Goal: Book appointment/travel/reservation

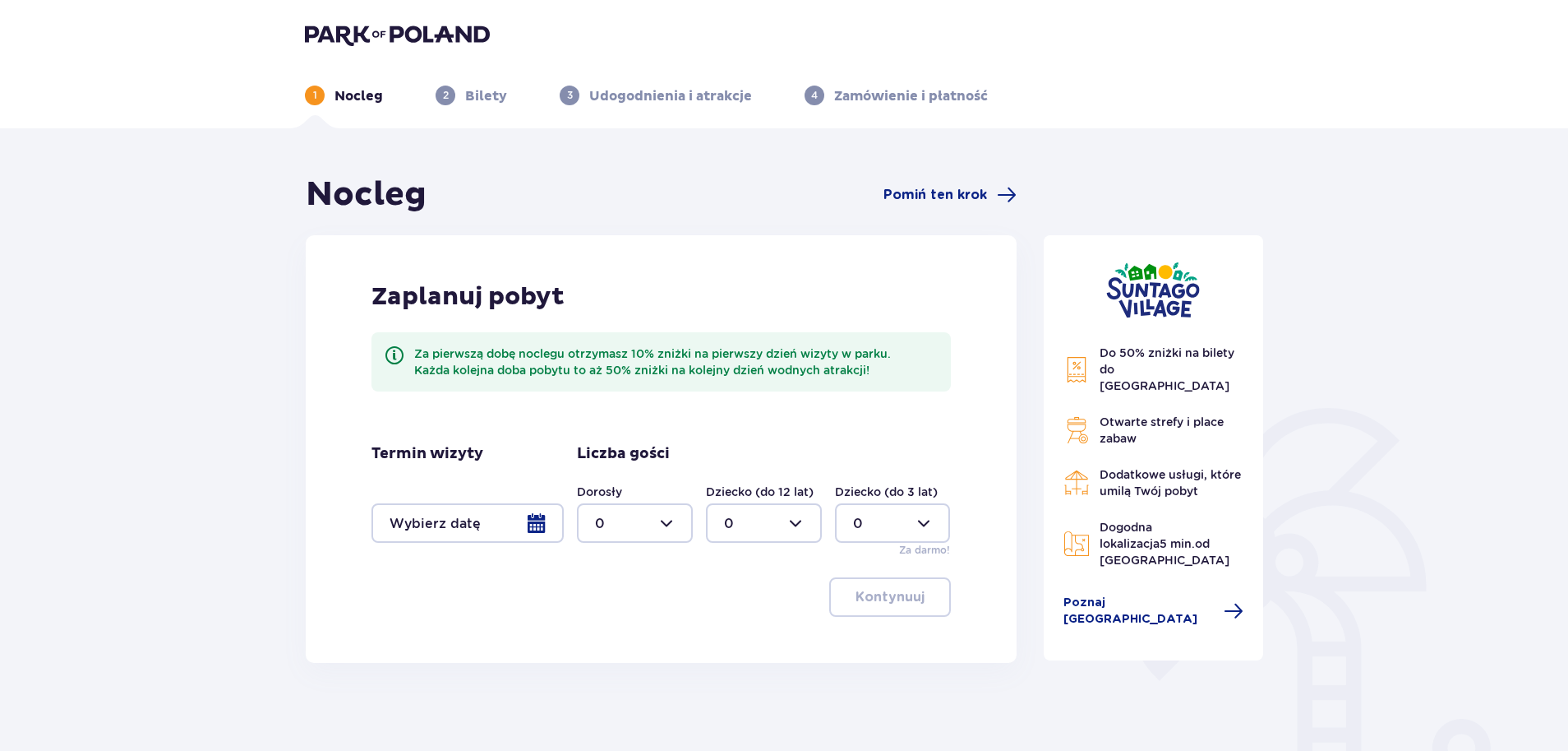
click at [533, 535] on div at bounding box center [468, 523] width 192 height 40
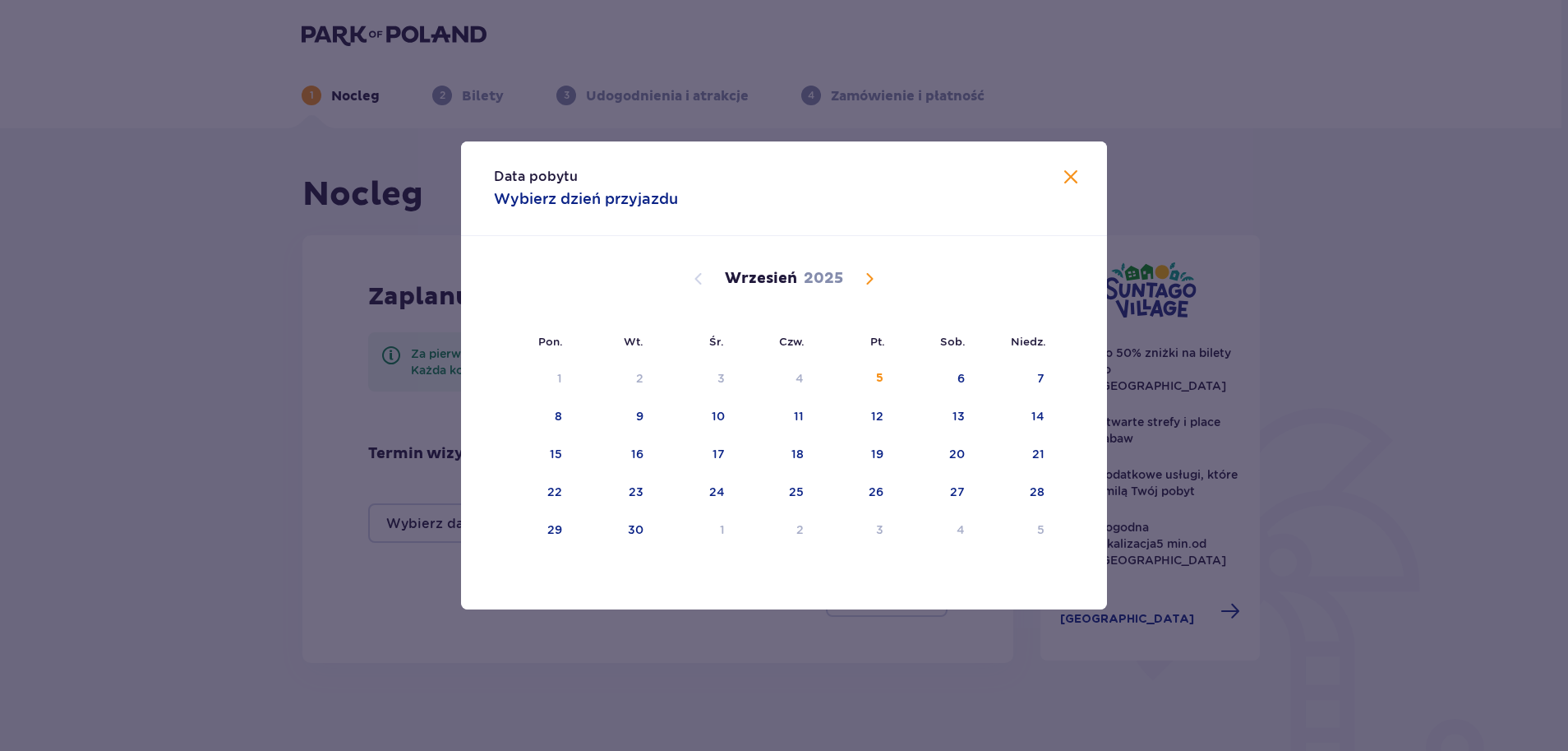
click at [868, 269] on button "Calendar" at bounding box center [870, 279] width 20 height 20
click at [799, 382] on div "2" at bounding box center [777, 379] width 81 height 36
click at [1041, 388] on div "5" at bounding box center [1017, 379] width 79 height 36
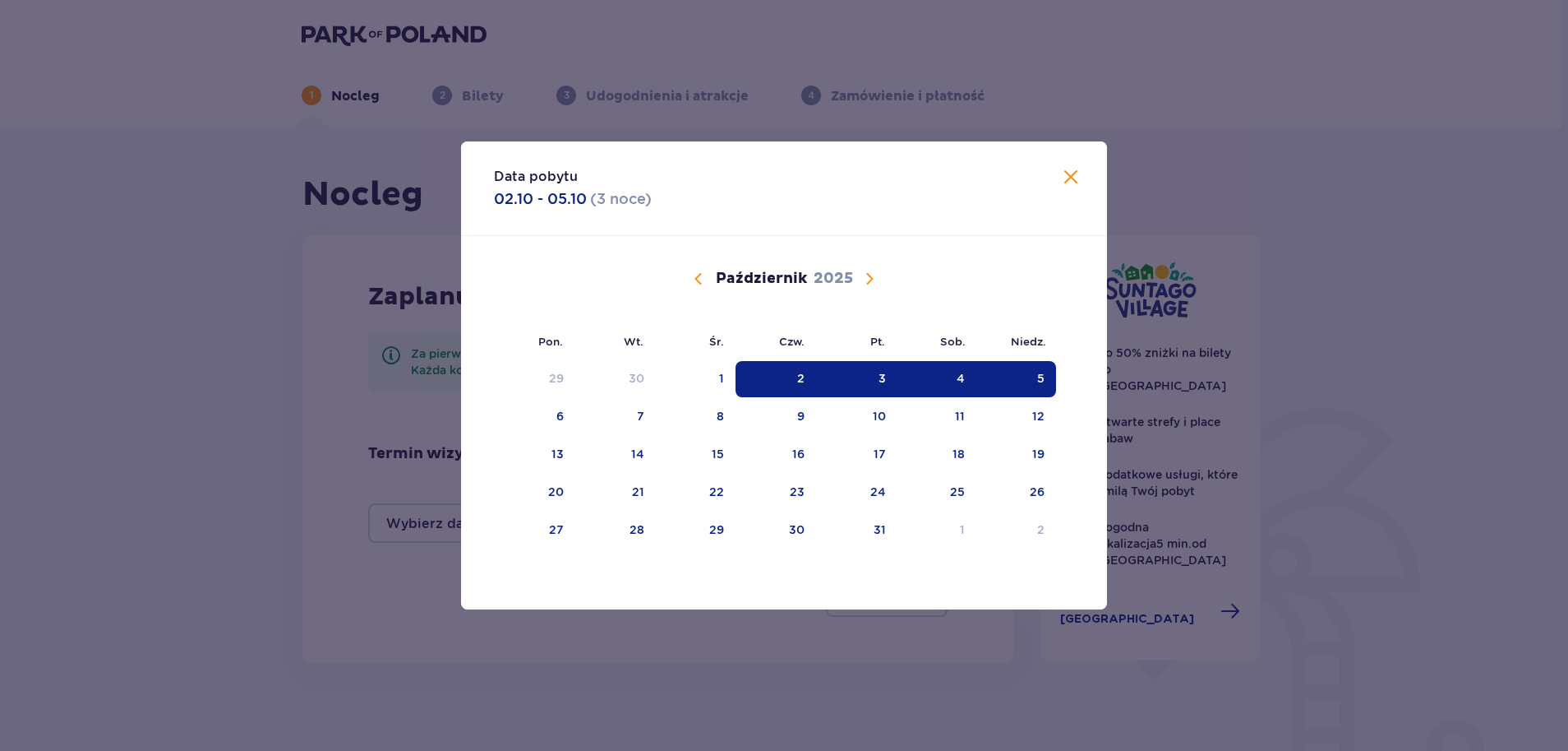
type input "02.10.25 - 05.10.25"
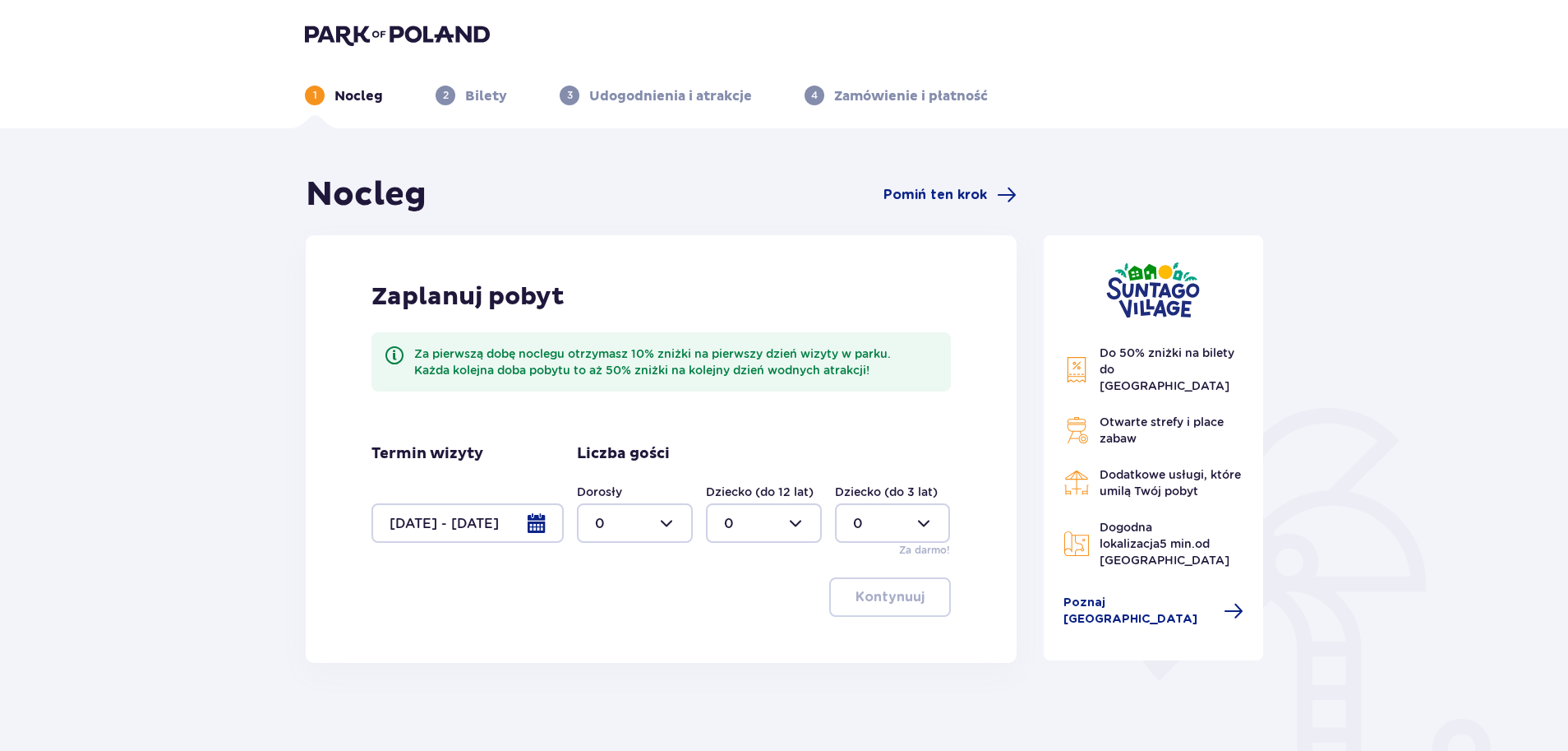
click at [633, 512] on div at bounding box center [635, 523] width 116 height 40
click at [623, 619] on div "4" at bounding box center [635, 618] width 79 height 18
type input "4"
click at [791, 531] on div at bounding box center [764, 523] width 116 height 40
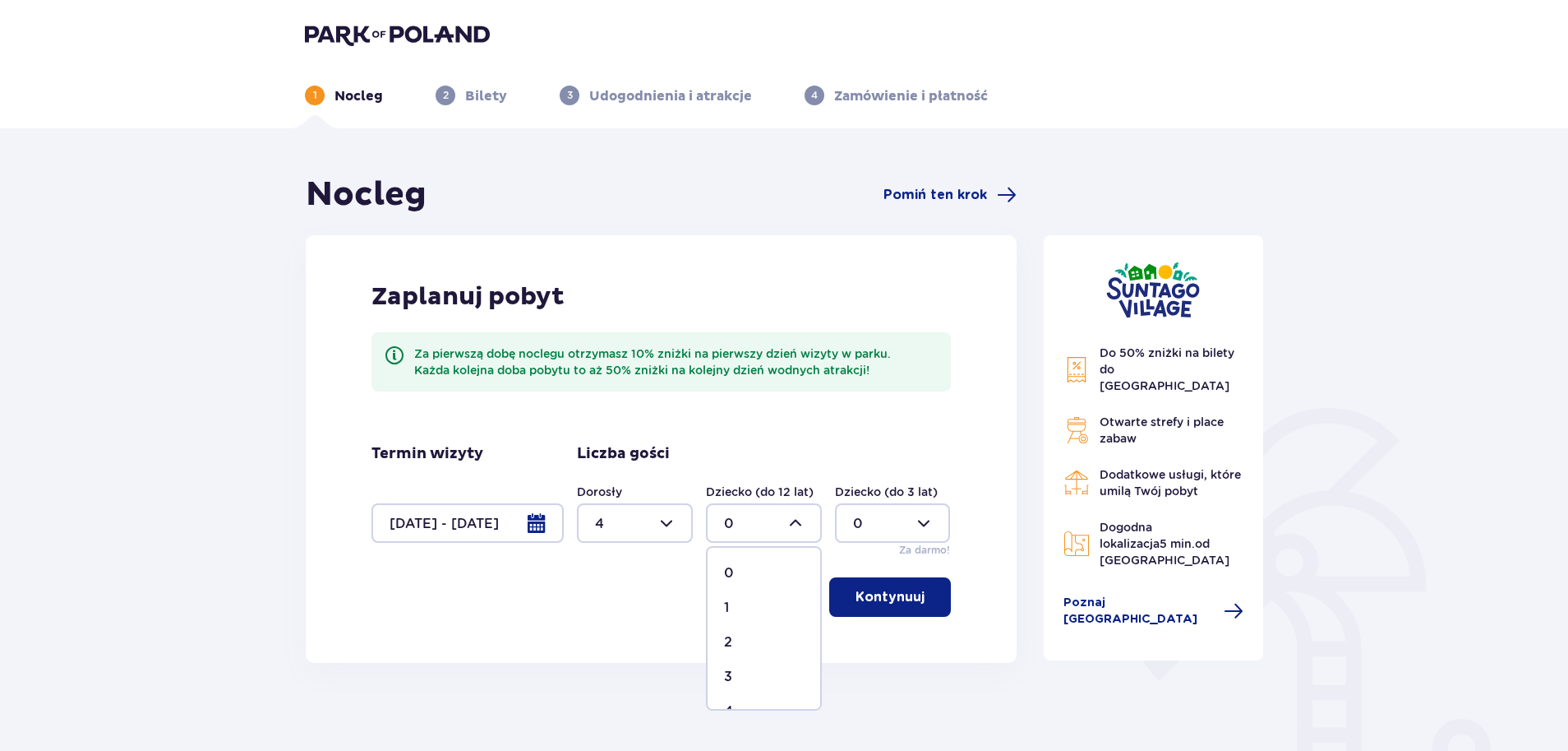
click at [746, 680] on div "3" at bounding box center [764, 676] width 79 height 18
type input "3"
click at [902, 599] on p "Kontynuuj" at bounding box center [890, 597] width 69 height 18
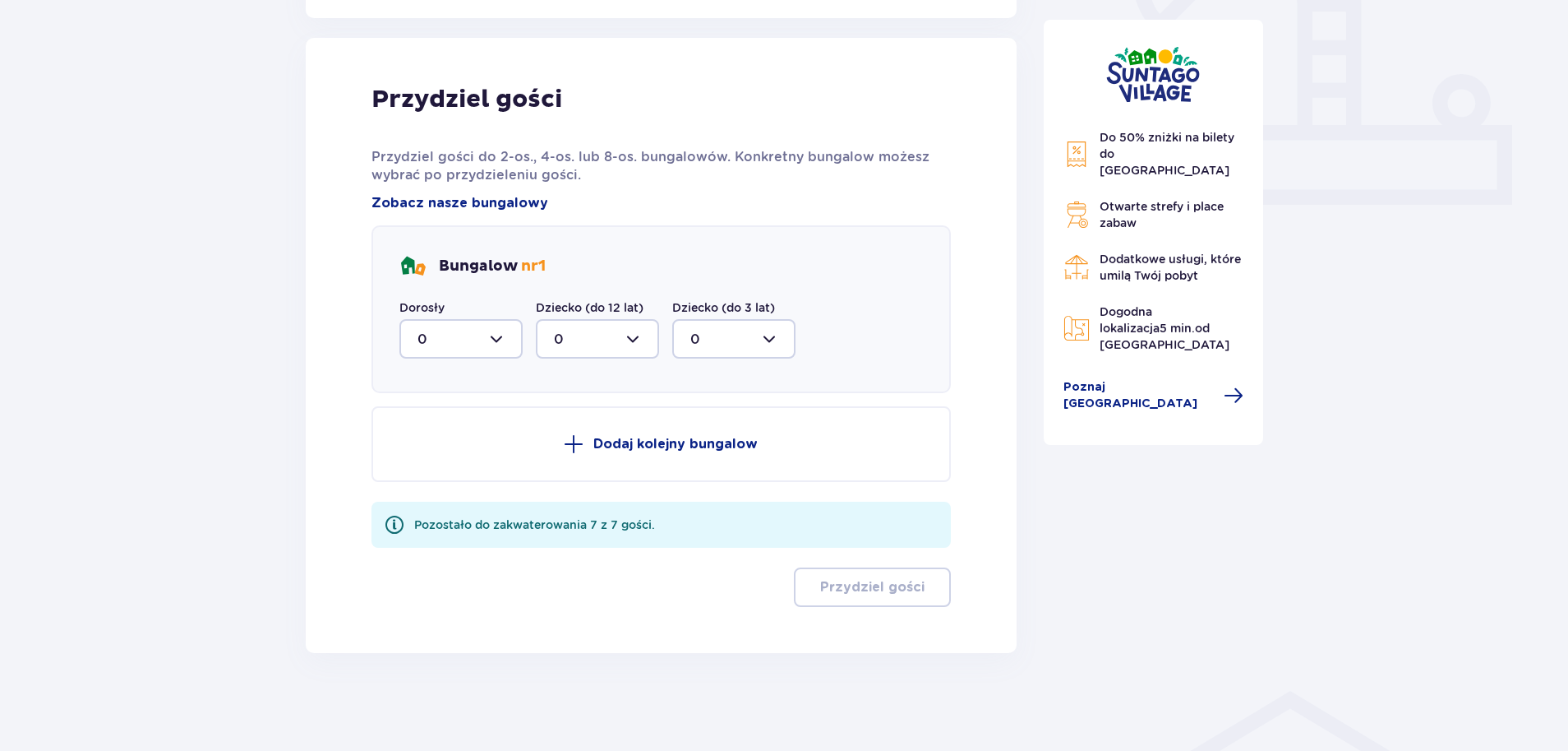
scroll to position [645, 0]
click at [509, 338] on div at bounding box center [461, 338] width 123 height 40
click at [462, 455] on div "2" at bounding box center [460, 457] width 87 height 18
type input "2"
click at [632, 342] on div at bounding box center [597, 338] width 123 height 40
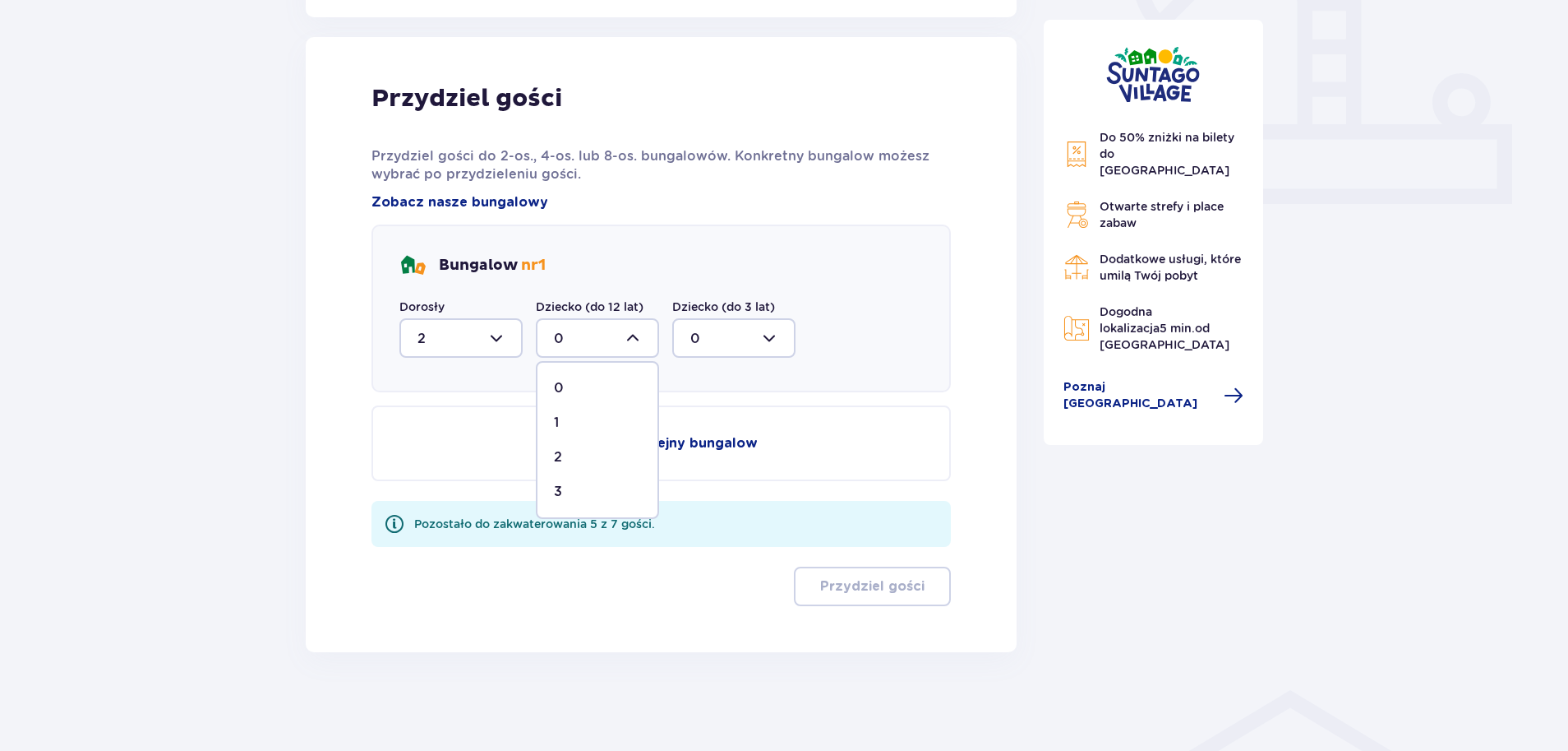
click at [572, 465] on div "2" at bounding box center [597, 457] width 87 height 18
type input "2"
click at [614, 442] on p "Dodaj kolejny bungalow" at bounding box center [676, 443] width 165 height 18
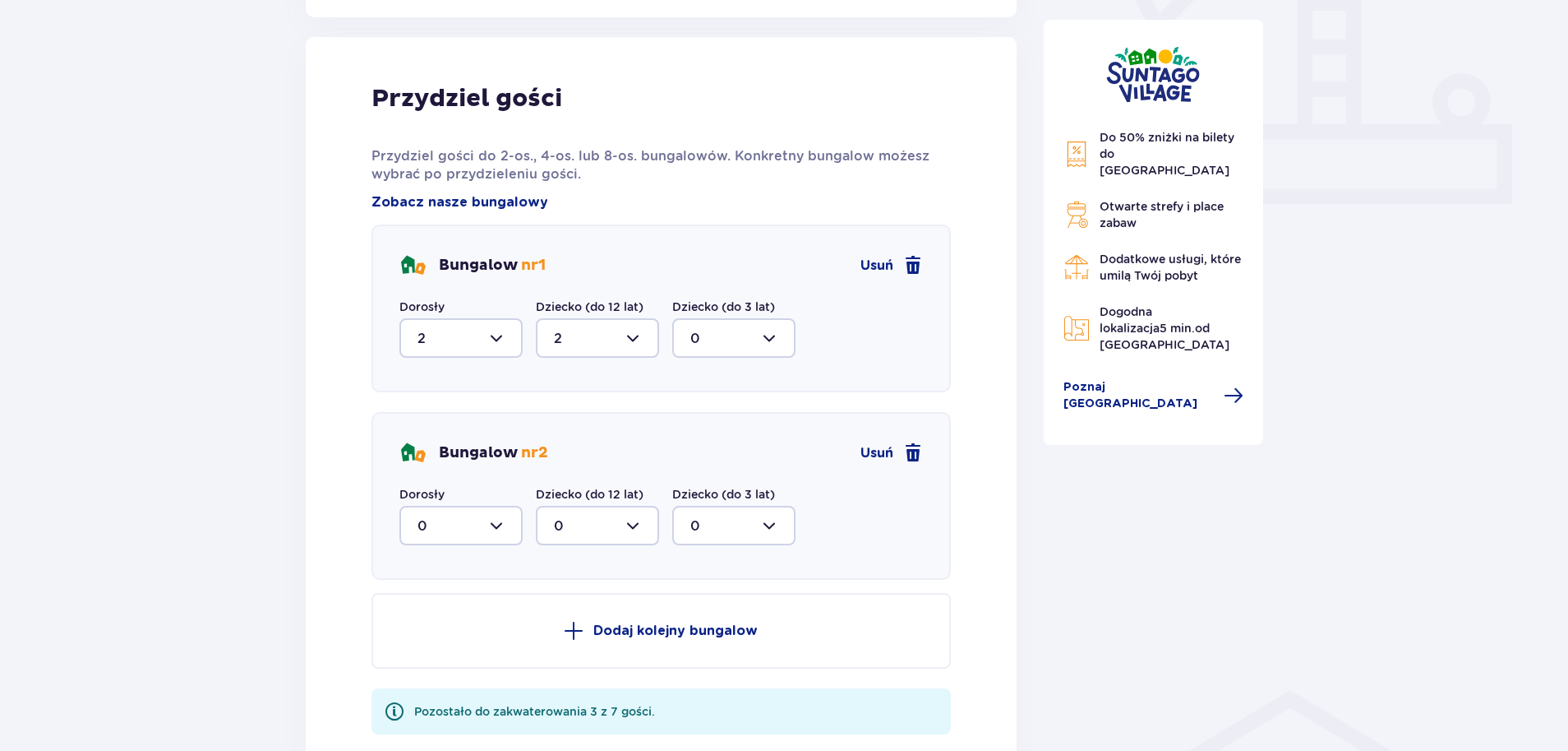
click at [499, 522] on div at bounding box center [461, 526] width 123 height 40
click at [435, 641] on div "2" at bounding box center [460, 645] width 87 height 18
type input "2"
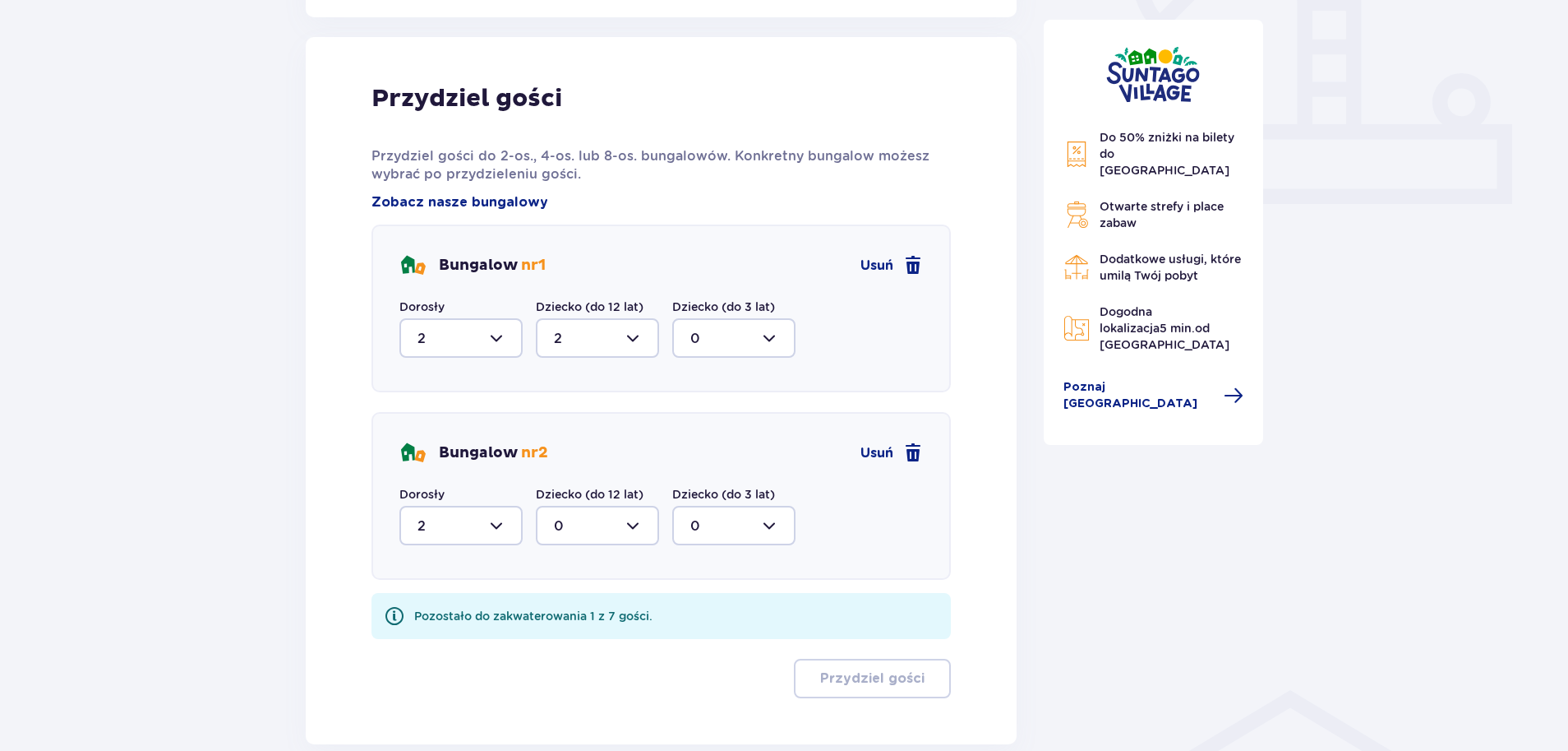
click at [590, 525] on div at bounding box center [597, 526] width 123 height 40
click at [584, 618] on div "1" at bounding box center [597, 610] width 87 height 18
type input "1"
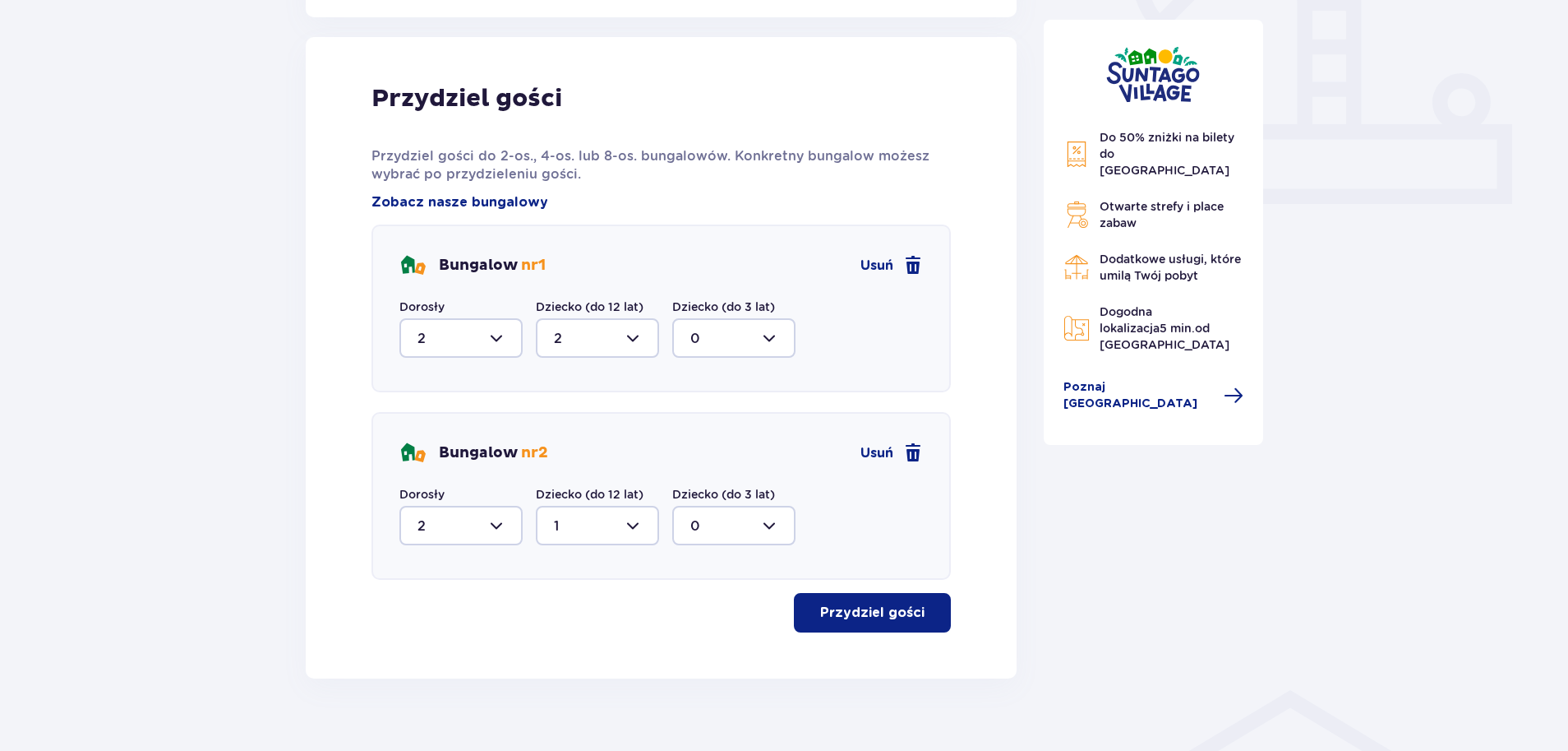
click at [911, 623] on button "Przydziel gości" at bounding box center [873, 613] width 157 height 40
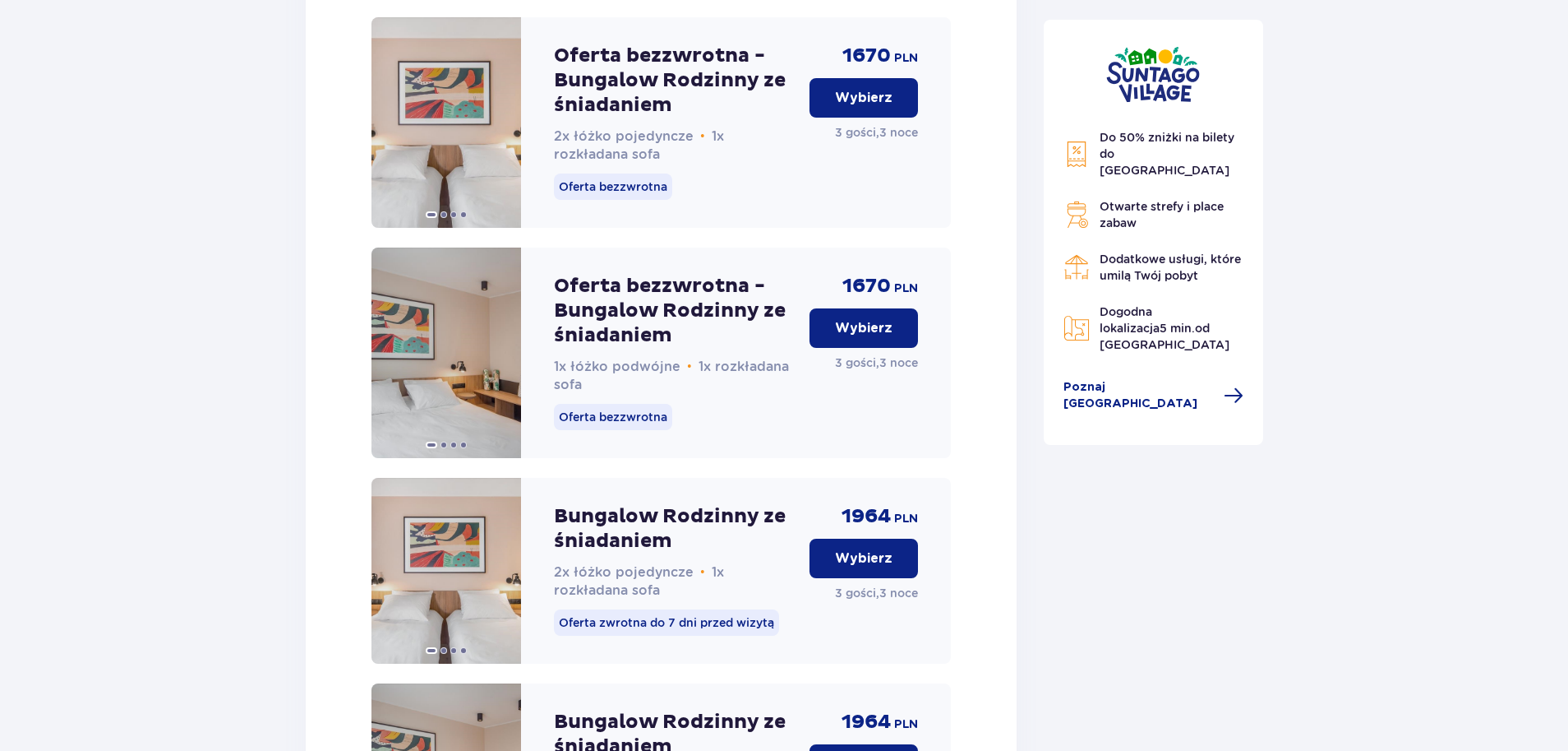
scroll to position [4186, 0]
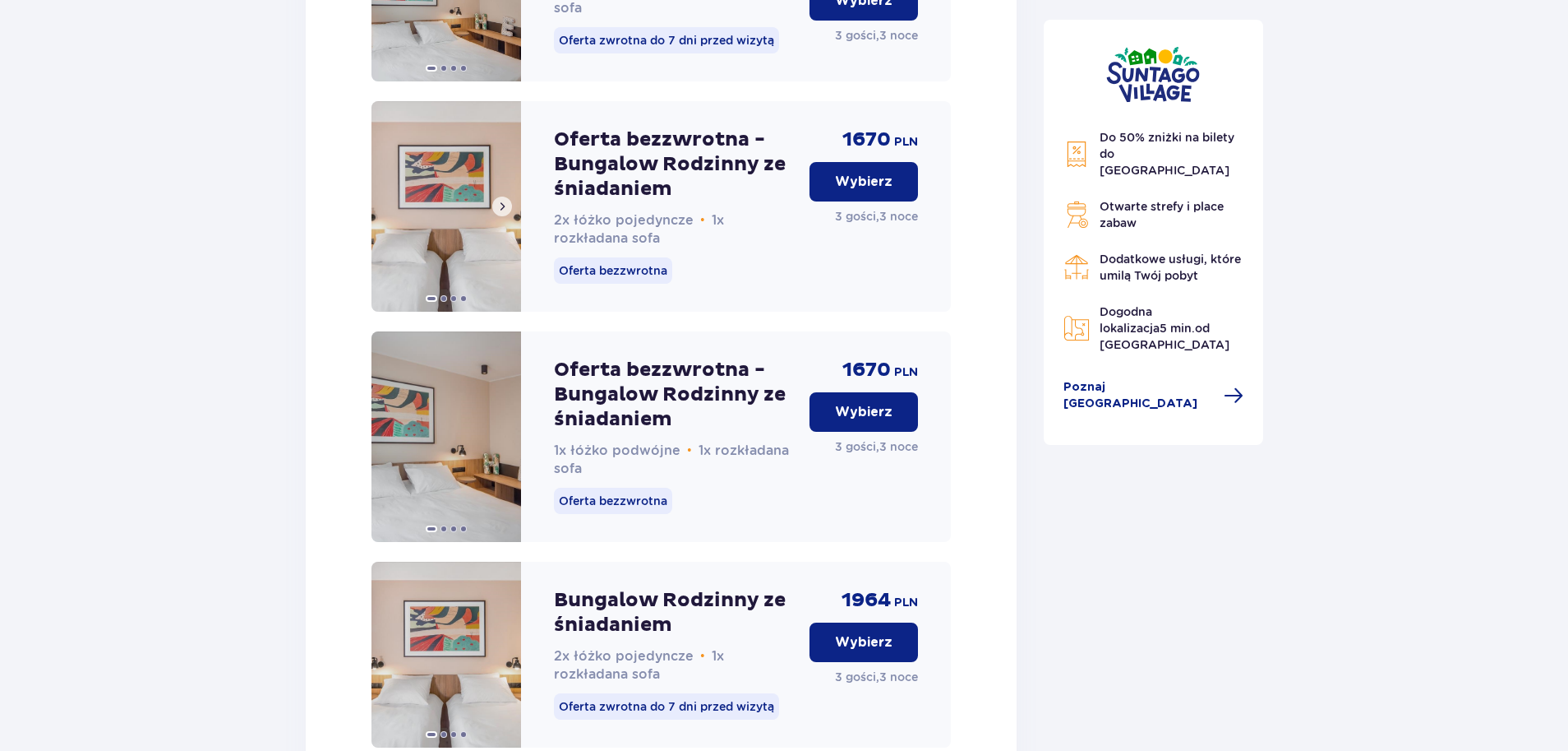
click at [503, 216] on button at bounding box center [503, 206] width 20 height 20
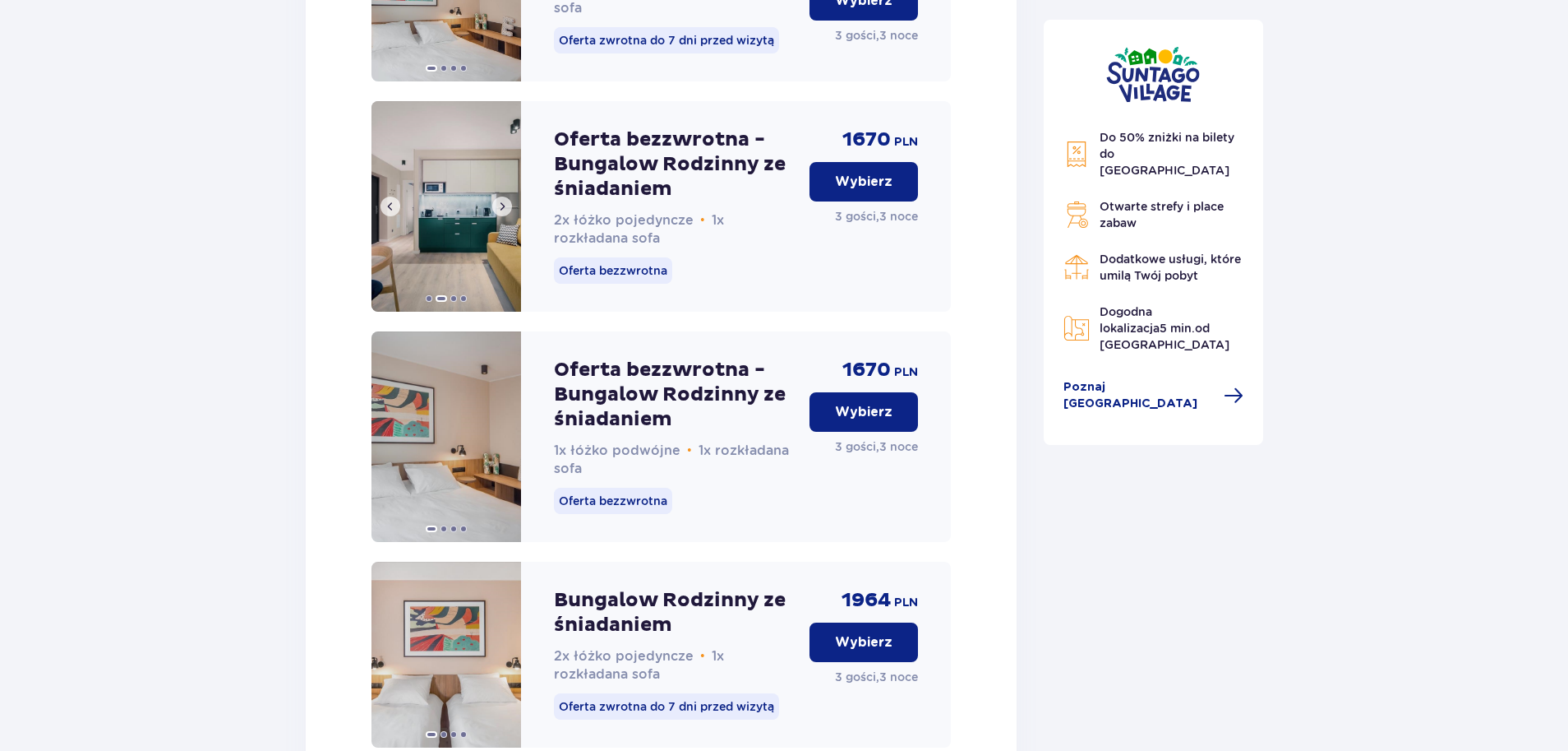
click at [503, 216] on button at bounding box center [503, 206] width 20 height 20
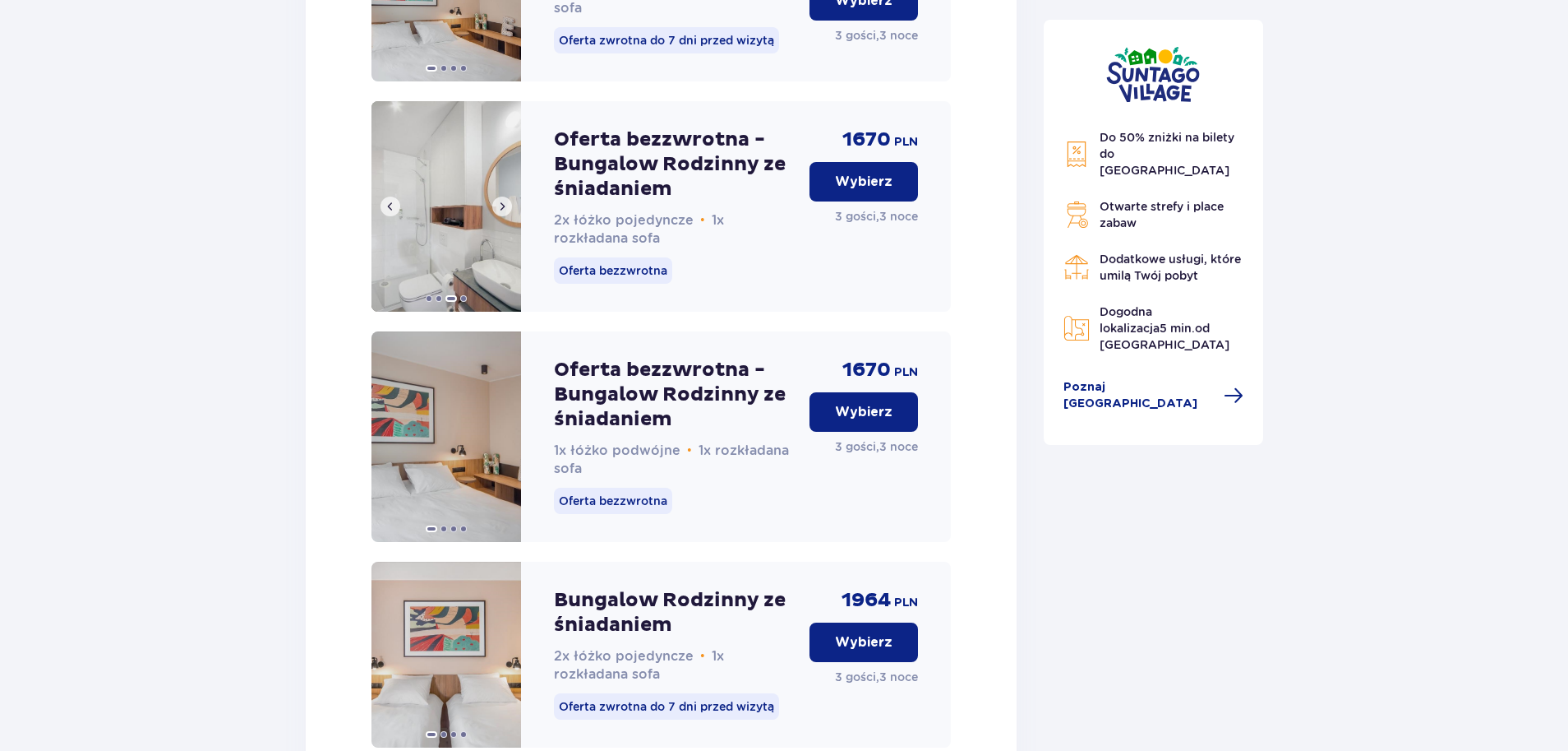
click at [503, 216] on button at bounding box center [503, 206] width 20 height 20
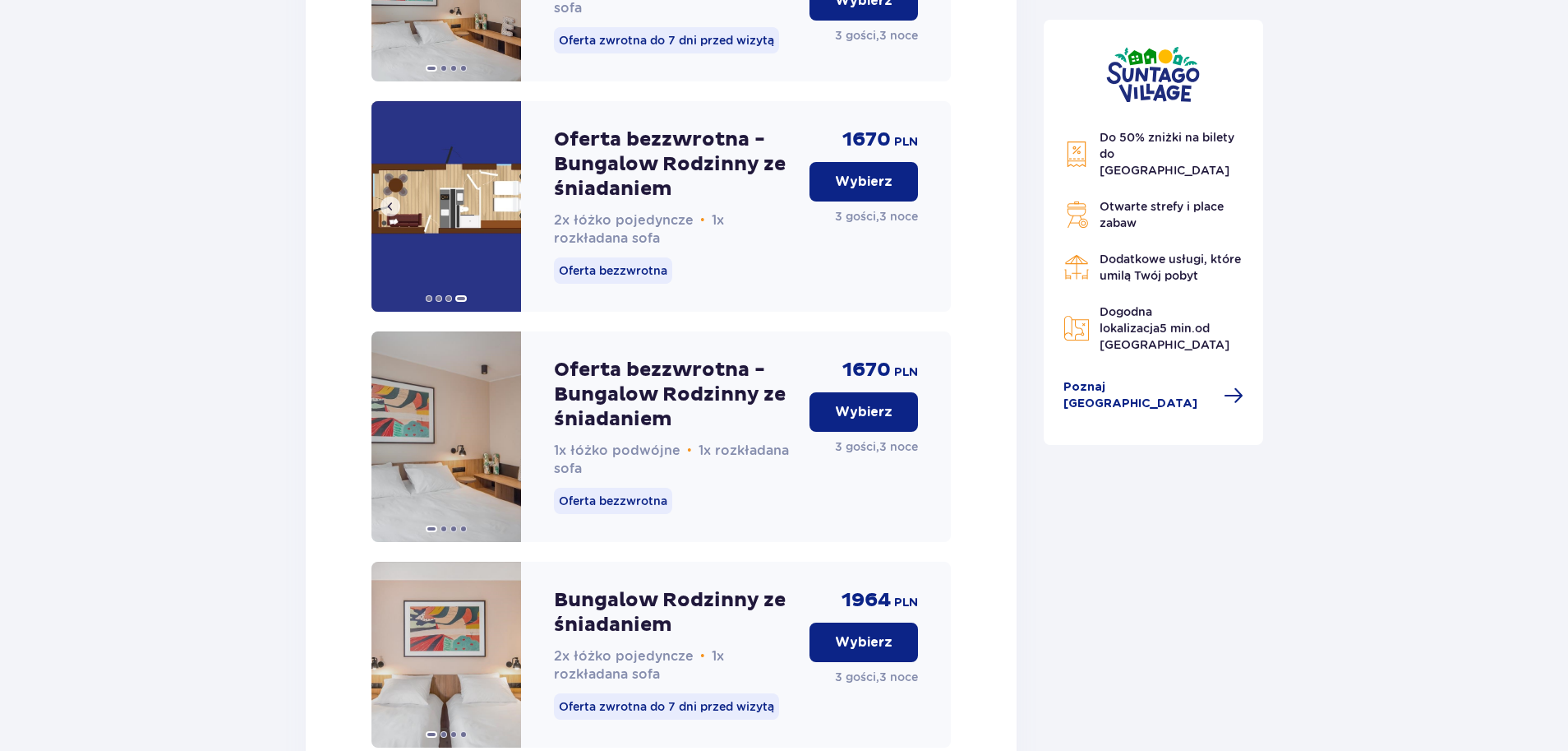
click at [503, 252] on img at bounding box center [446, 206] width 150 height 210
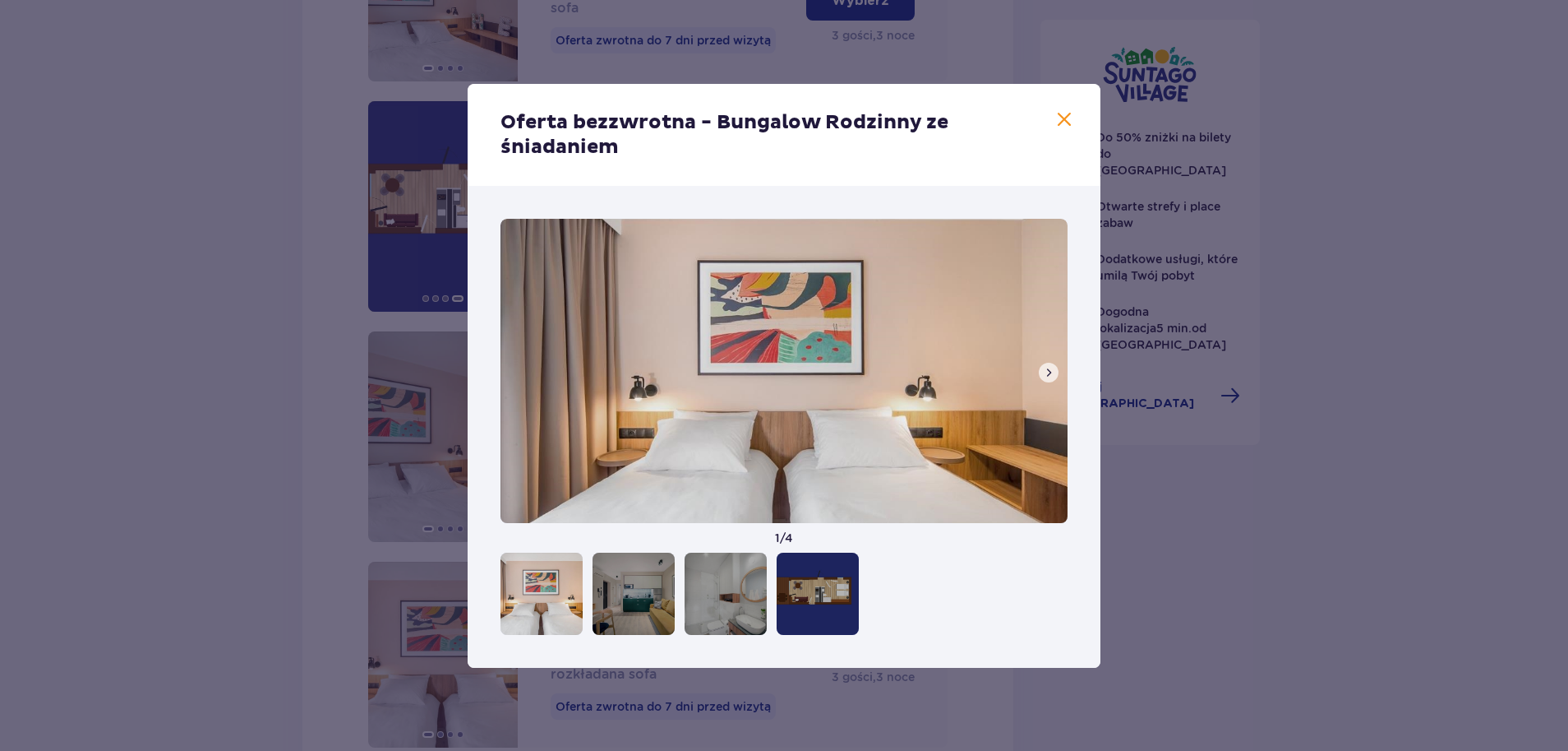
click at [810, 602] on div at bounding box center [817, 593] width 82 height 82
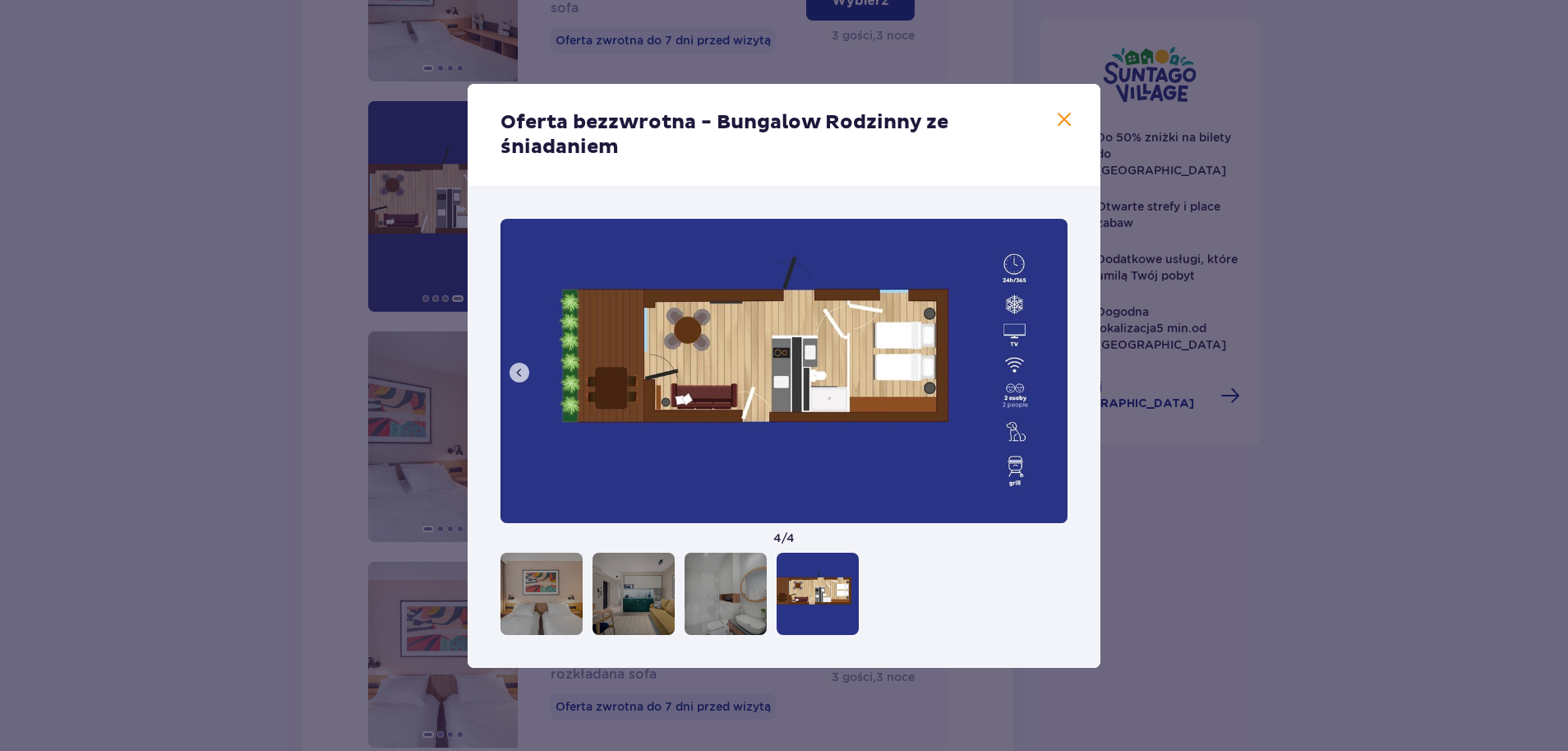
click at [1069, 114] on span at bounding box center [1065, 120] width 20 height 20
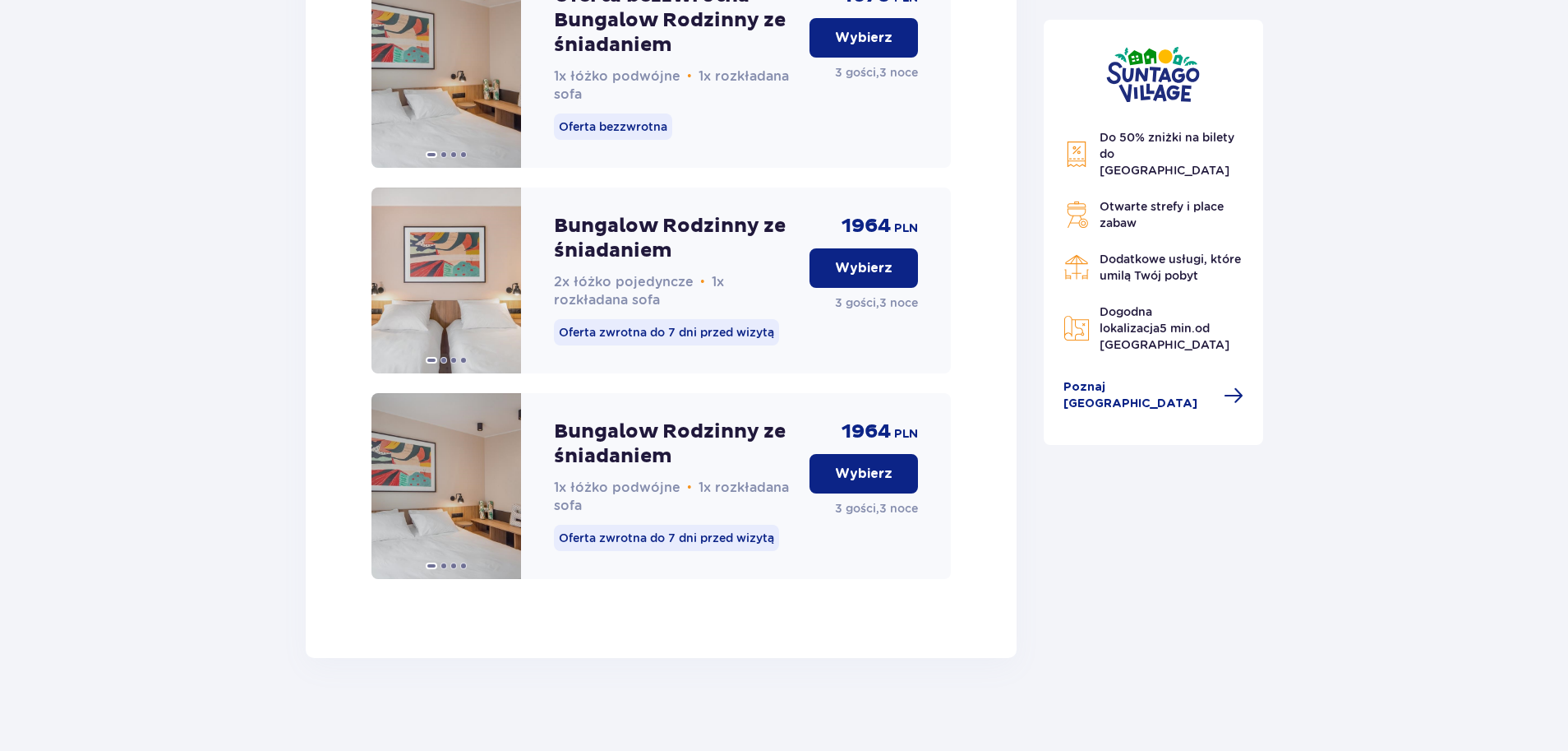
scroll to position [4521, 0]
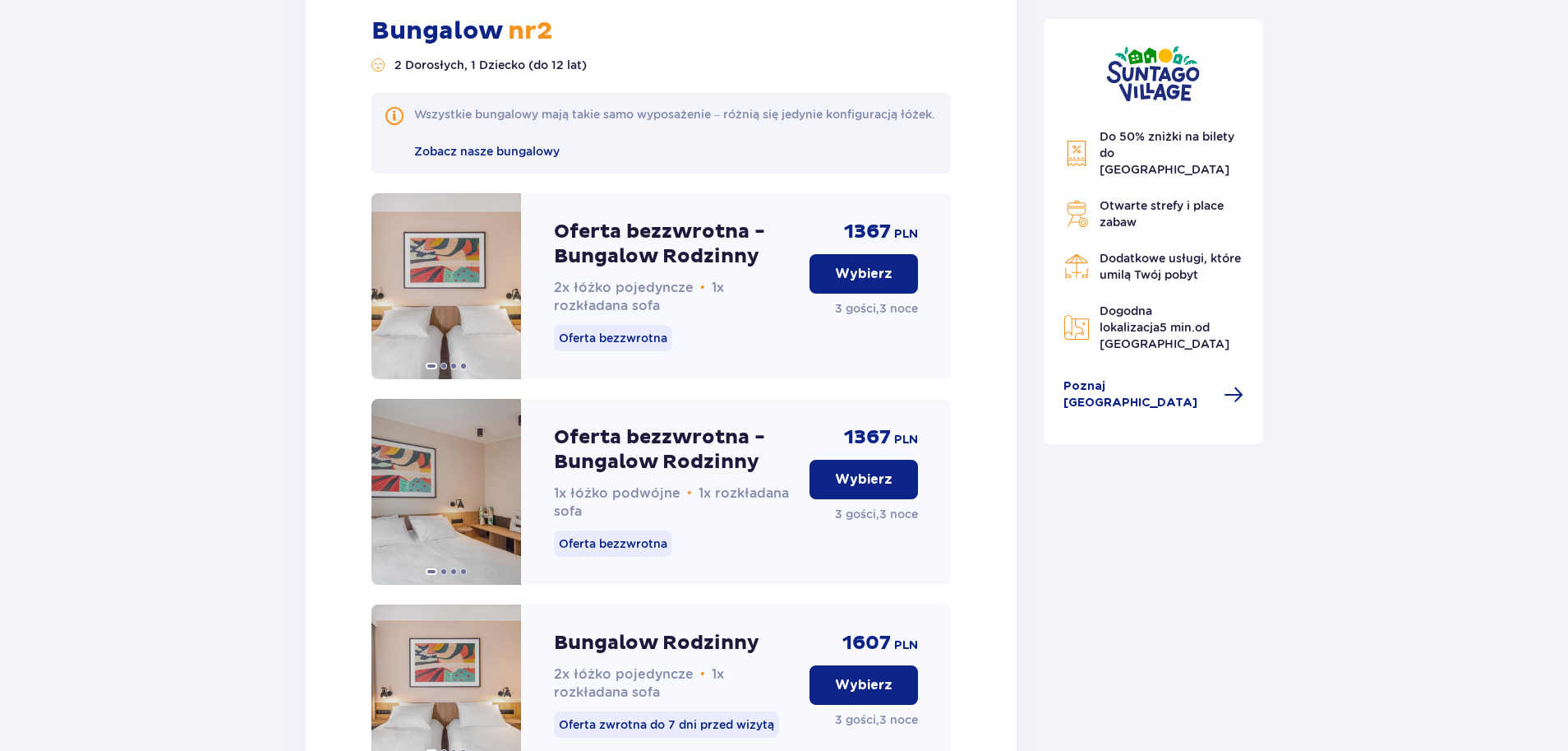
scroll to position [3347, 0]
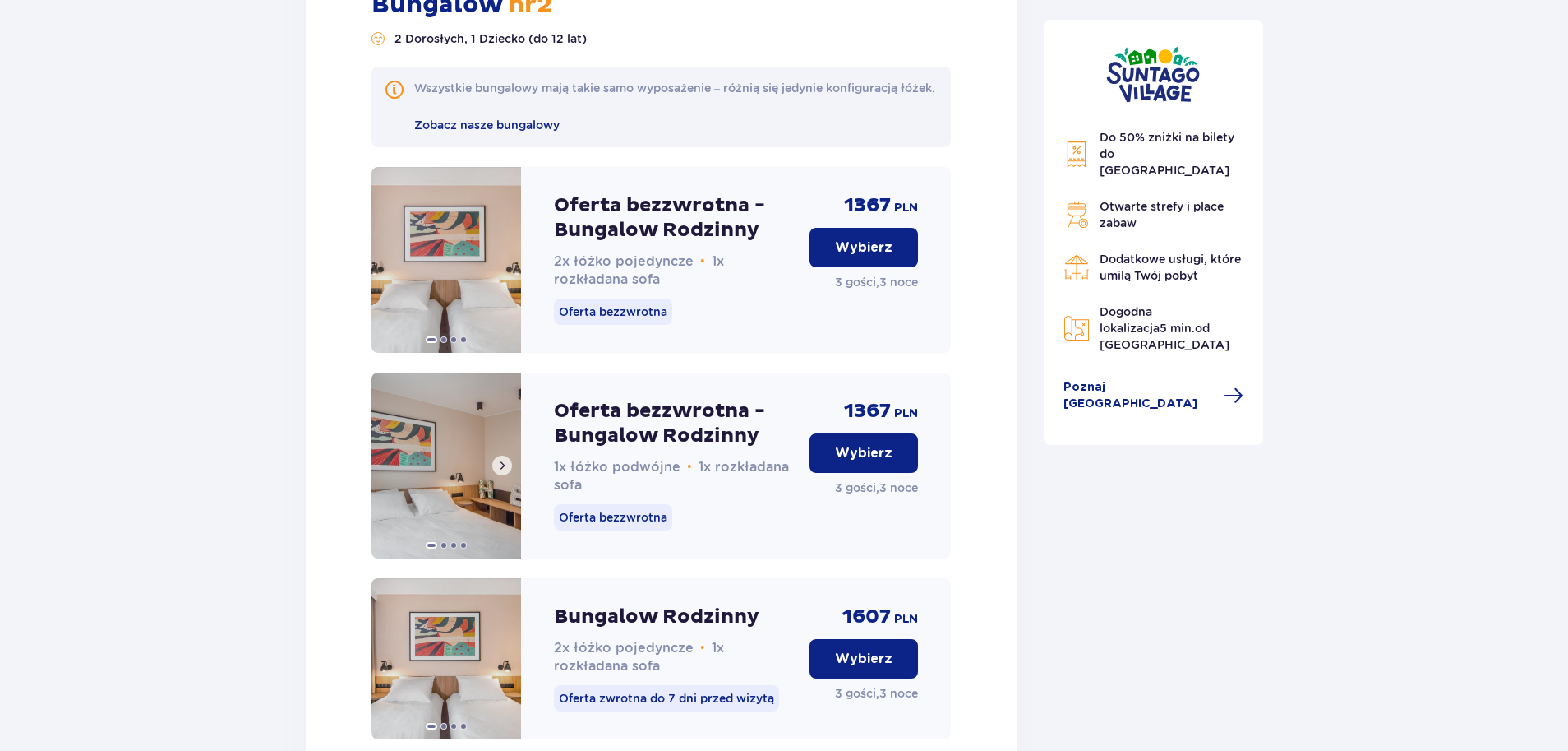
click at [503, 472] on span at bounding box center [503, 465] width 13 height 13
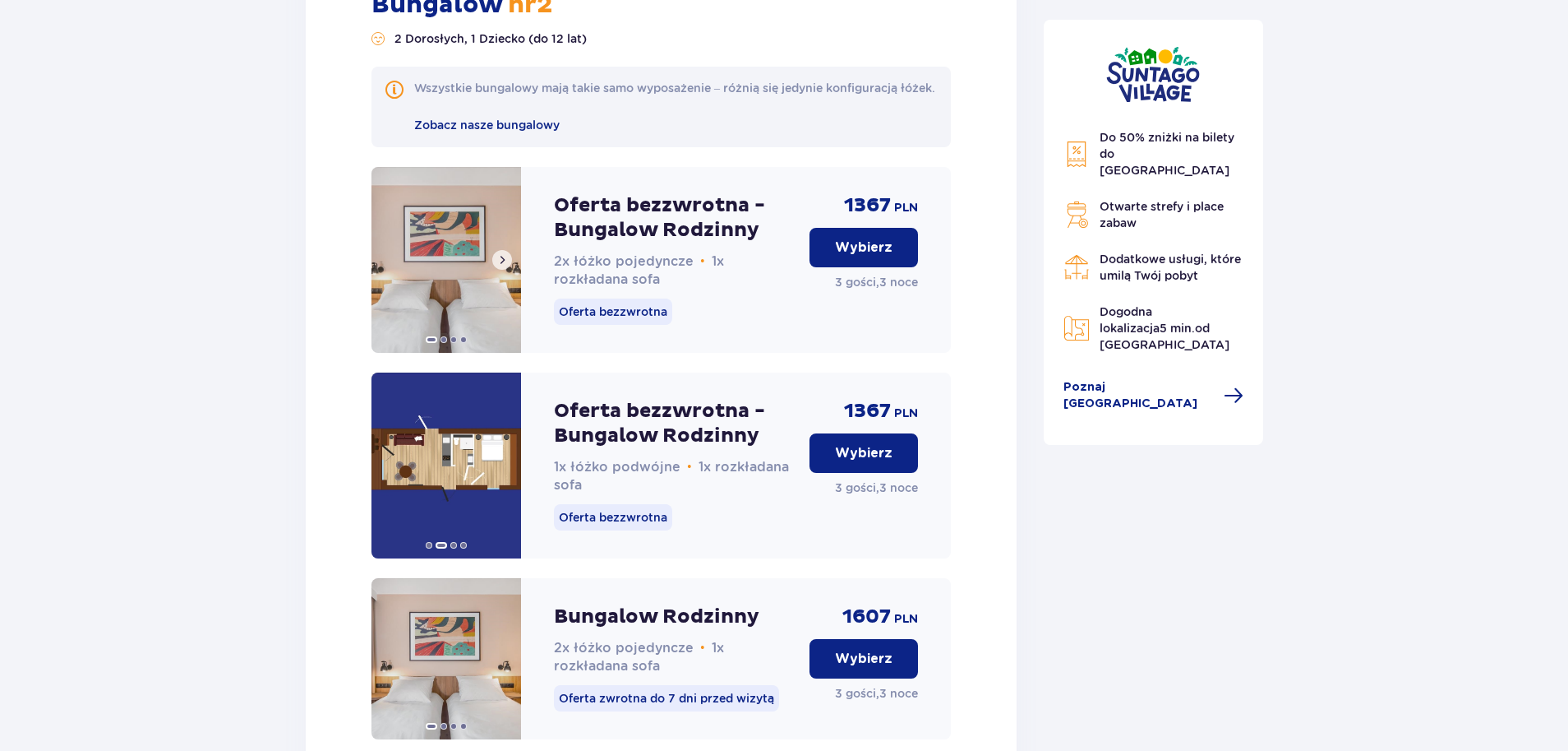
click at [496, 267] on span at bounding box center [503, 260] width 13 height 13
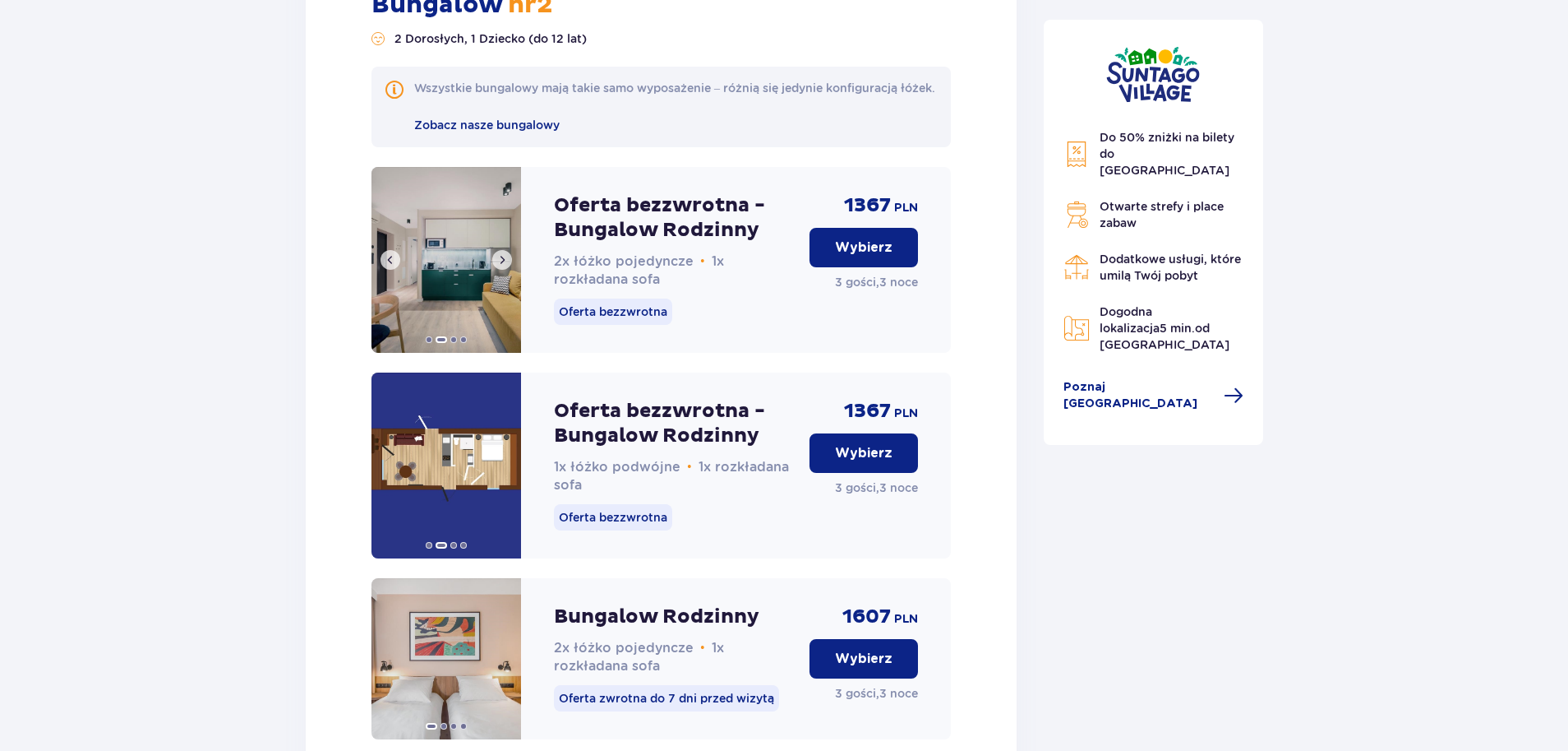
click at [496, 267] on span at bounding box center [503, 260] width 13 height 13
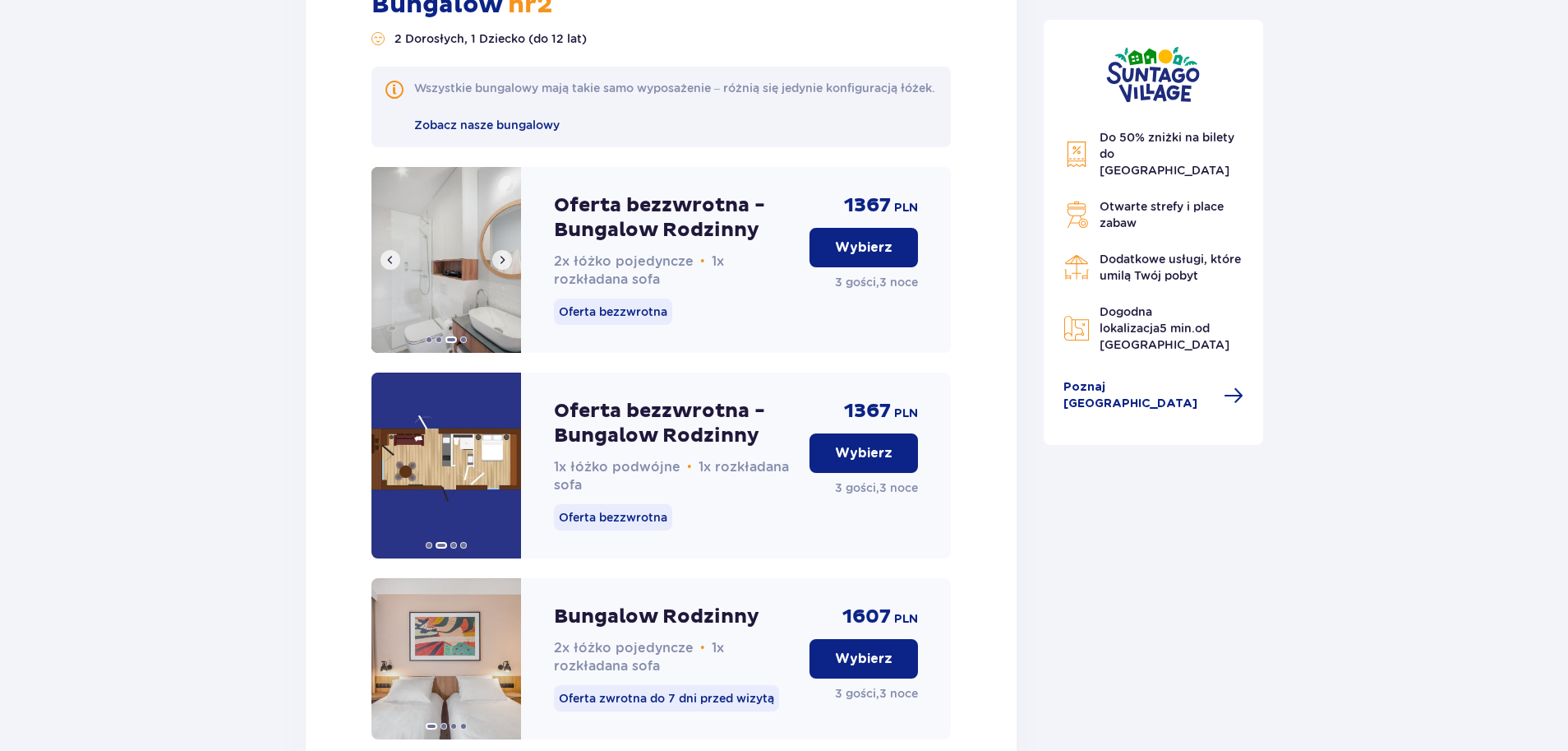
click at [496, 267] on span at bounding box center [503, 260] width 13 height 13
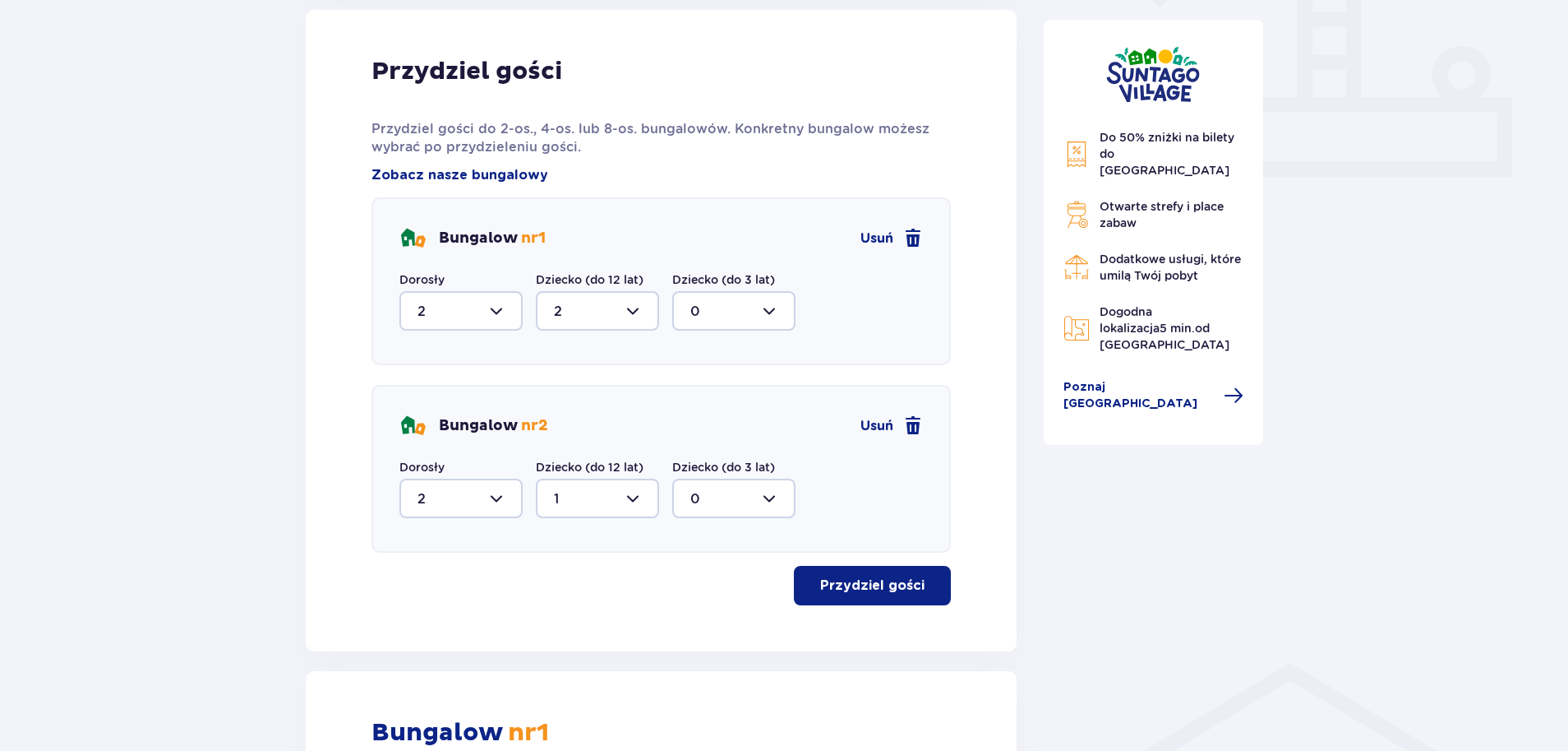
scroll to position [663, 0]
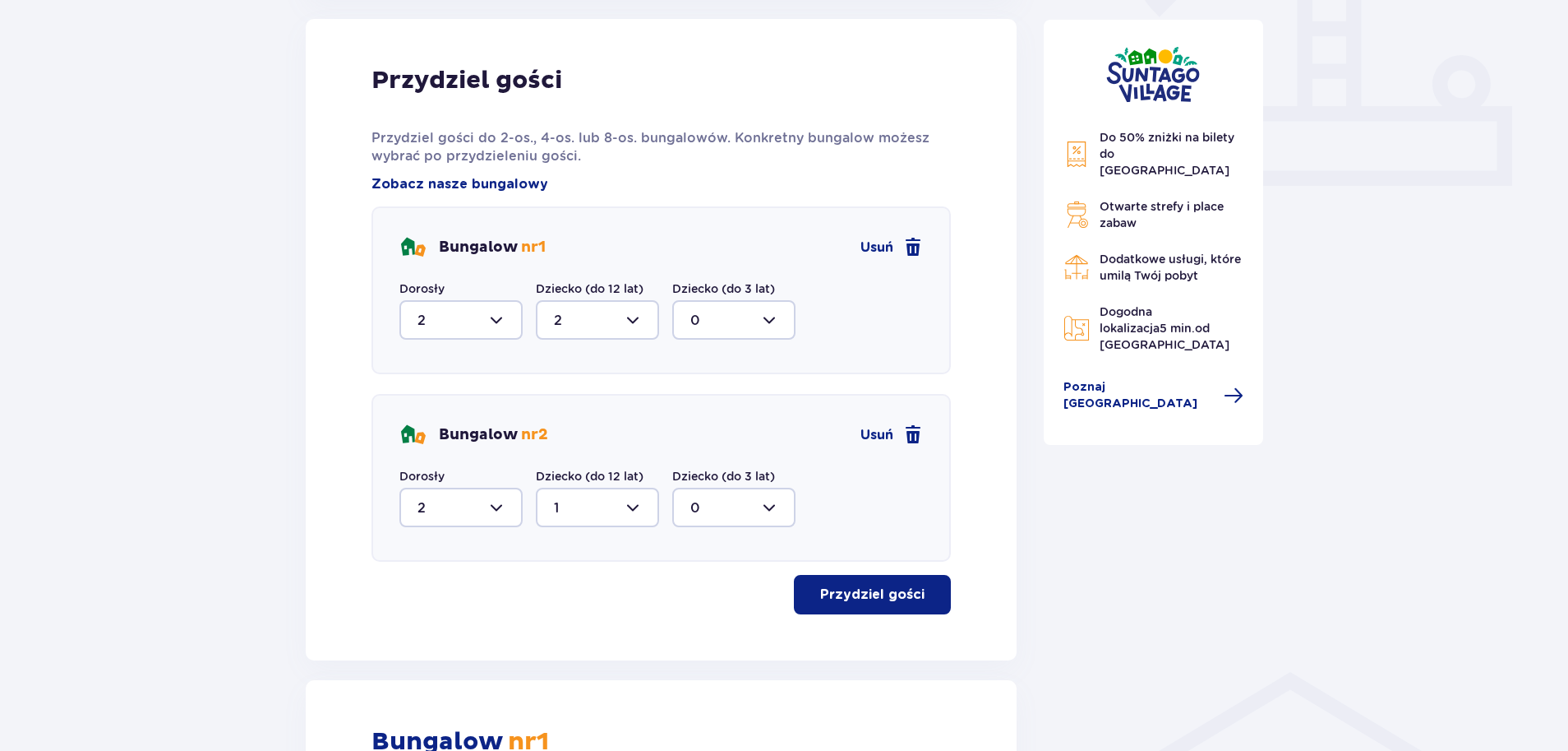
click at [485, 312] on div at bounding box center [461, 320] width 123 height 40
click at [916, 431] on span at bounding box center [913, 435] width 20 height 20
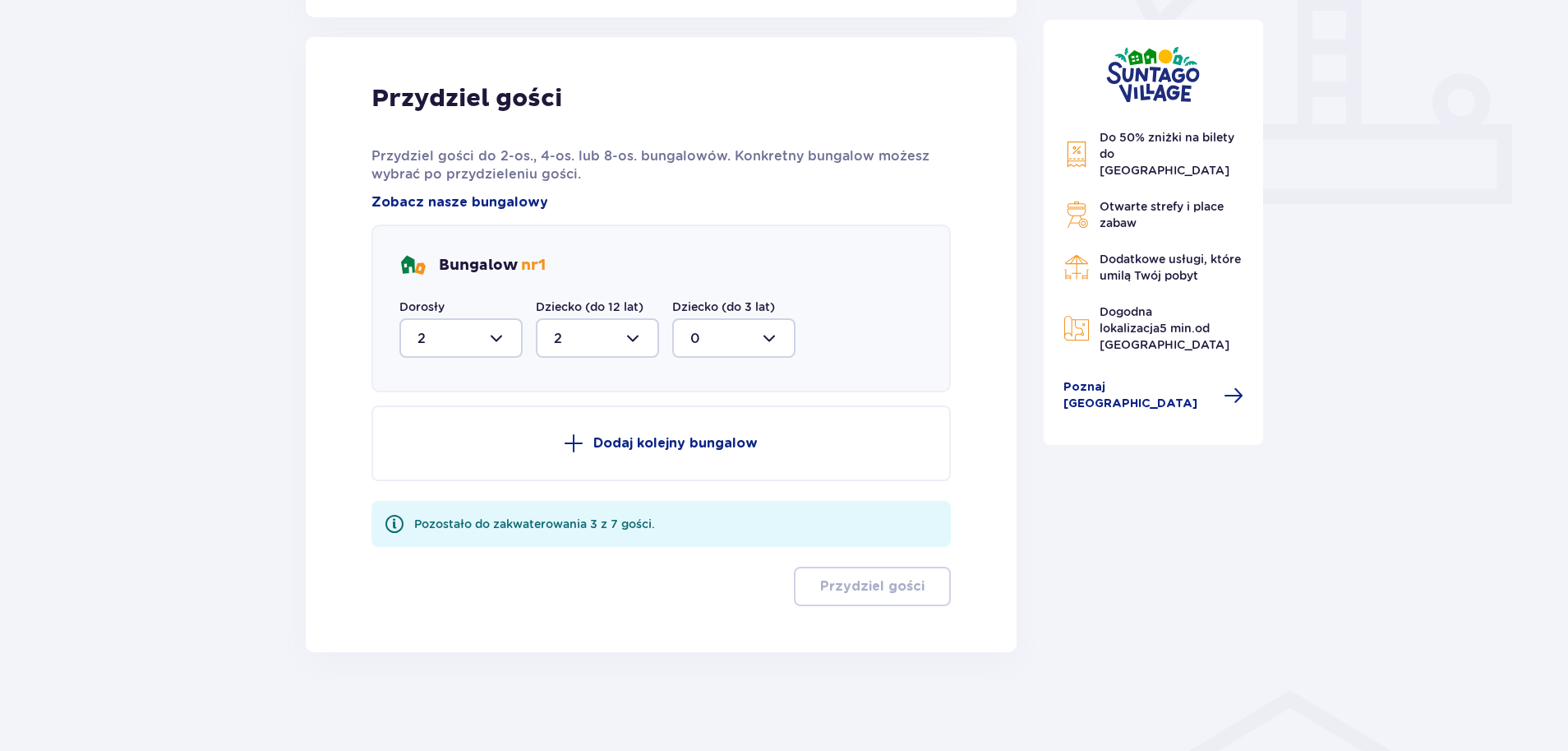
scroll to position [645, 0]
click at [507, 328] on div at bounding box center [461, 338] width 123 height 40
click at [451, 496] on div "4" at bounding box center [460, 498] width 87 height 18
type input "4"
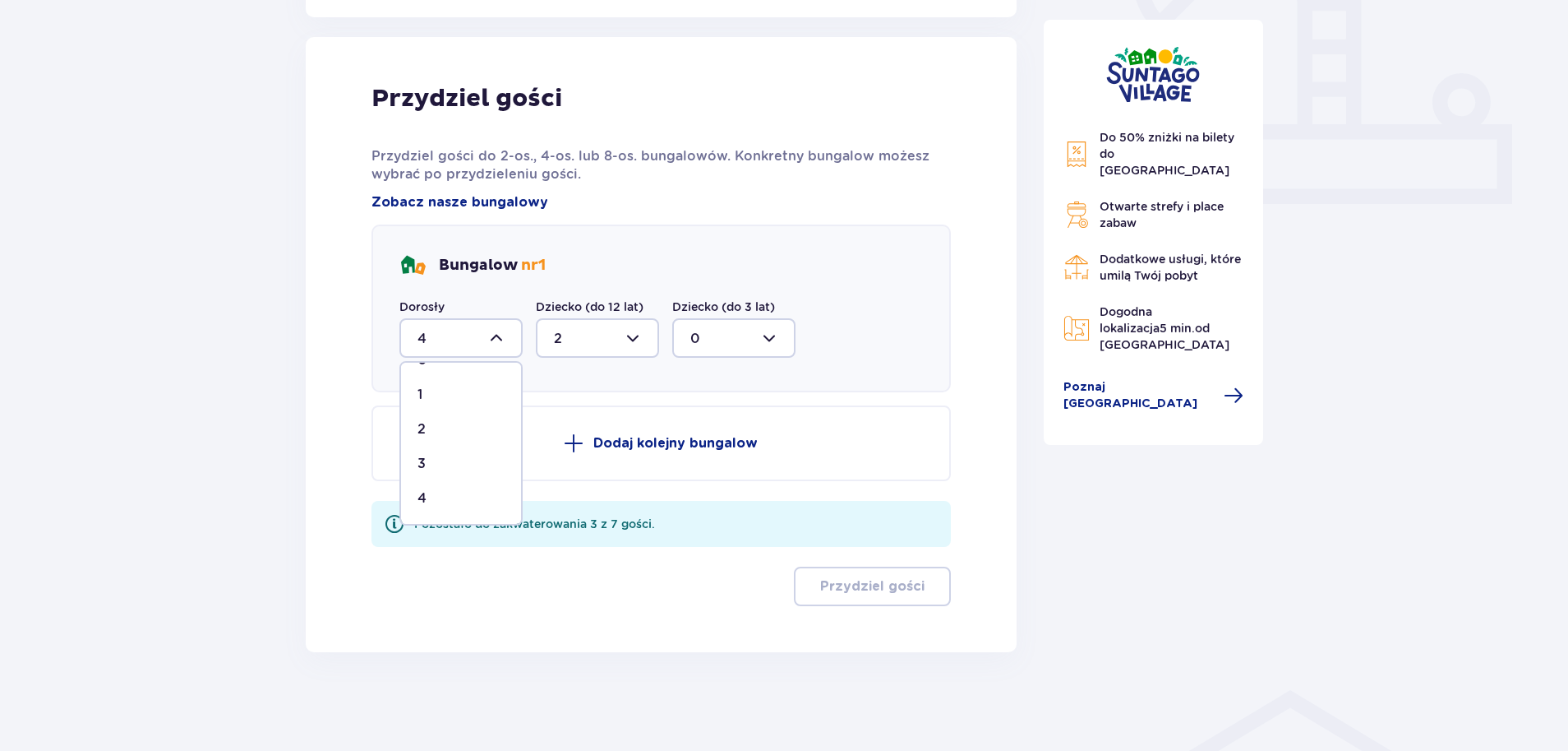
scroll to position [550, 0]
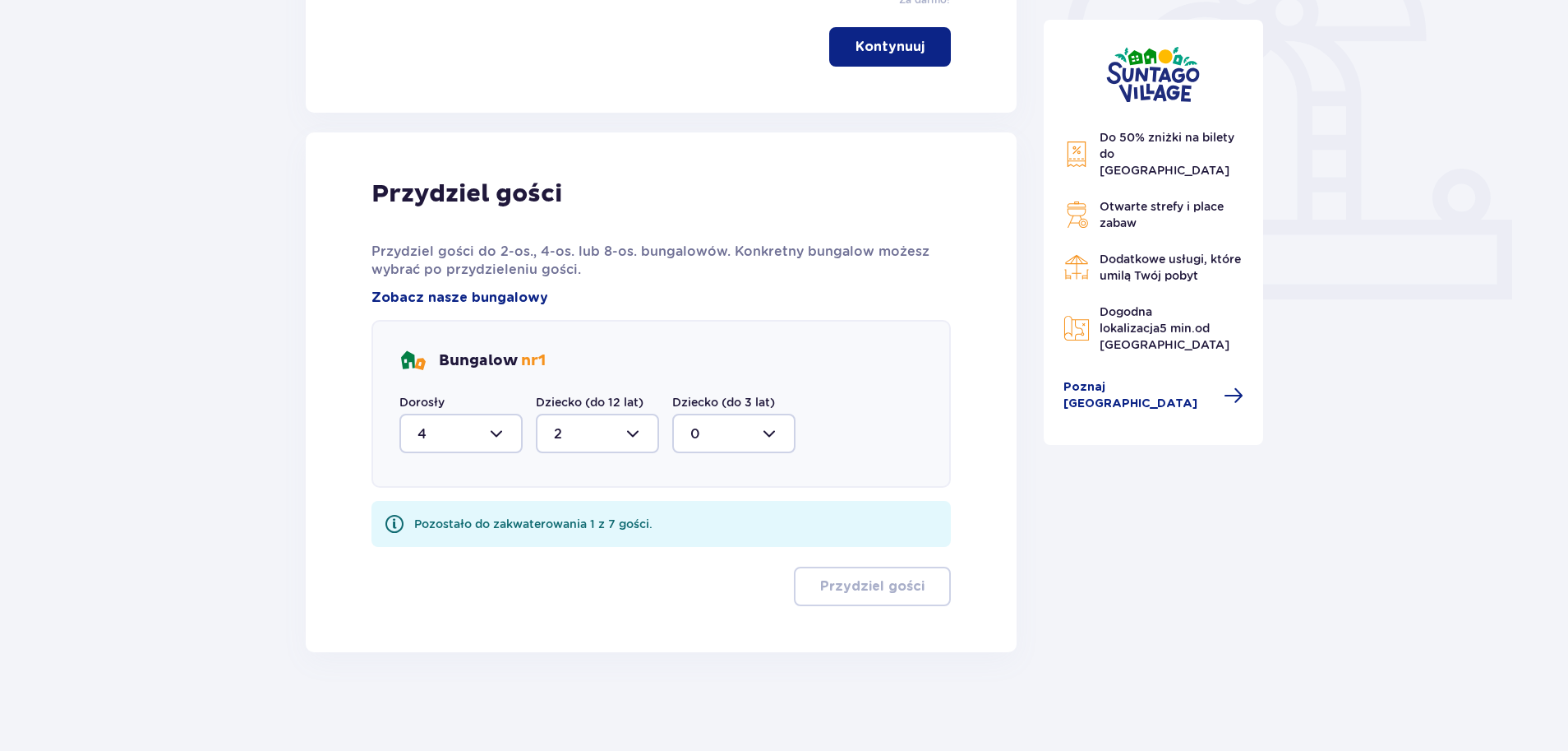
click at [581, 420] on div at bounding box center [597, 433] width 123 height 40
click at [615, 579] on div "3" at bounding box center [597, 587] width 87 height 18
type input "3"
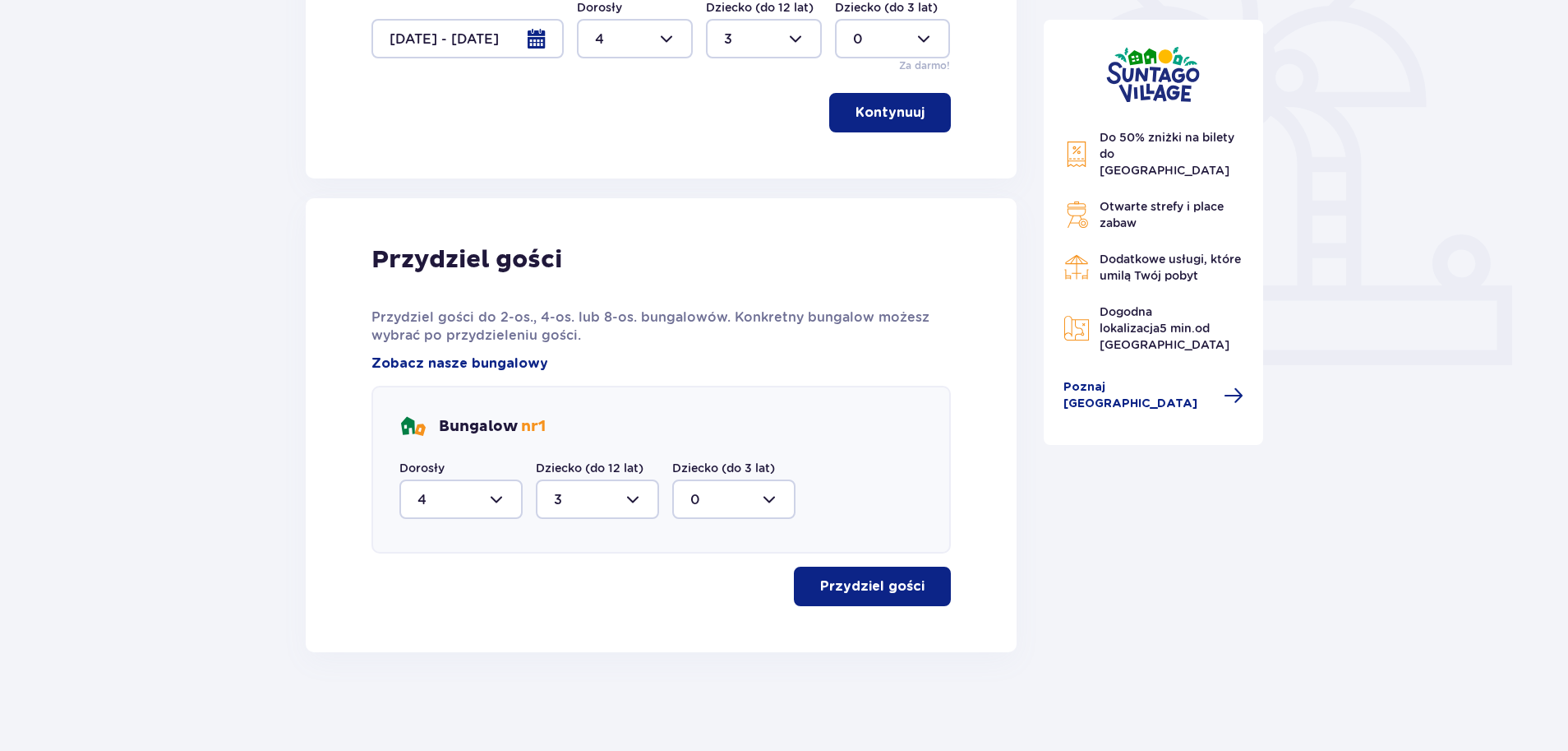
click at [851, 585] on p "Przydziel gości" at bounding box center [873, 586] width 104 height 18
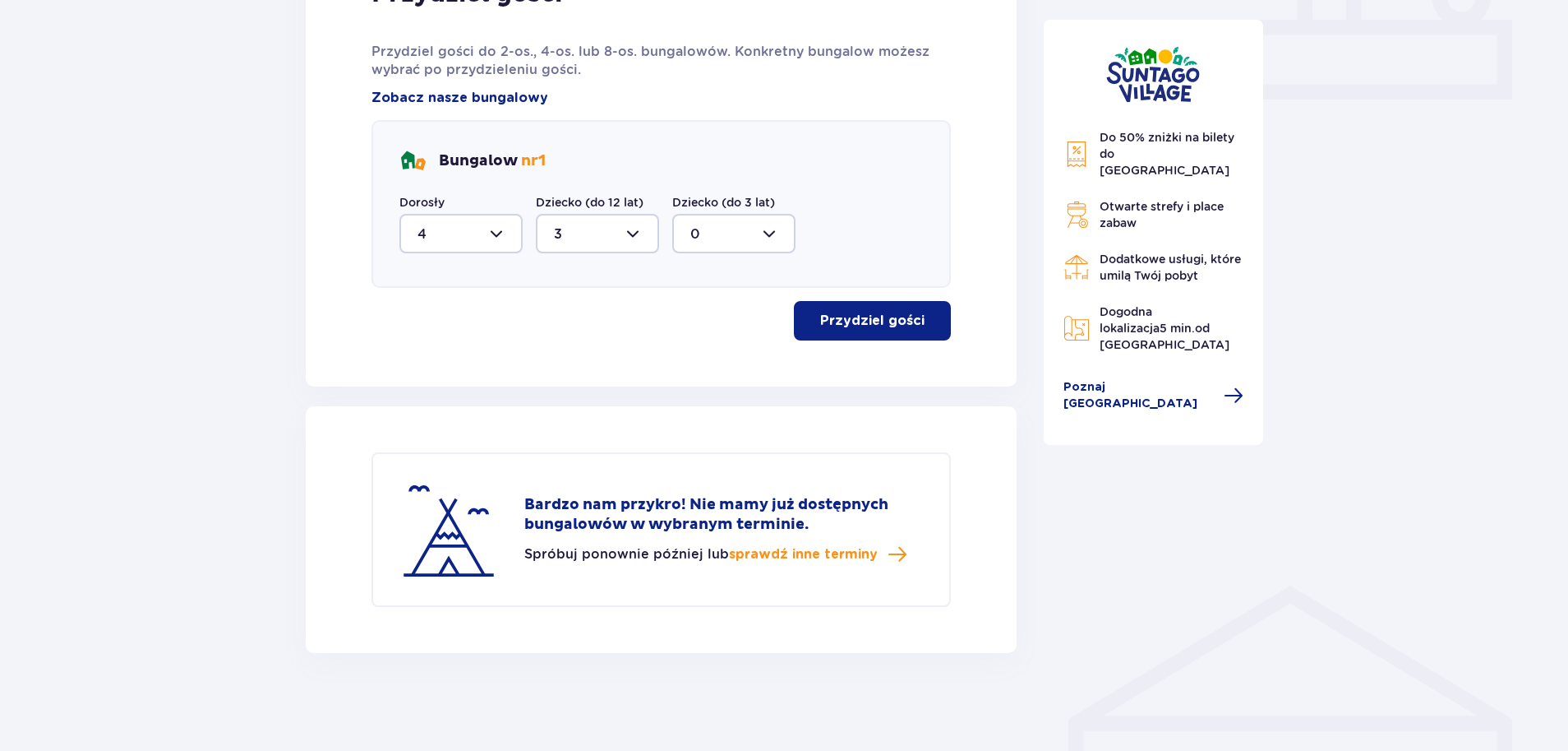
scroll to position [751, 0]
click at [818, 554] on span "sprawdź inne terminy" at bounding box center [804, 553] width 149 height 18
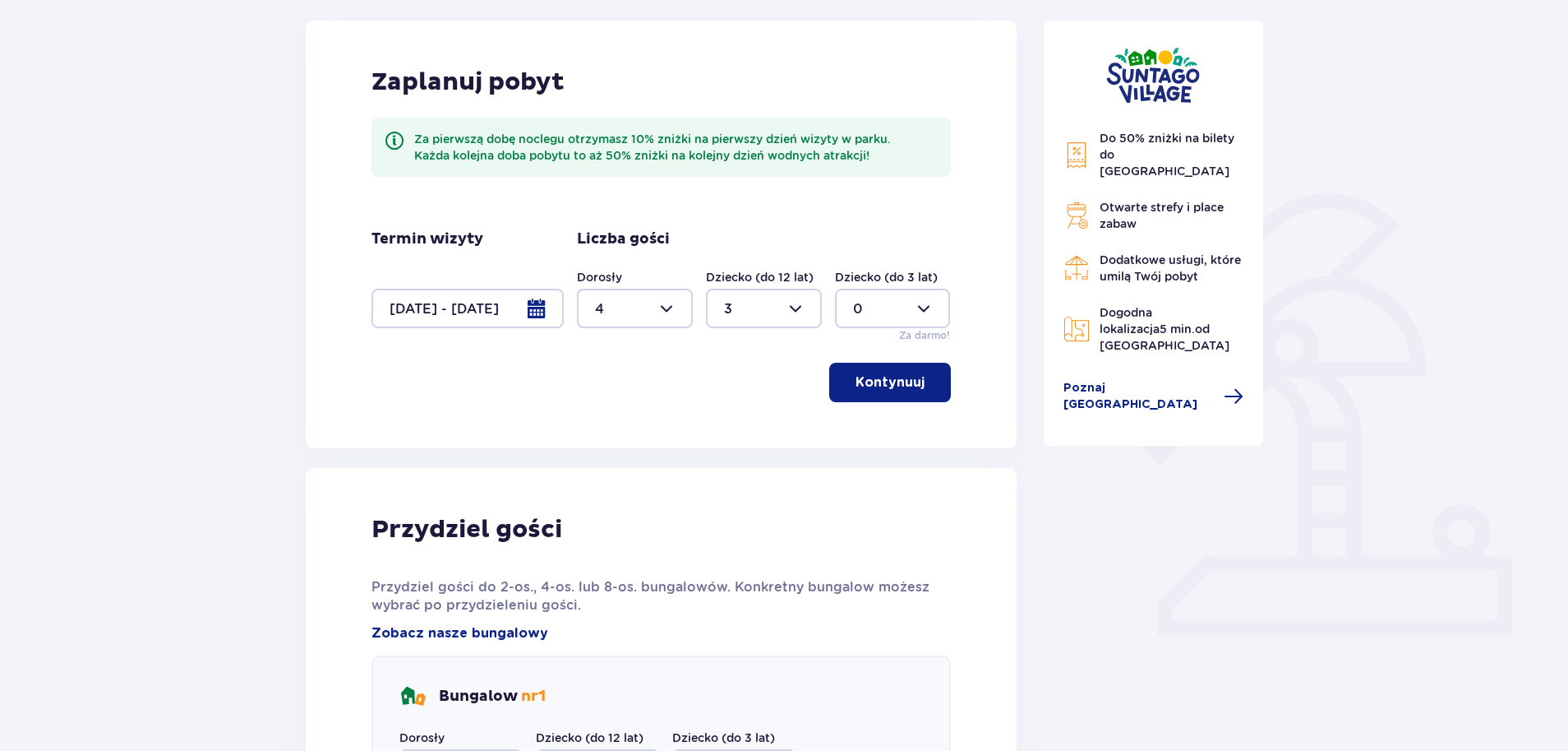
scroll to position [194, 0]
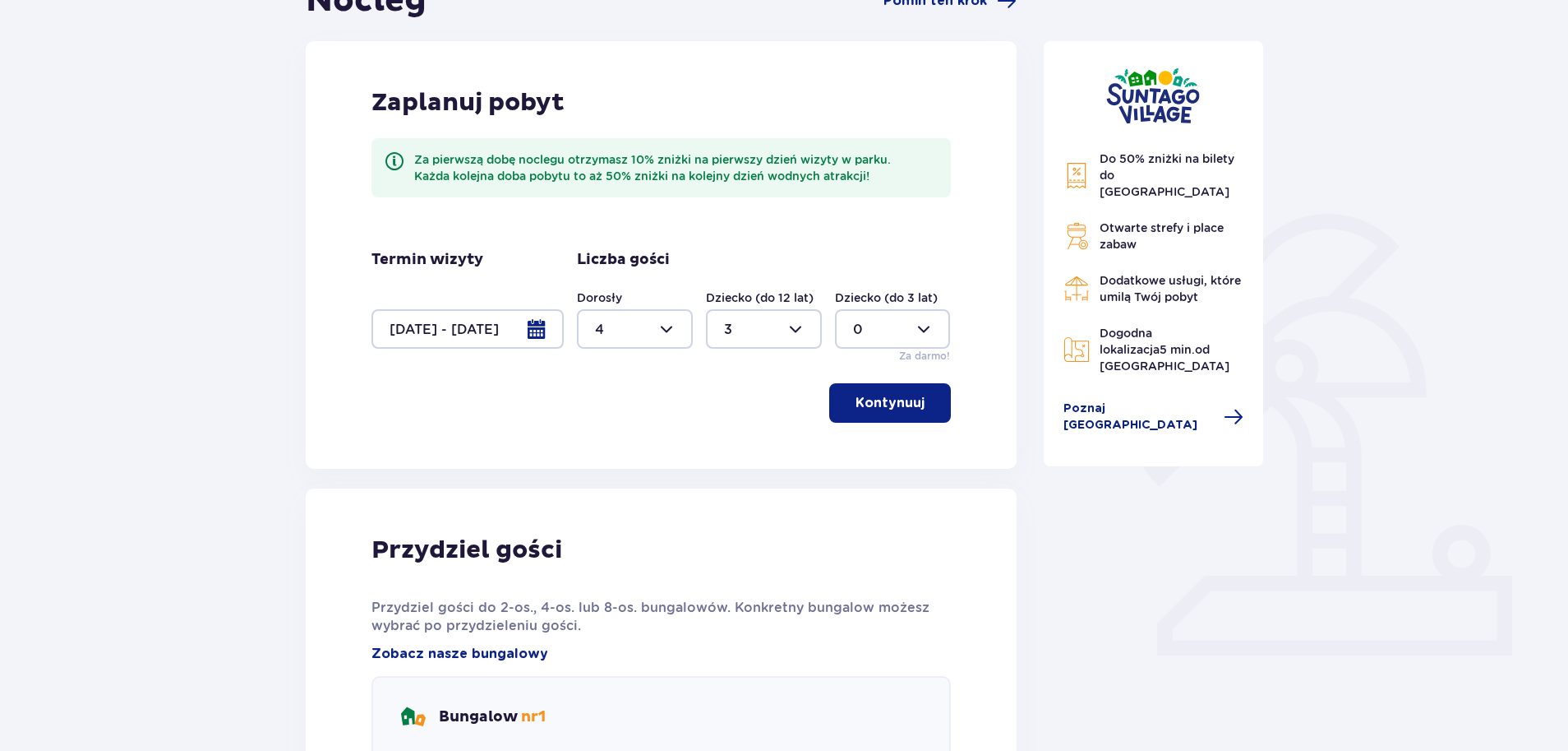
click at [637, 335] on div at bounding box center [635, 329] width 116 height 40
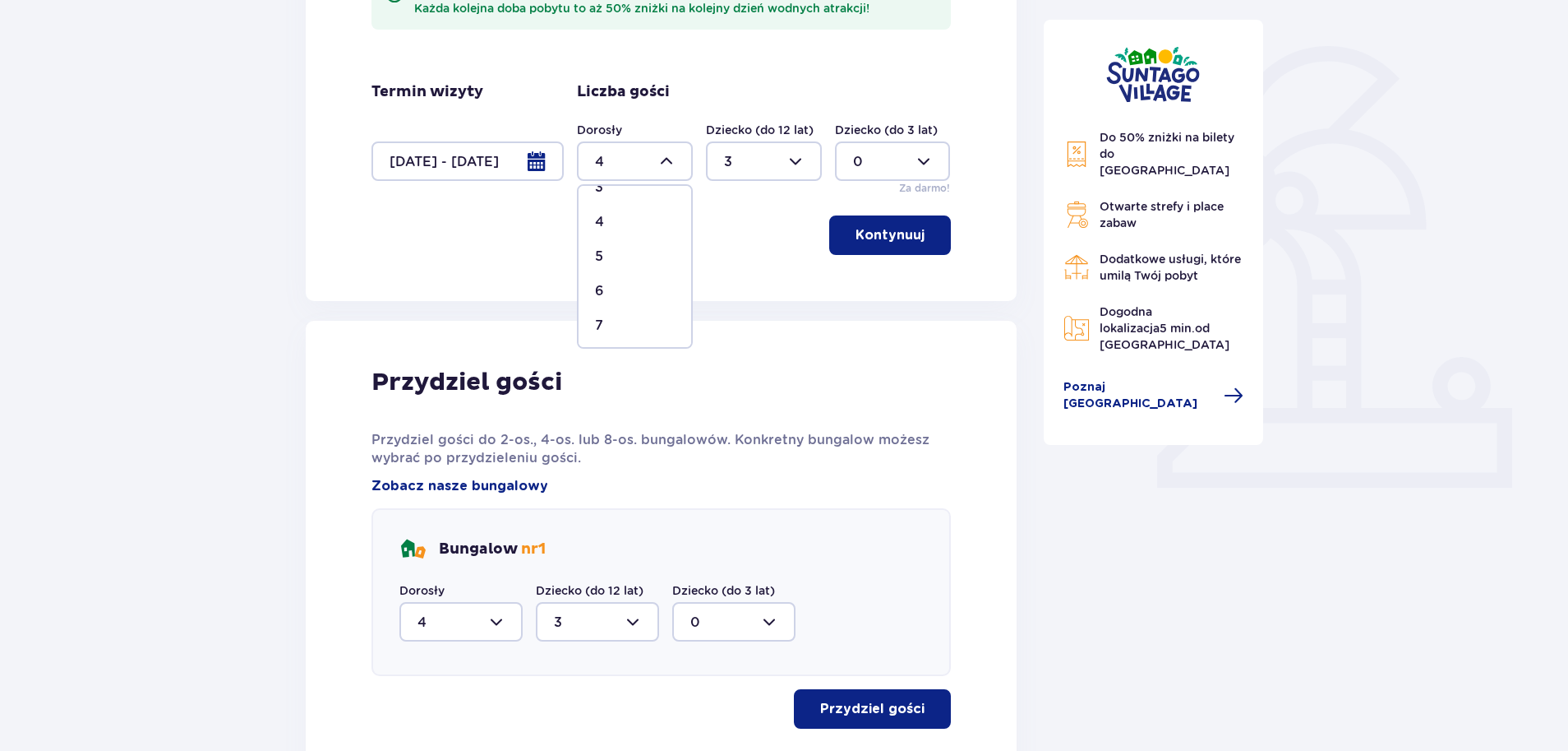
scroll to position [94, 0]
click at [644, 294] on div "5" at bounding box center [635, 291] width 79 height 18
type input "5"
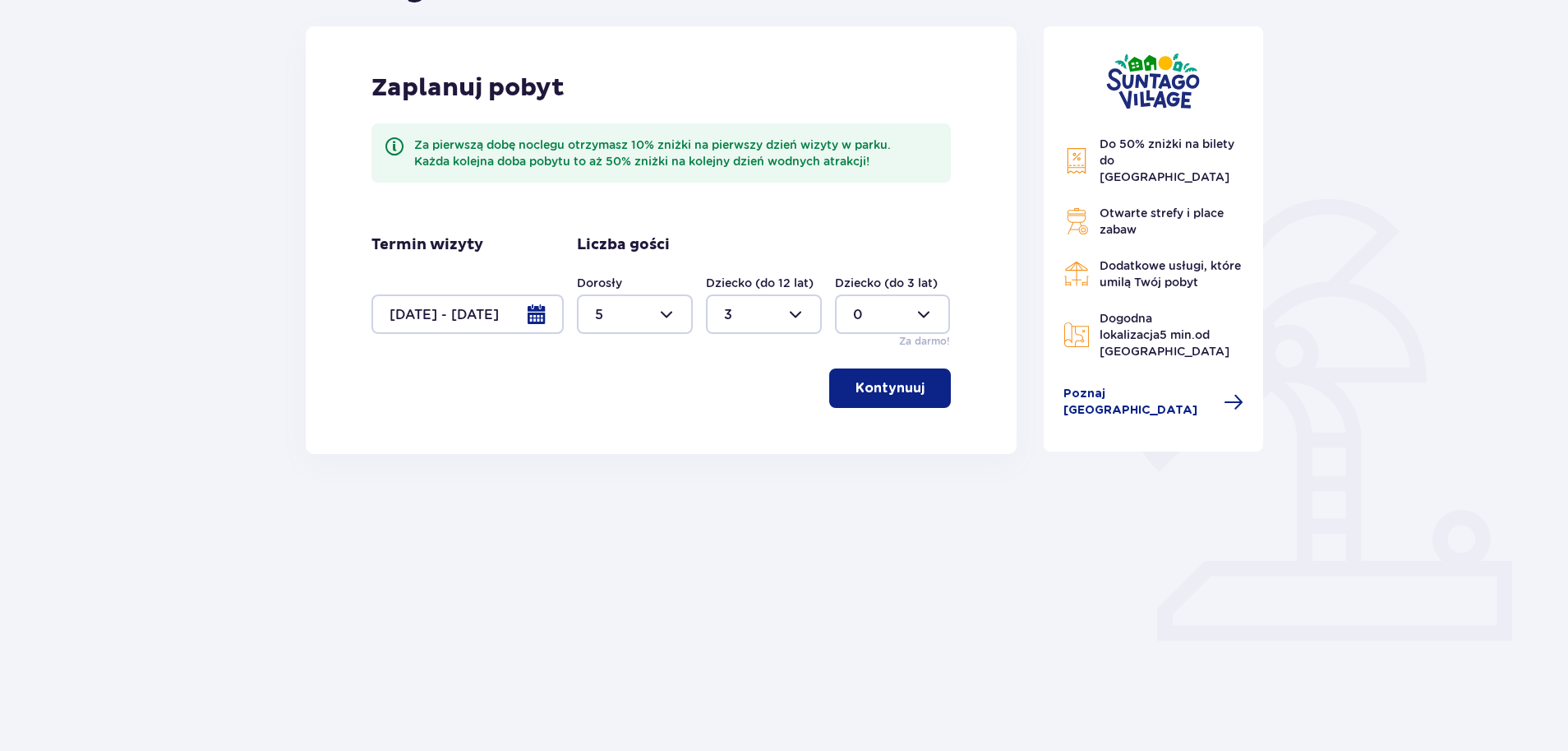
scroll to position [163, 0]
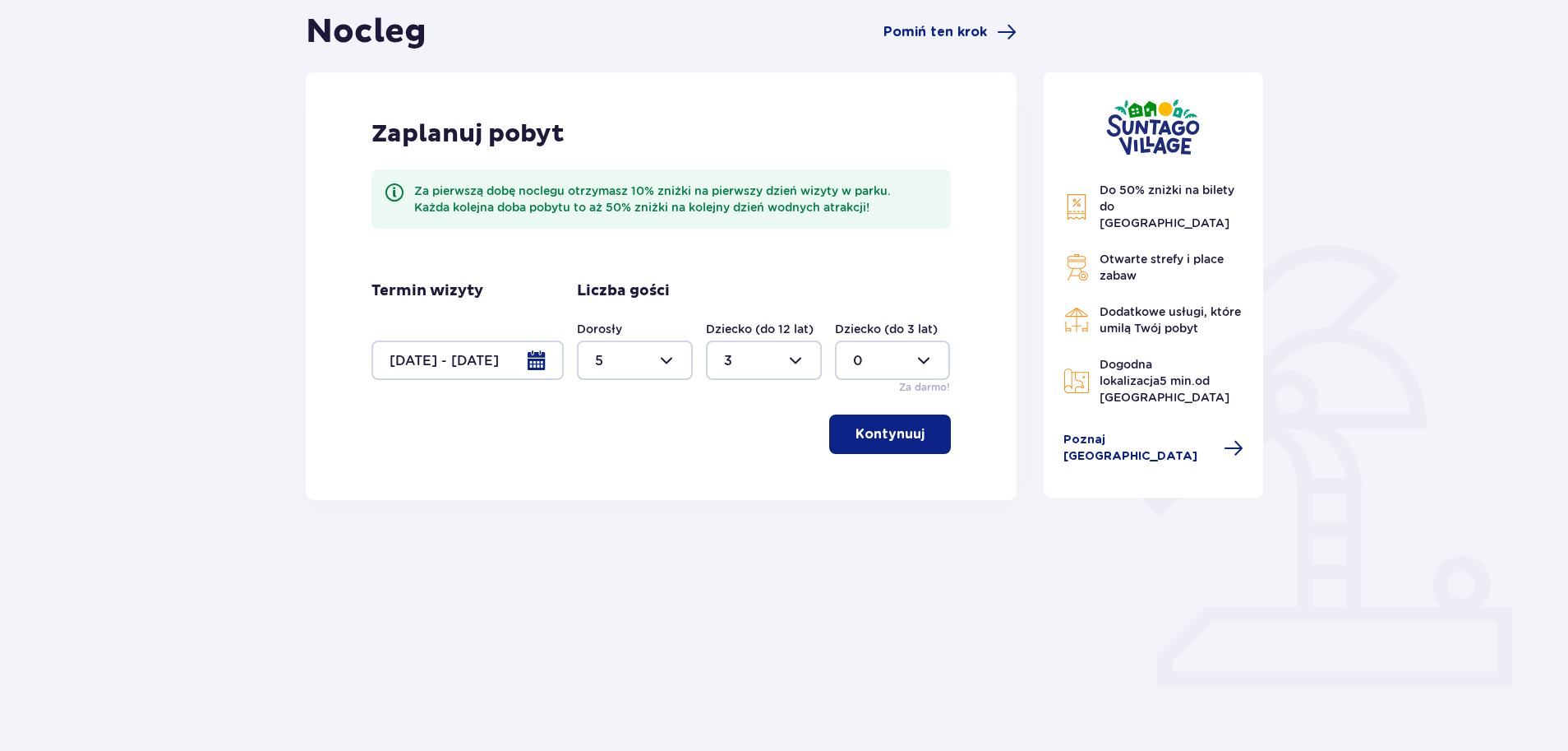
click at [877, 441] on p "Kontynuuj" at bounding box center [890, 434] width 69 height 18
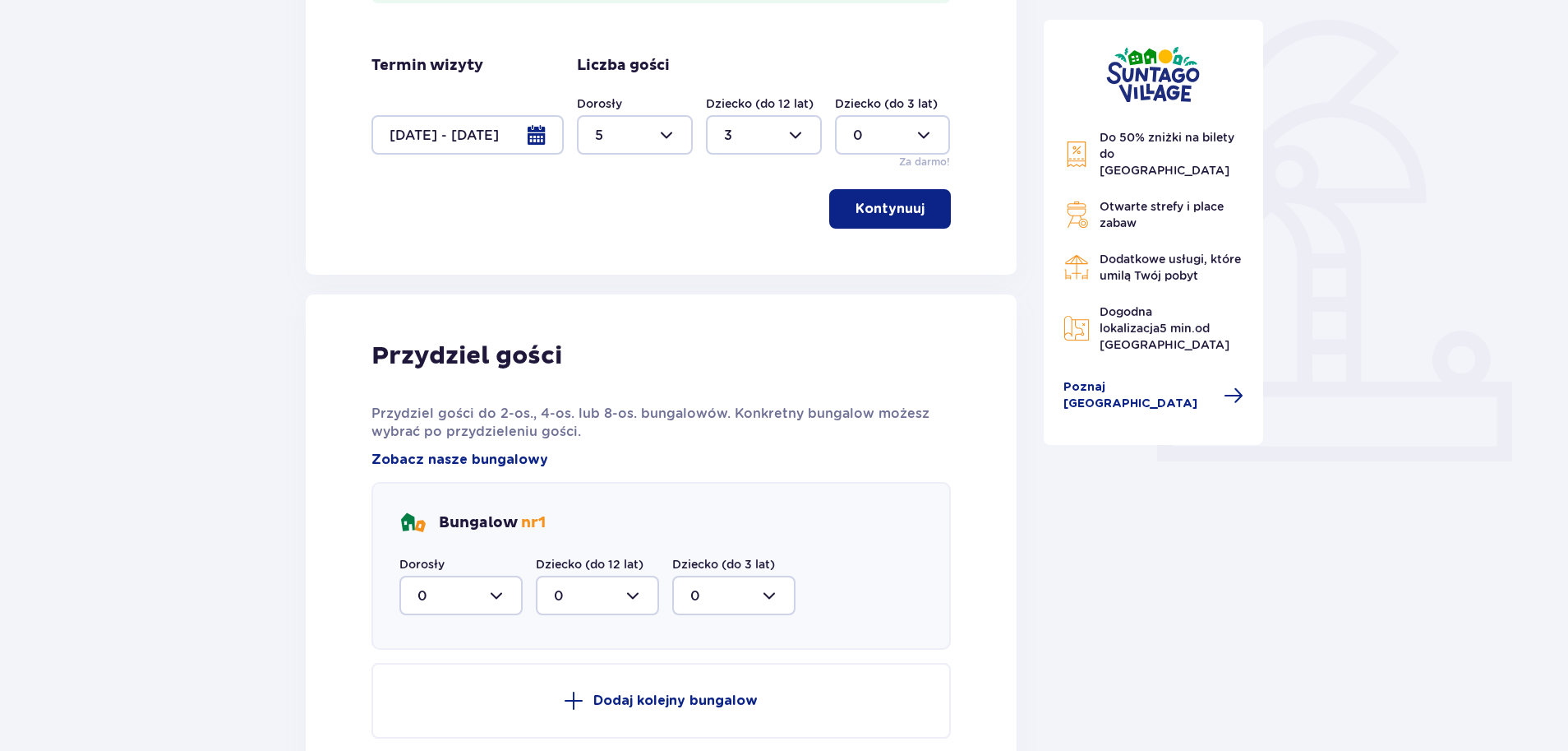
scroll to position [478, 0]
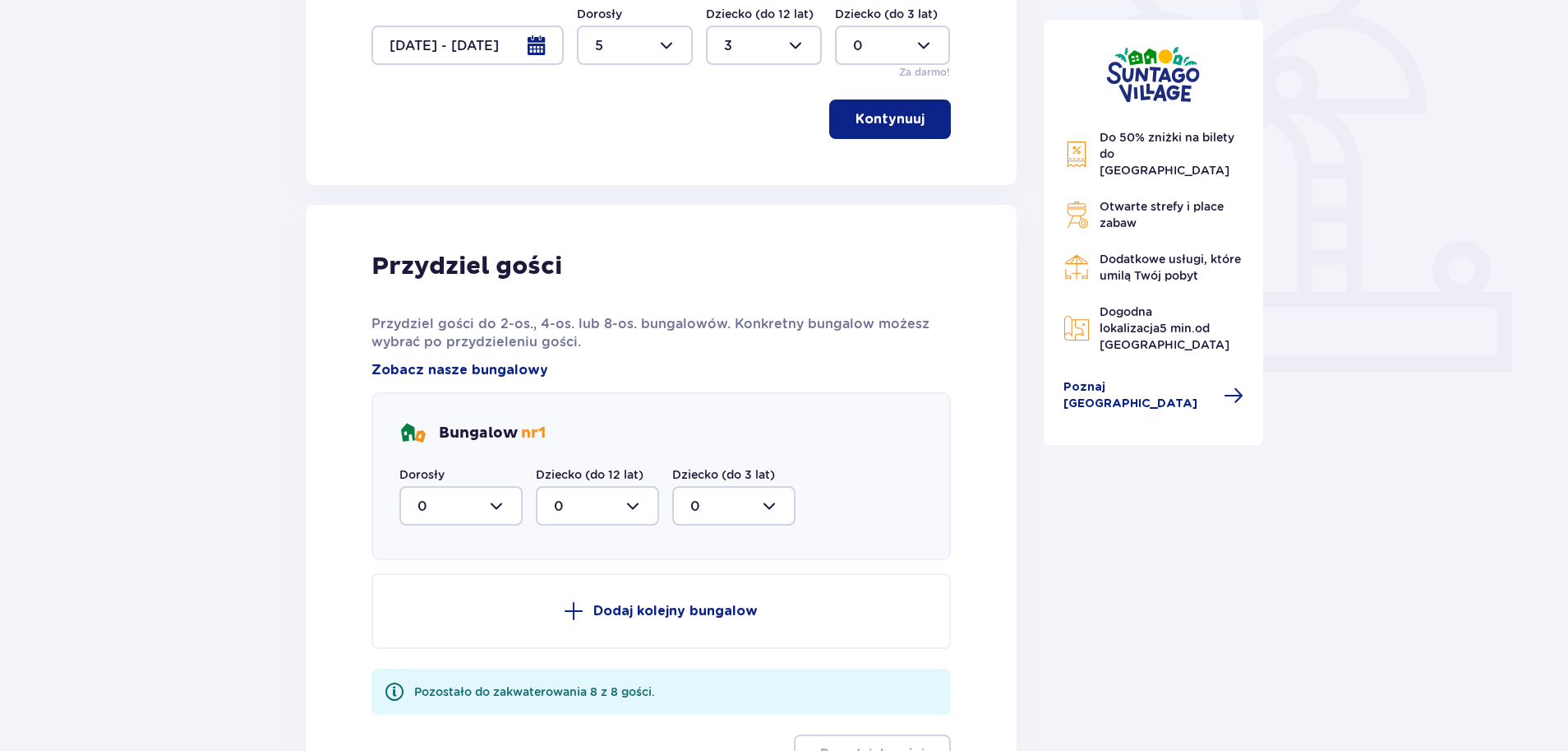
click at [494, 508] on div at bounding box center [461, 506] width 123 height 40
click at [466, 659] on div "5" at bounding box center [460, 666] width 87 height 18
type input "5"
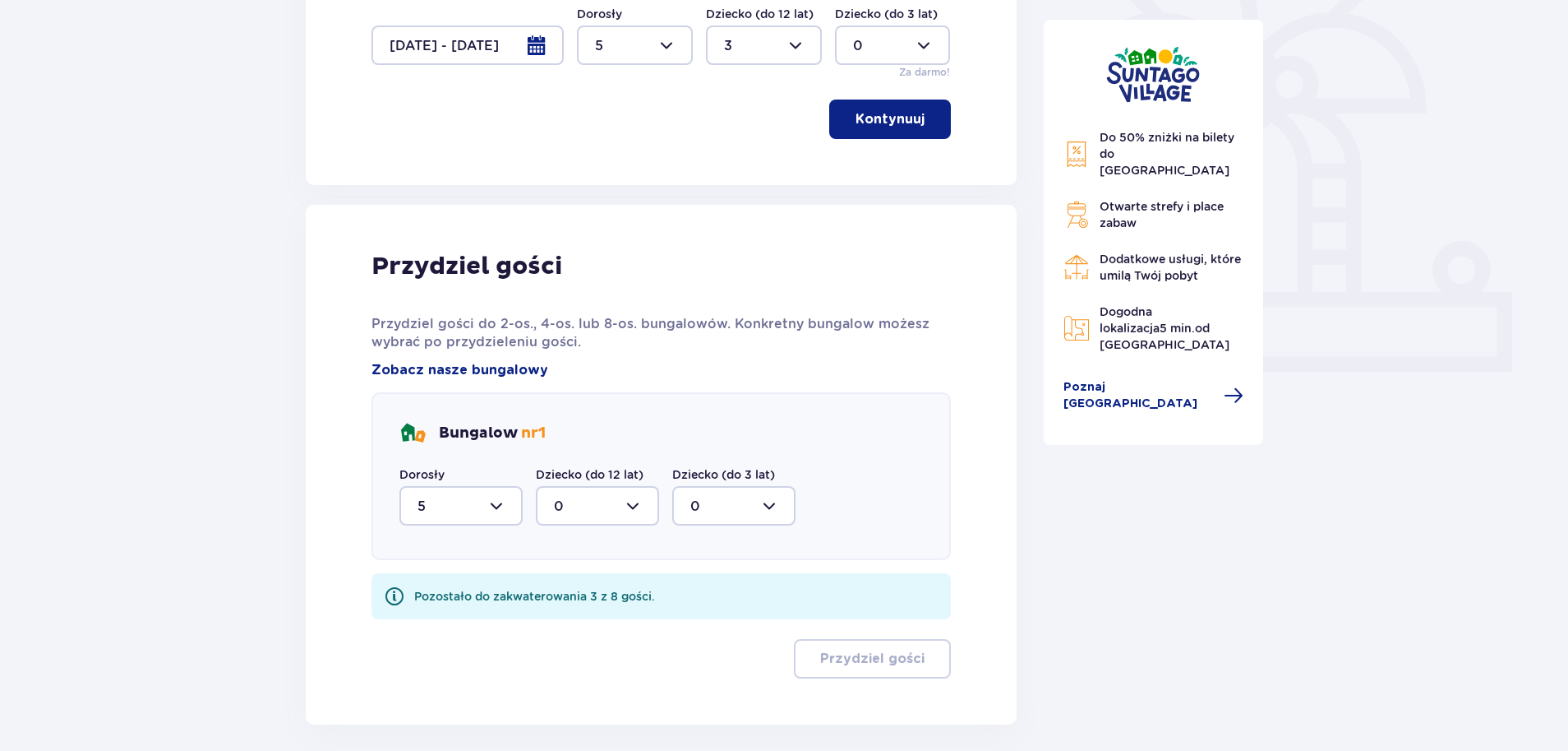
click at [556, 494] on div at bounding box center [597, 506] width 123 height 40
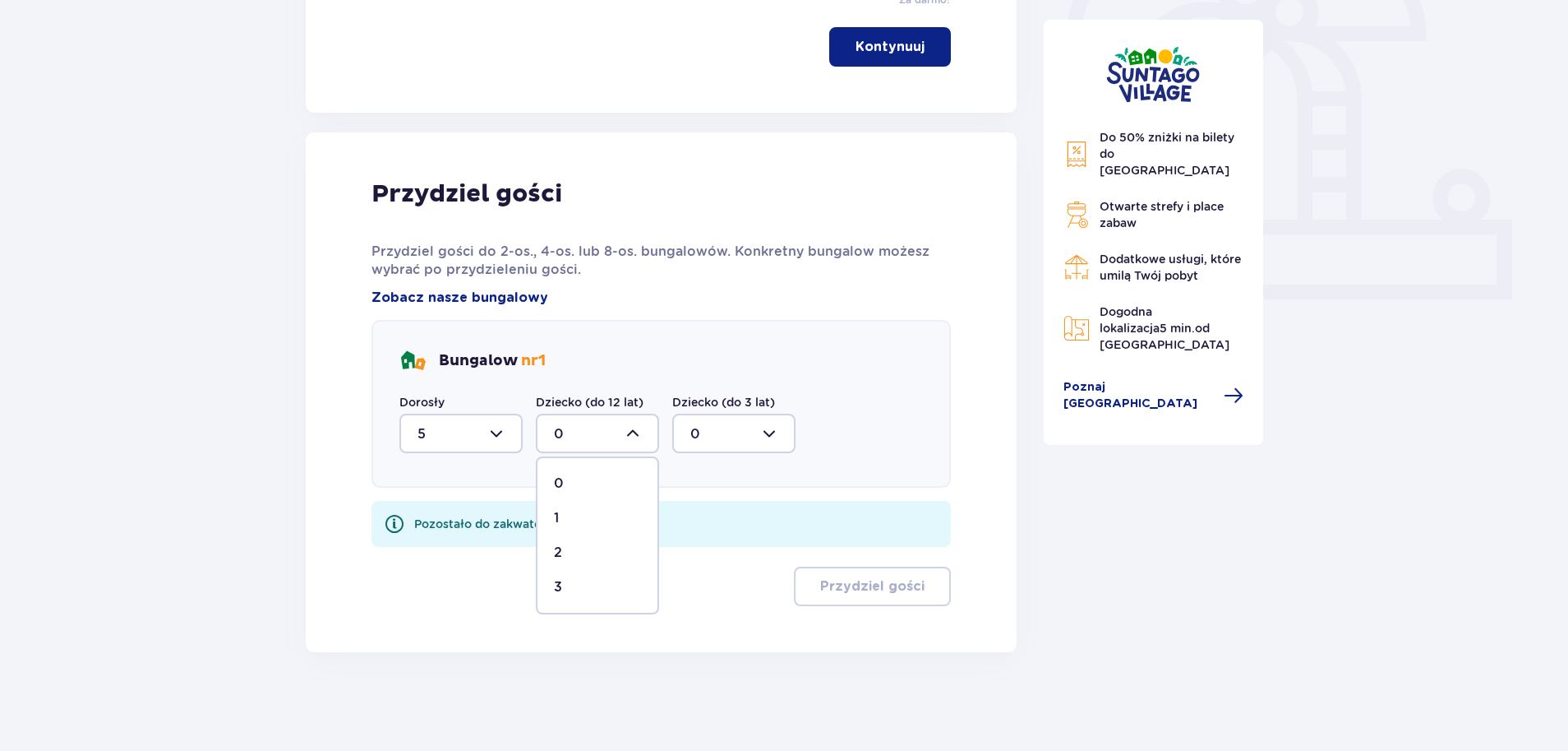
click at [569, 586] on div "3" at bounding box center [597, 587] width 87 height 18
type input "3"
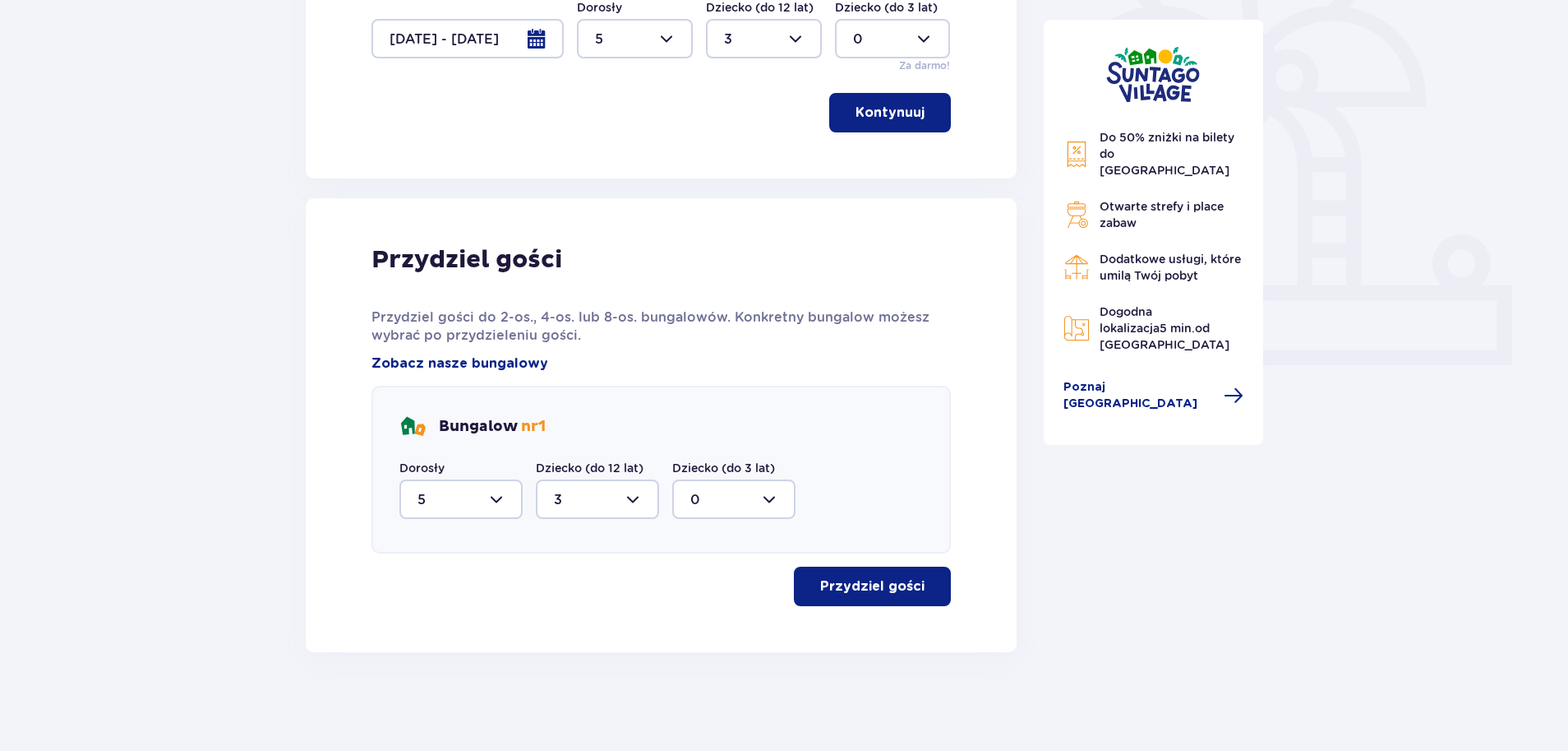
scroll to position [484, 0]
click at [863, 590] on p "Przydziel gości" at bounding box center [873, 586] width 104 height 18
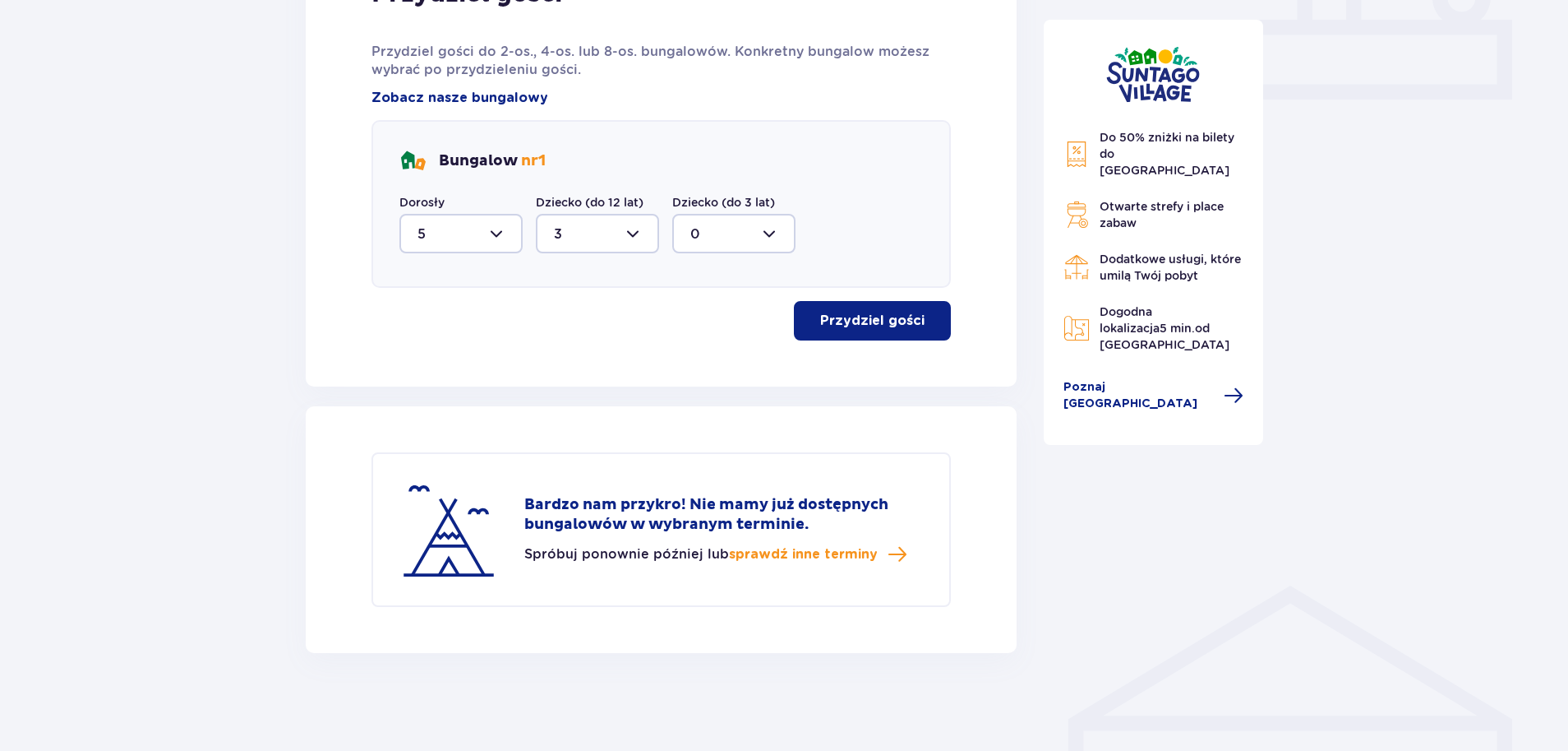
scroll to position [751, 0]
click at [783, 553] on span "sprawdź inne terminy" at bounding box center [804, 553] width 149 height 18
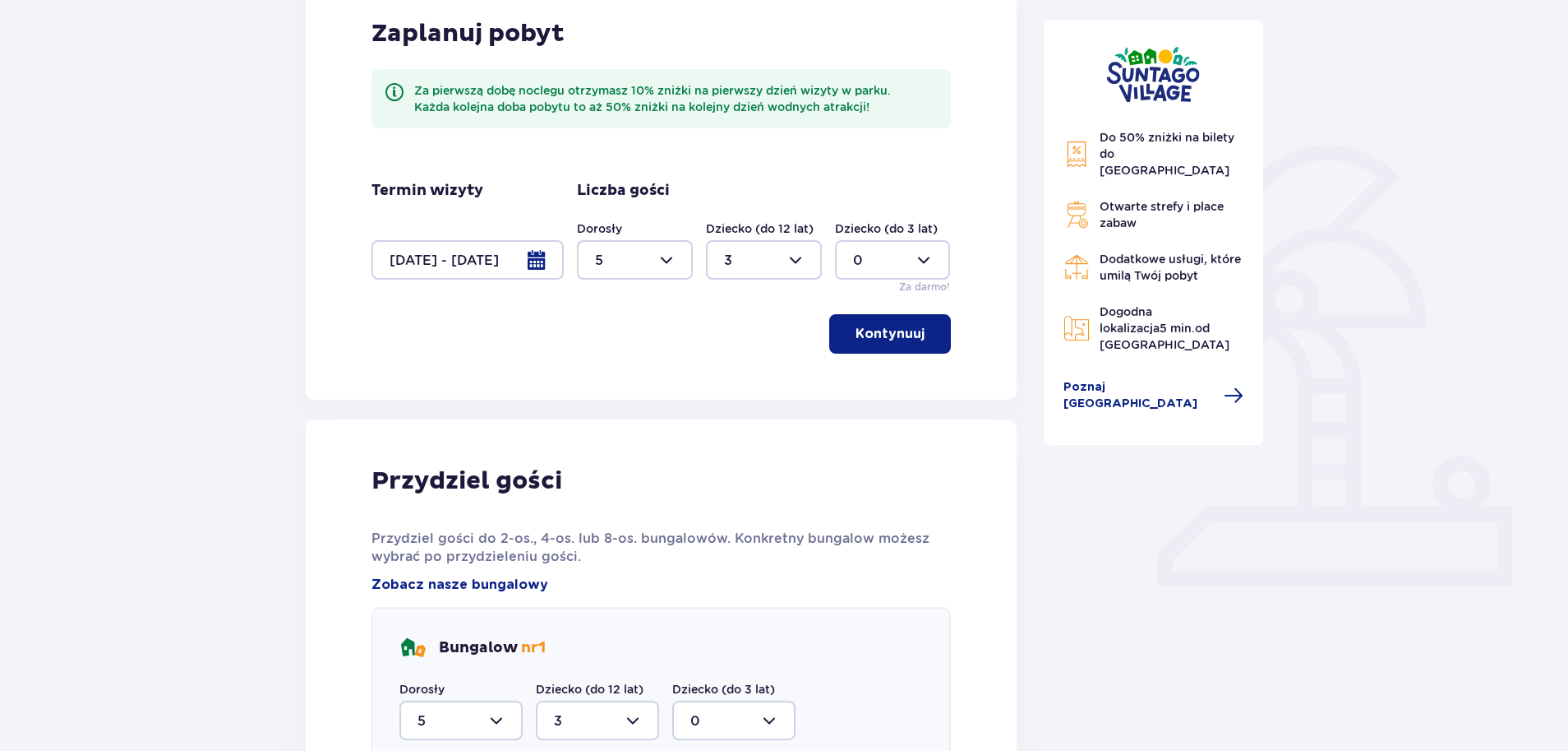
scroll to position [194, 0]
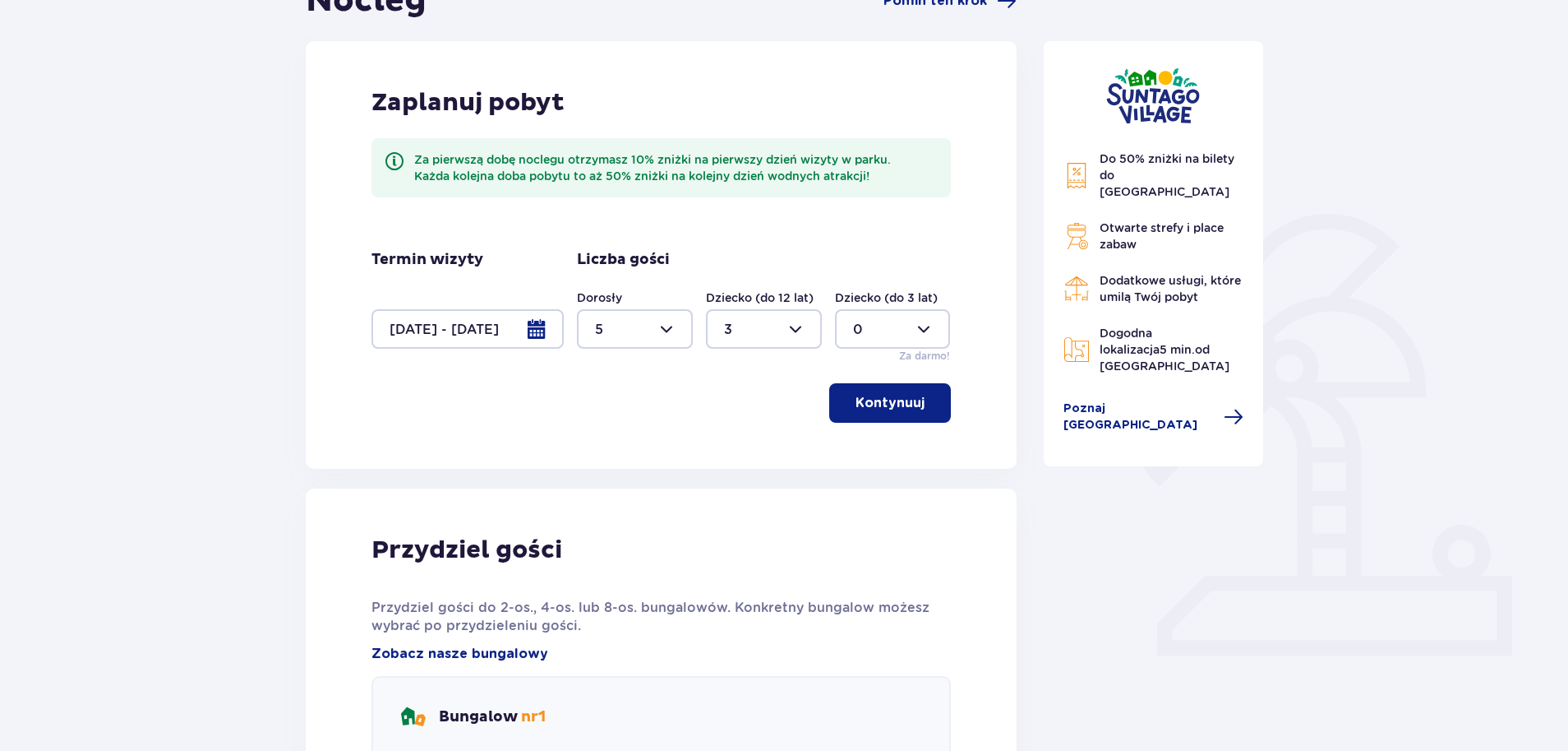
click at [541, 337] on div at bounding box center [468, 329] width 192 height 40
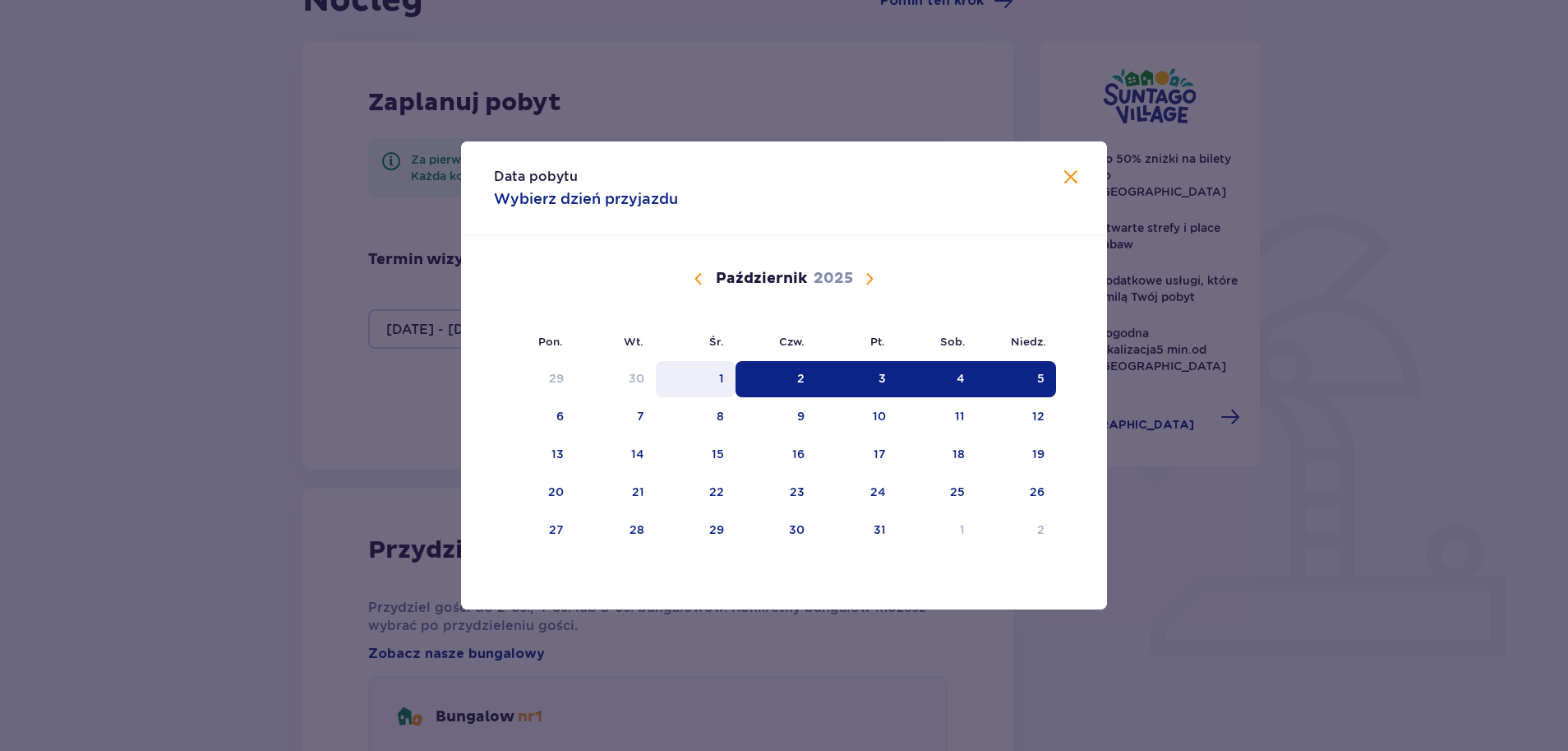
click at [711, 385] on div "1" at bounding box center [695, 379] width 79 height 36
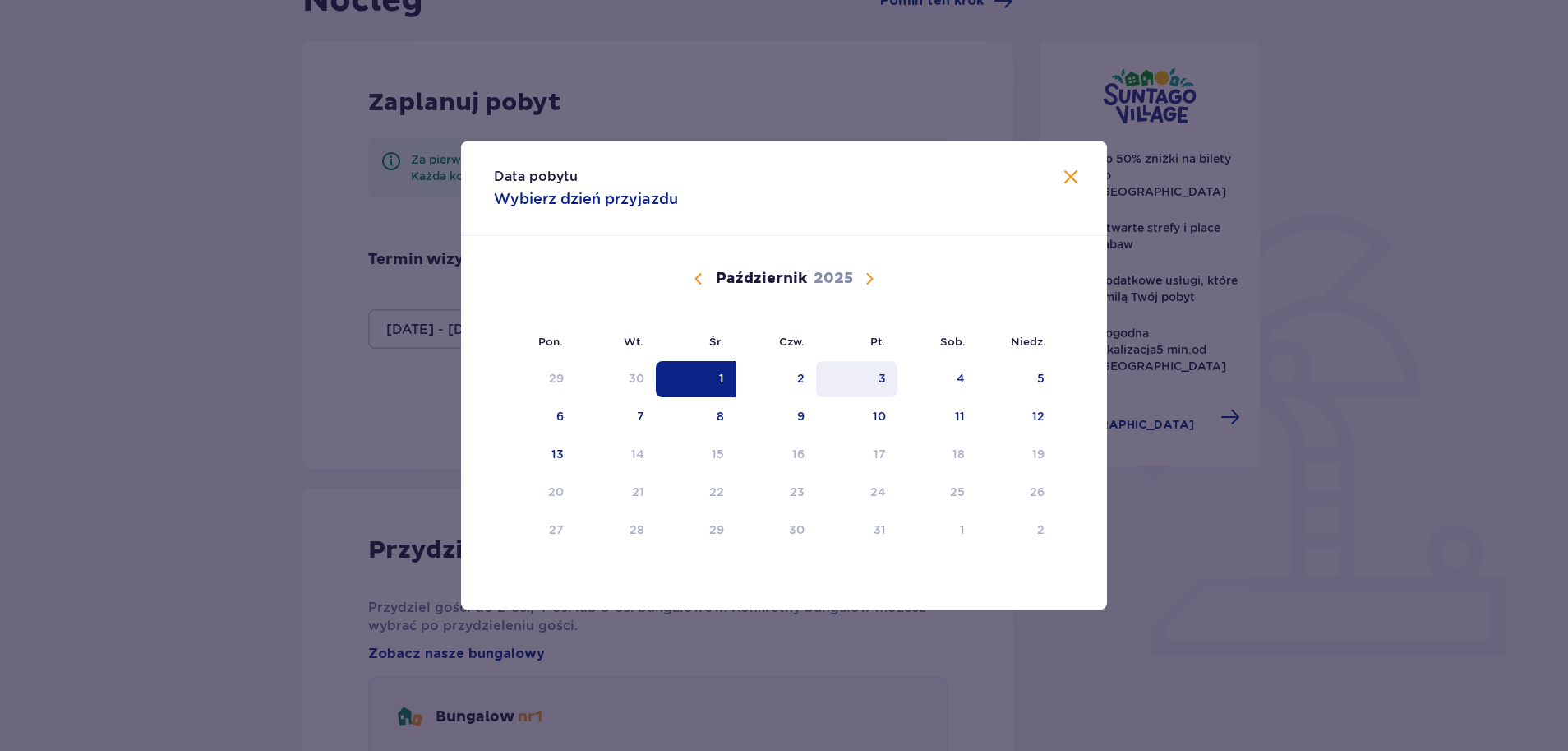
click at [867, 390] on div "3" at bounding box center [857, 379] width 81 height 36
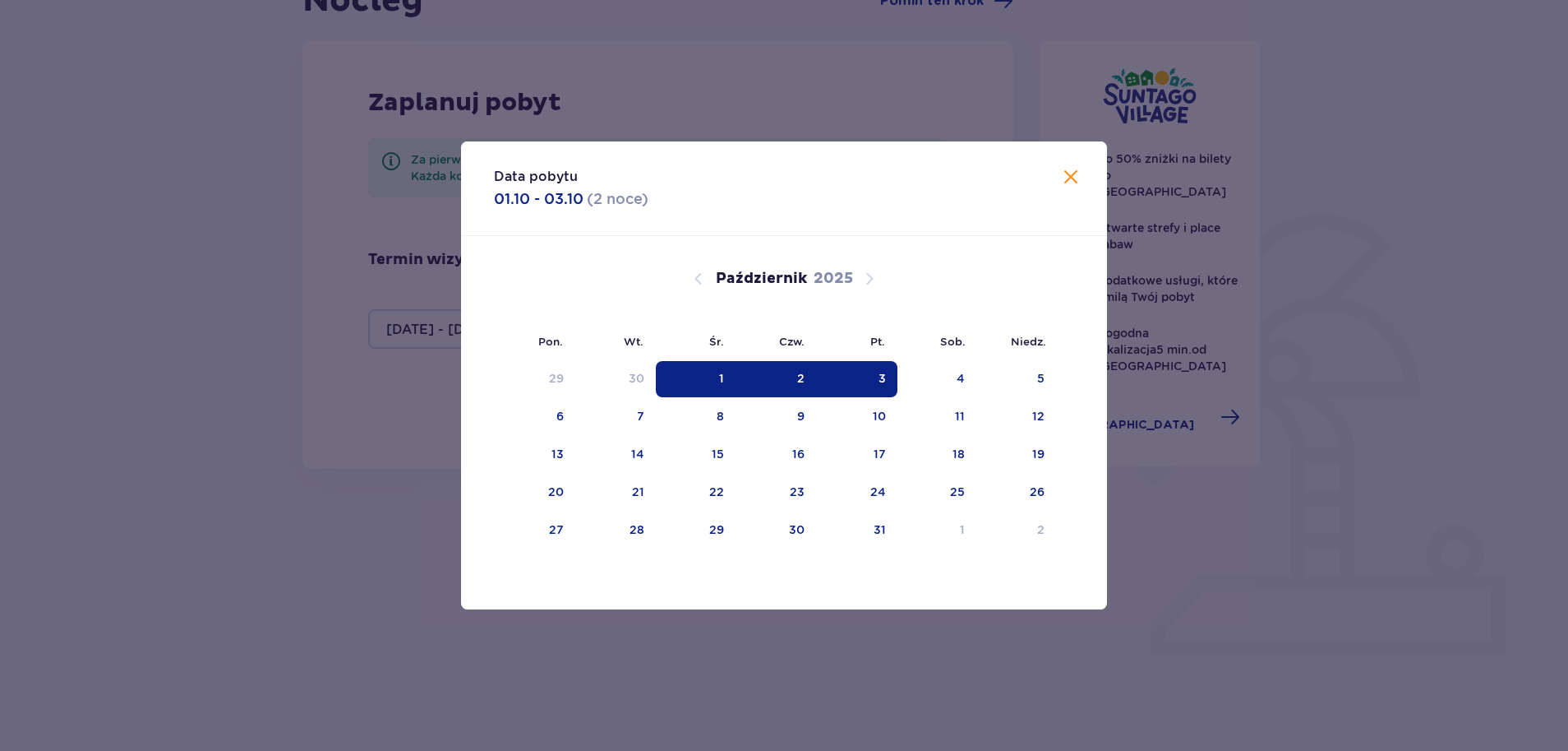
type input "01.10.25 - 03.10.25"
type input "0"
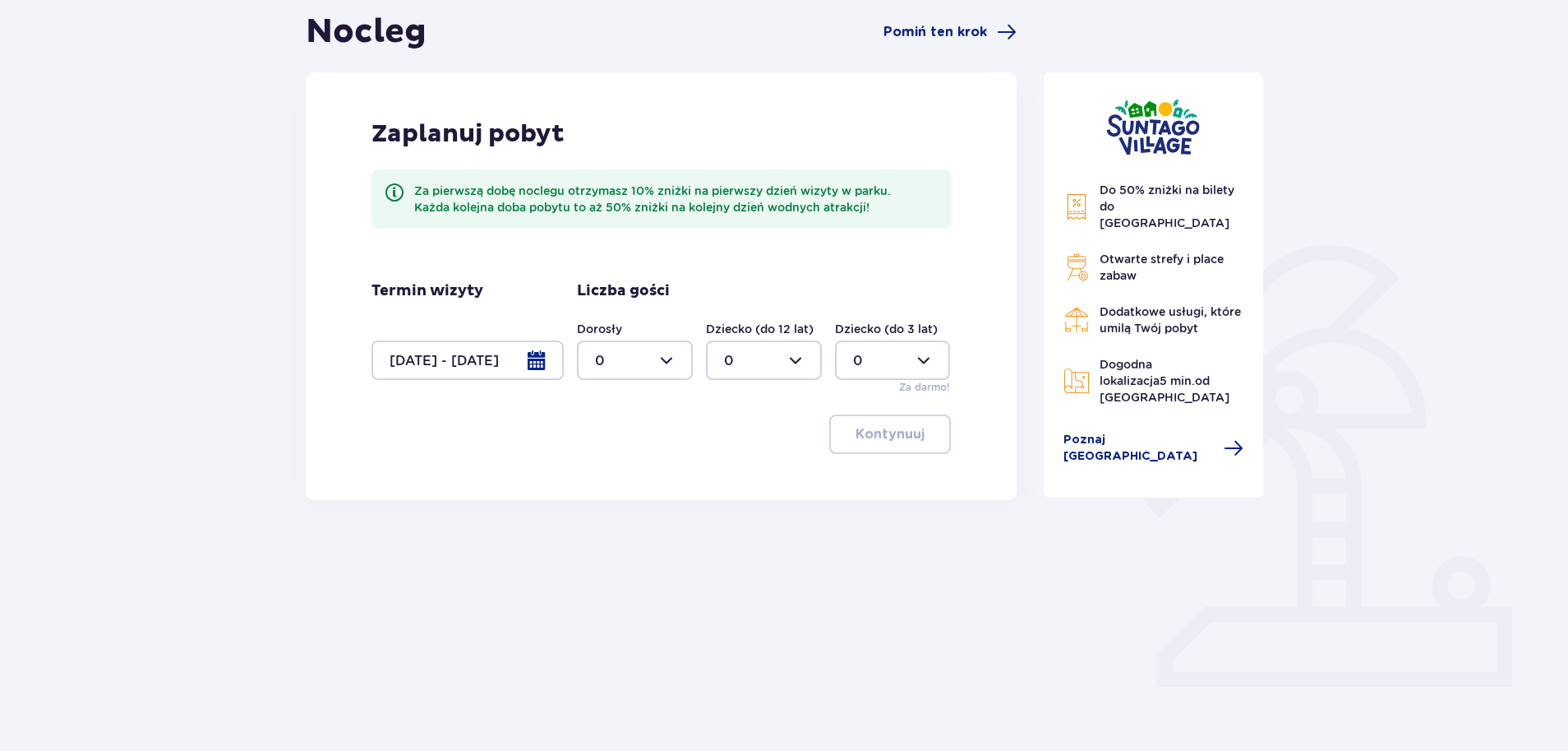
click at [666, 366] on div at bounding box center [635, 360] width 116 height 40
click at [661, 455] on div "4" at bounding box center [635, 455] width 79 height 18
type input "4"
click at [724, 370] on div at bounding box center [764, 360] width 116 height 40
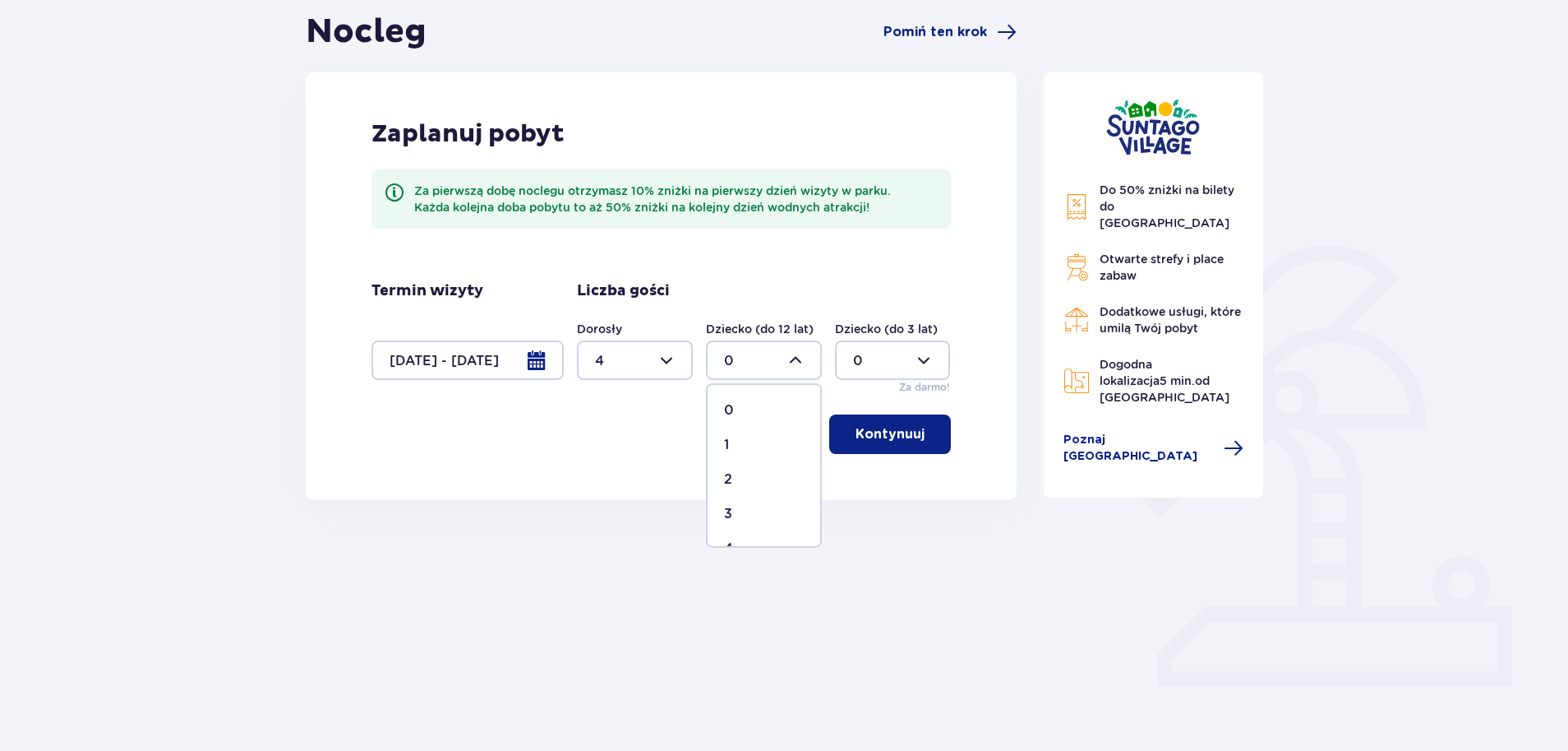
click at [743, 517] on div "3" at bounding box center [764, 514] width 79 height 18
type input "3"
click at [883, 452] on button "Kontynuuj" at bounding box center [890, 434] width 122 height 40
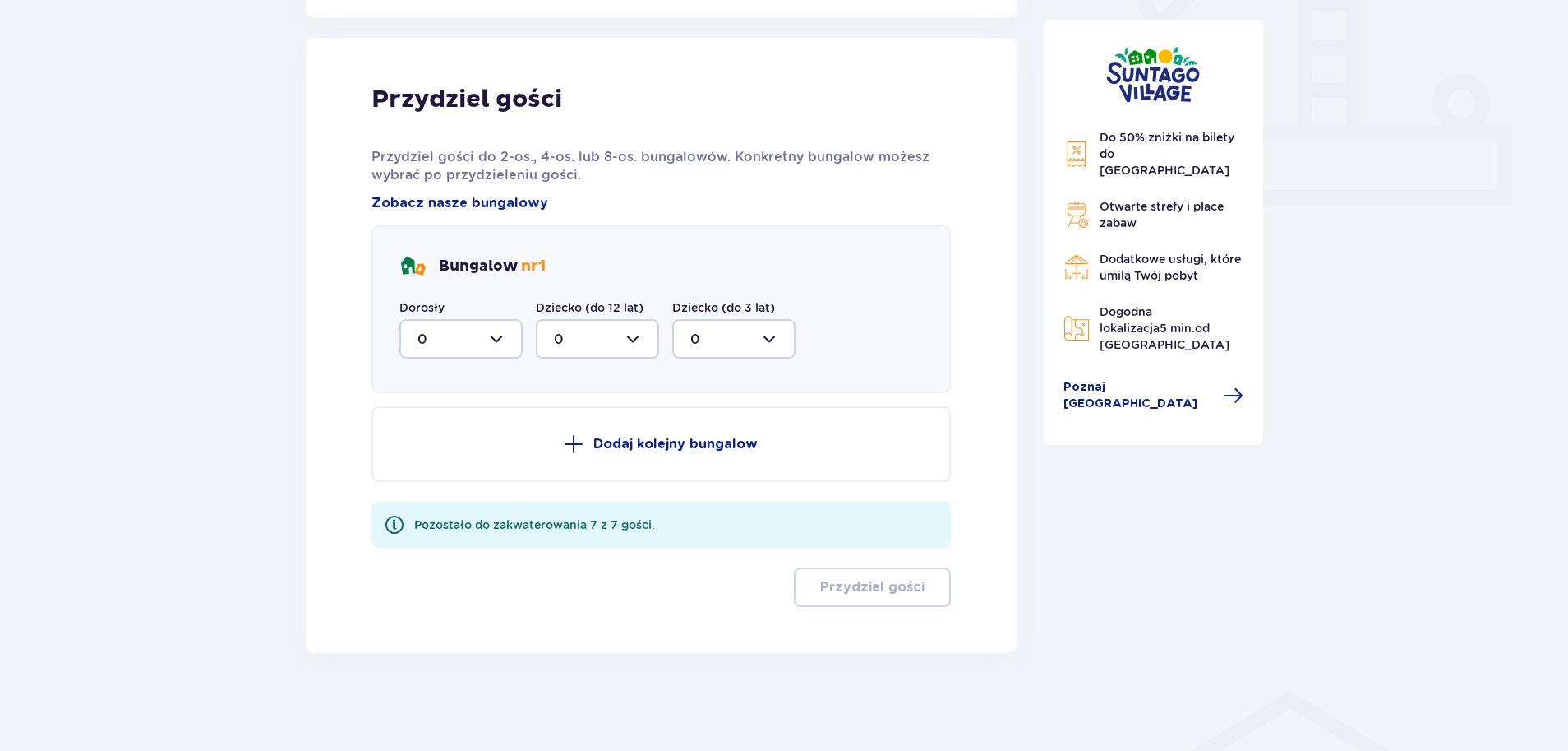
scroll to position [645, 0]
click at [485, 335] on div at bounding box center [461, 338] width 123 height 40
click at [458, 491] on div "4" at bounding box center [460, 498] width 87 height 18
type input "4"
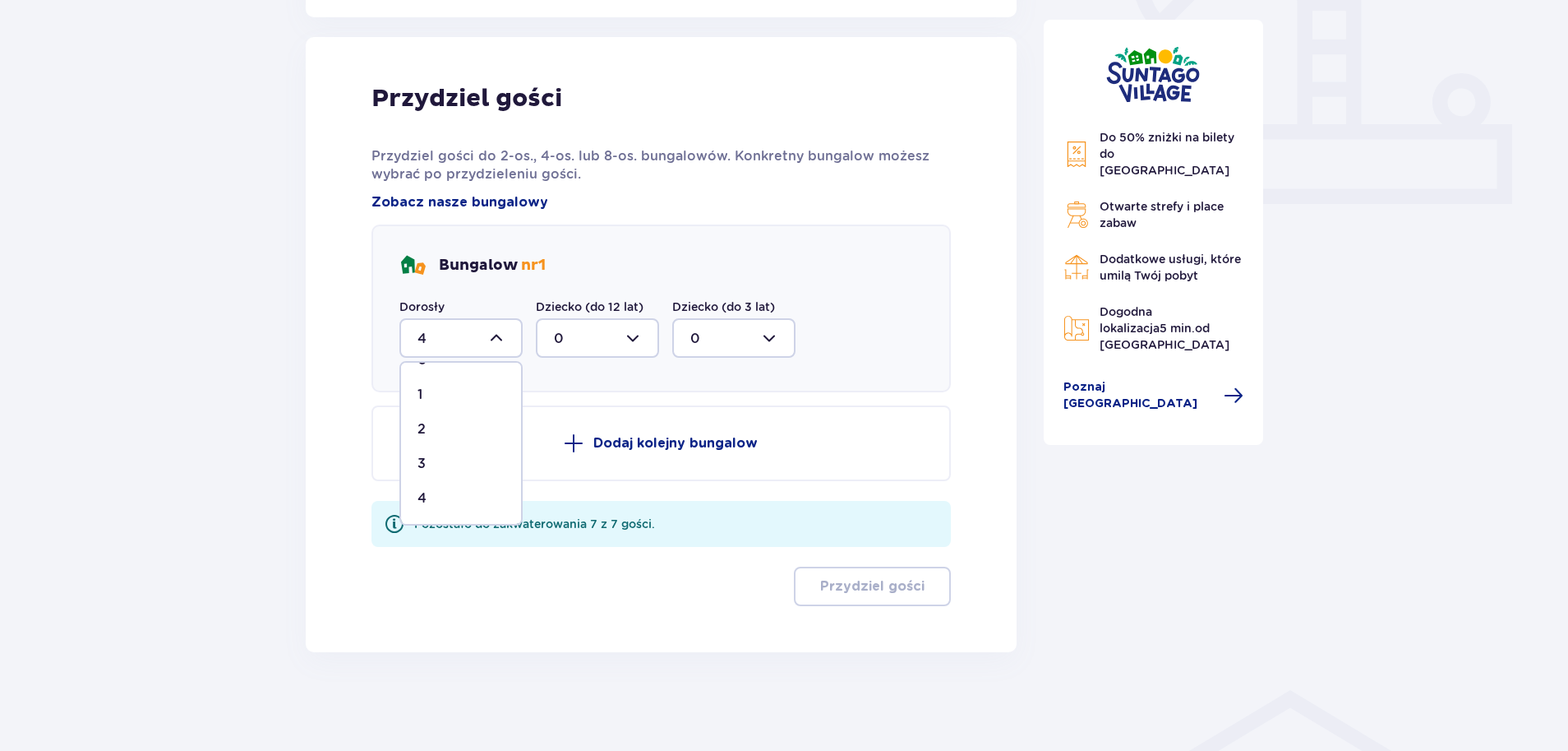
scroll to position [550, 0]
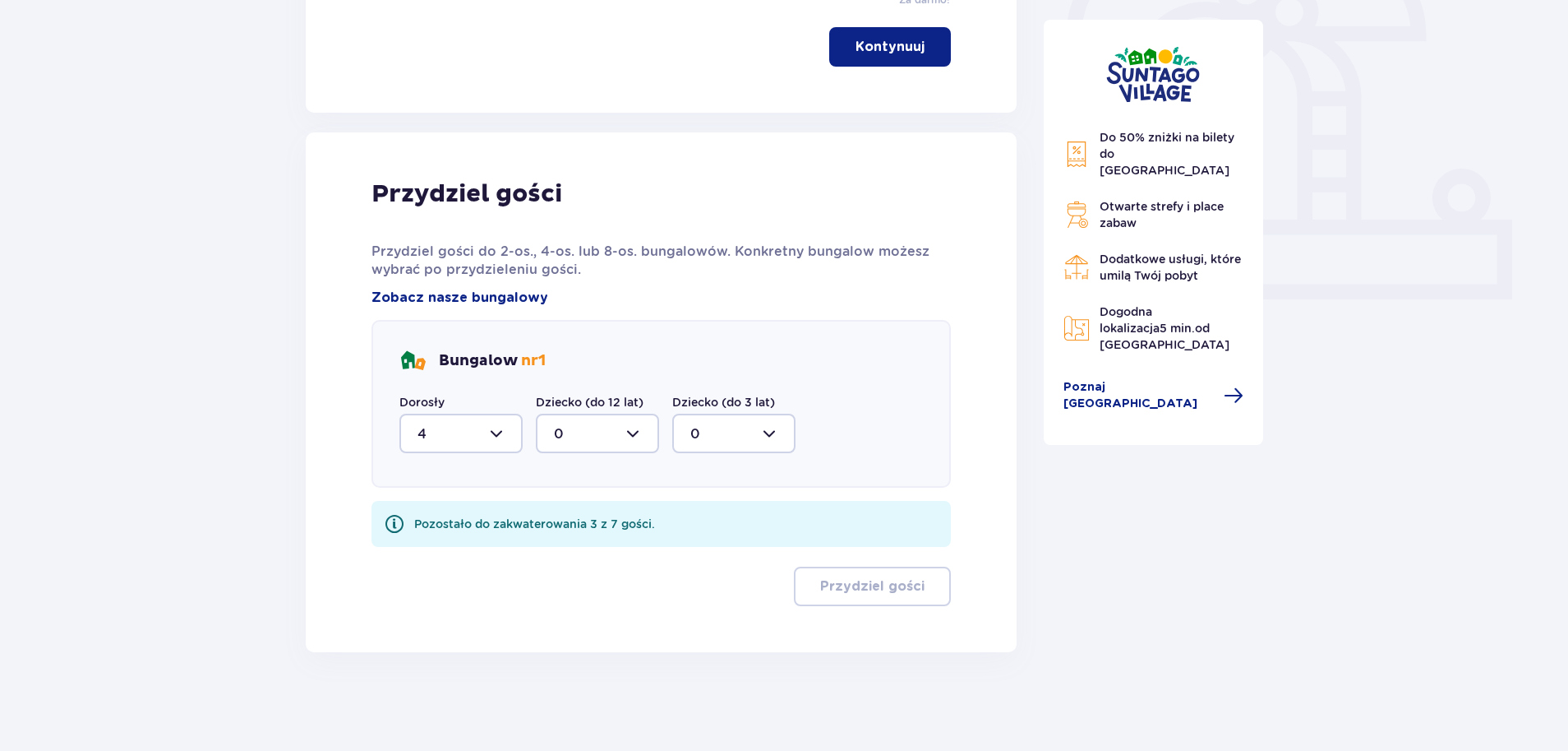
click at [579, 422] on div at bounding box center [597, 433] width 123 height 40
click at [578, 583] on div "3" at bounding box center [597, 587] width 87 height 18
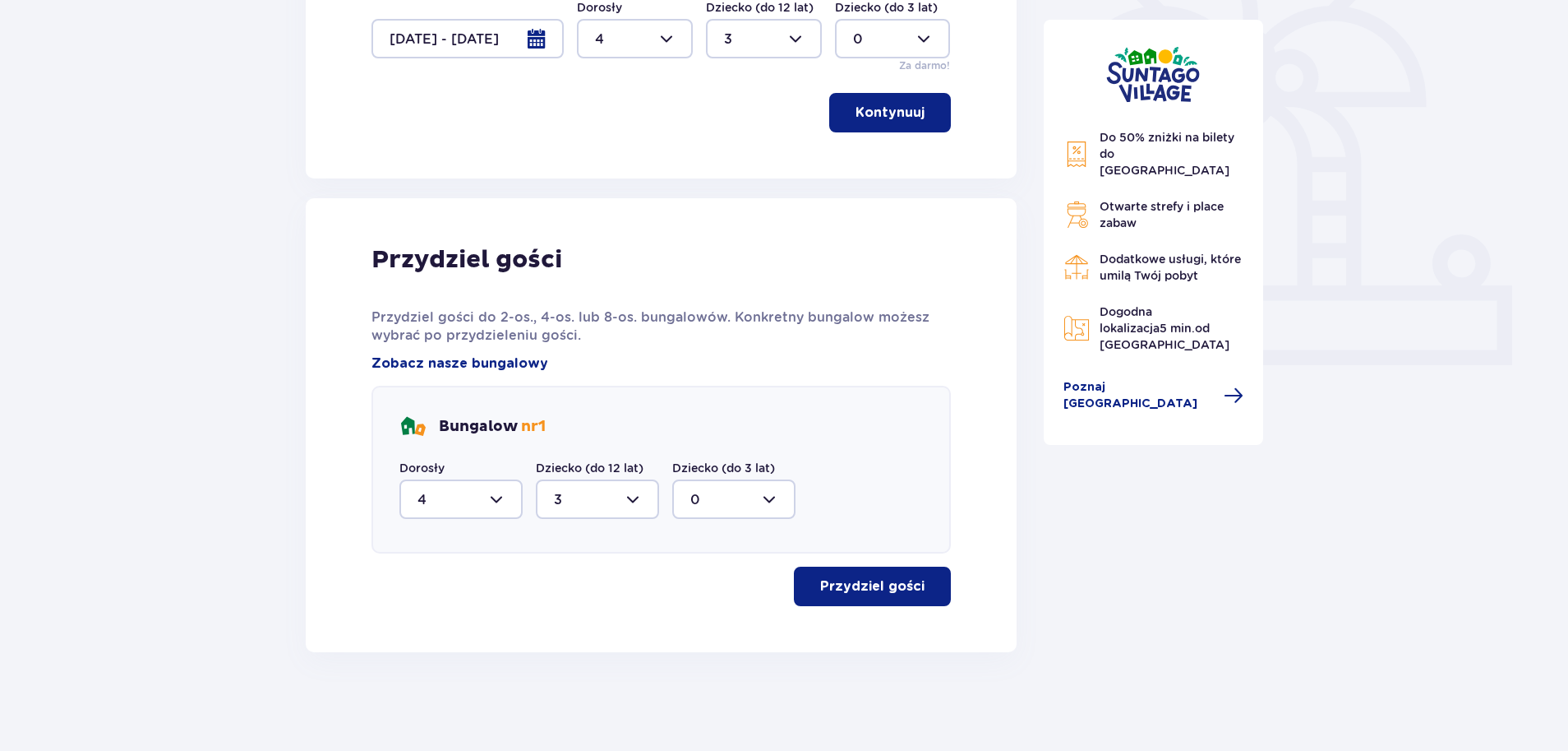
type input "3"
click at [897, 594] on p "Przydziel gości" at bounding box center [873, 586] width 104 height 18
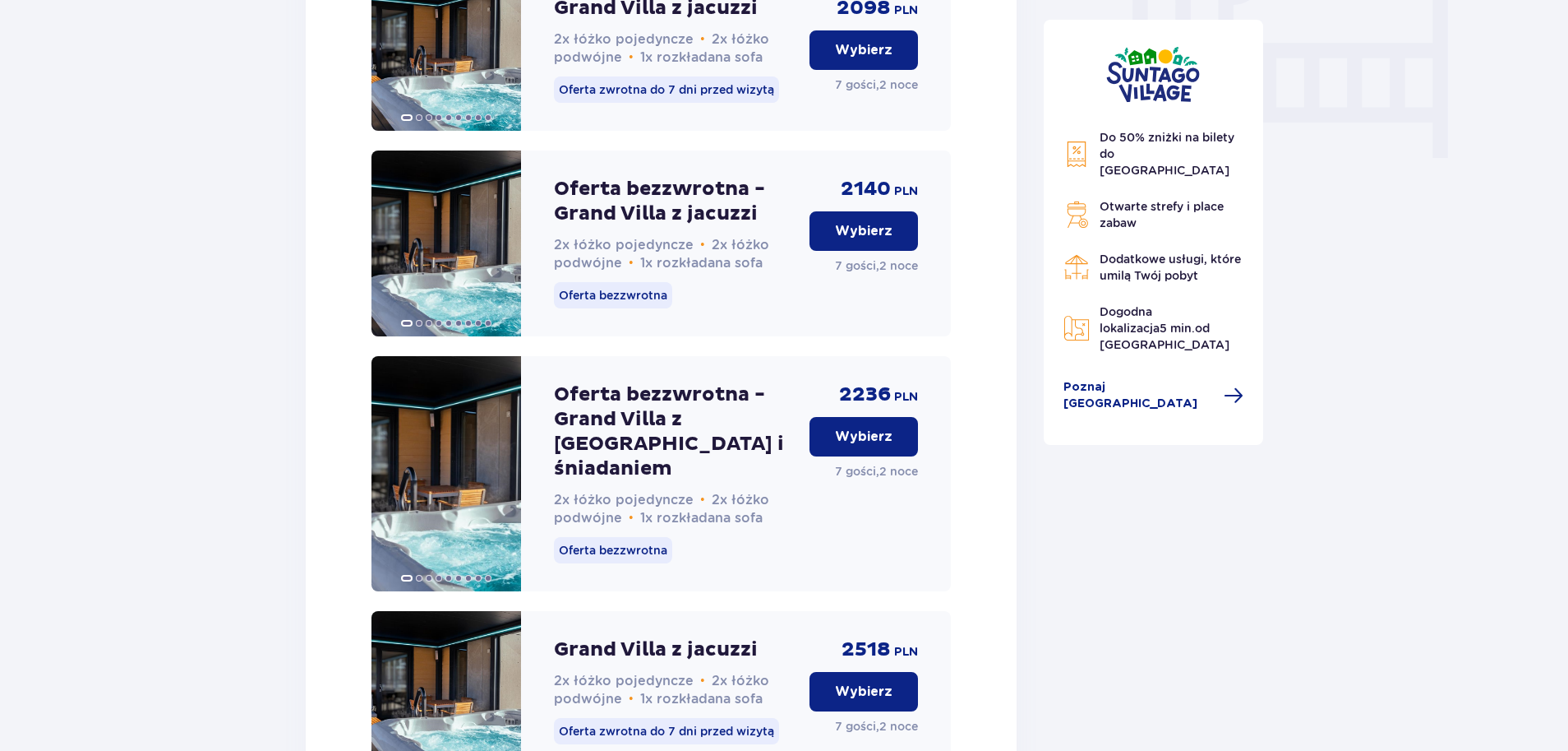
scroll to position [1639, 0]
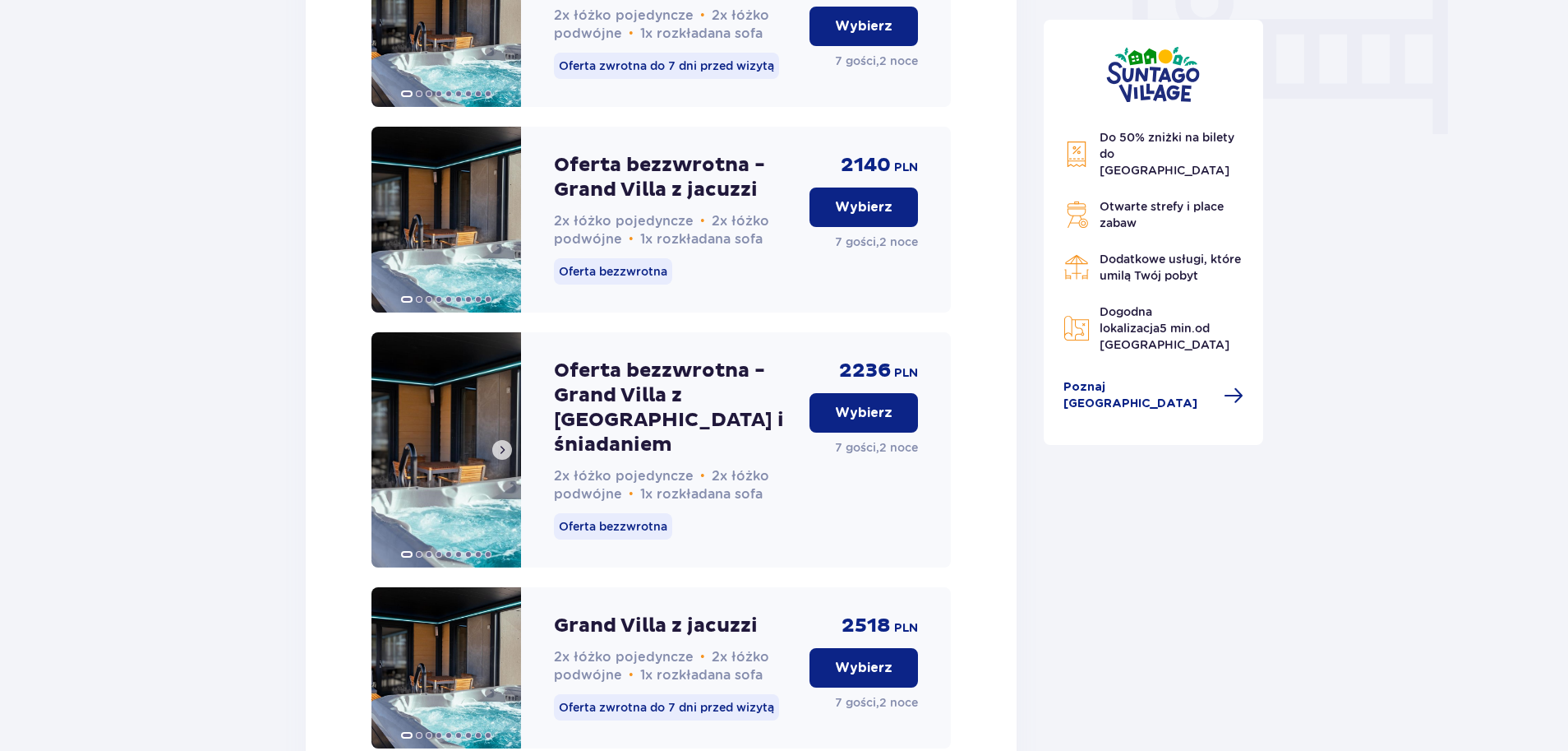
click at [498, 456] on span at bounding box center [503, 450] width 13 height 13
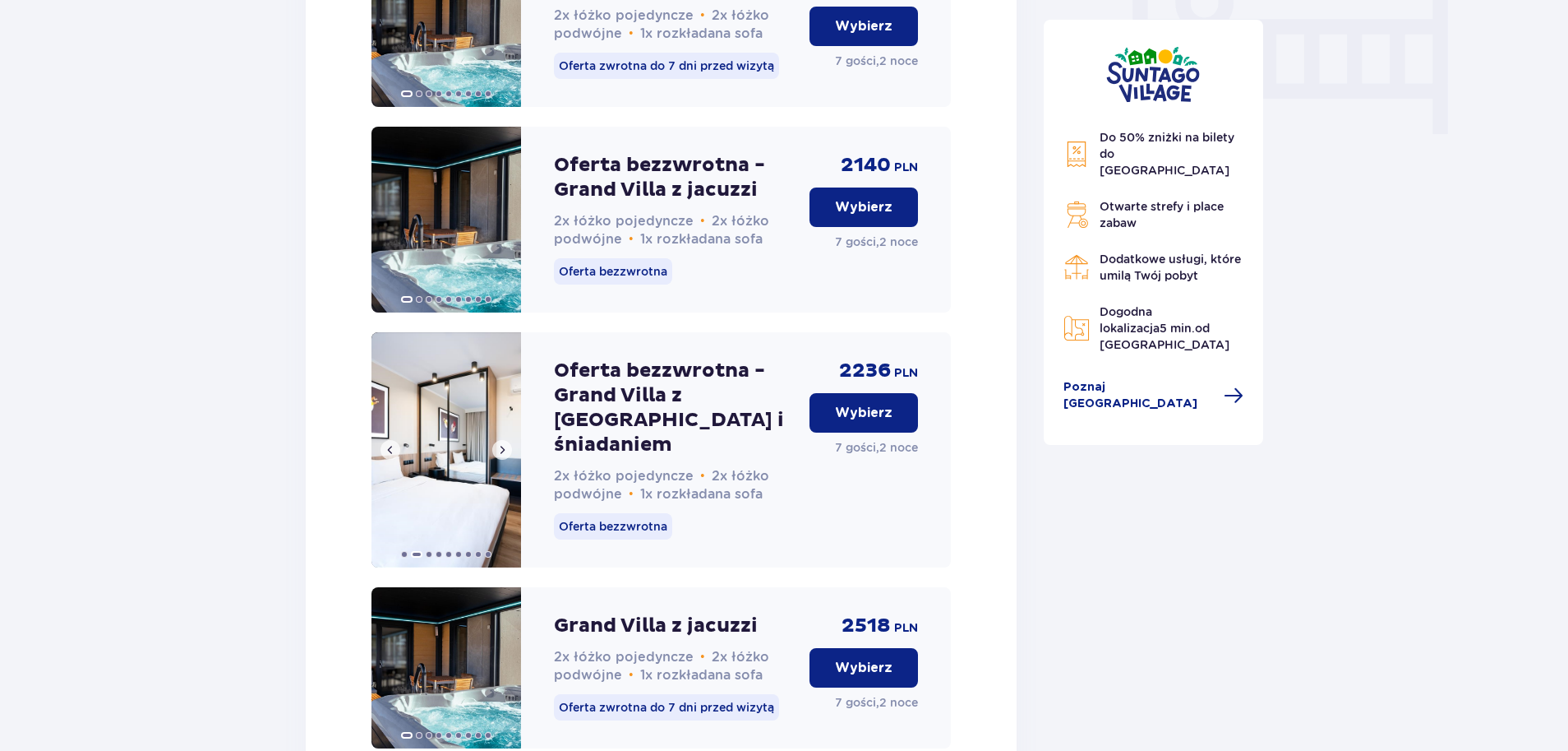
click at [499, 456] on span at bounding box center [503, 450] width 13 height 13
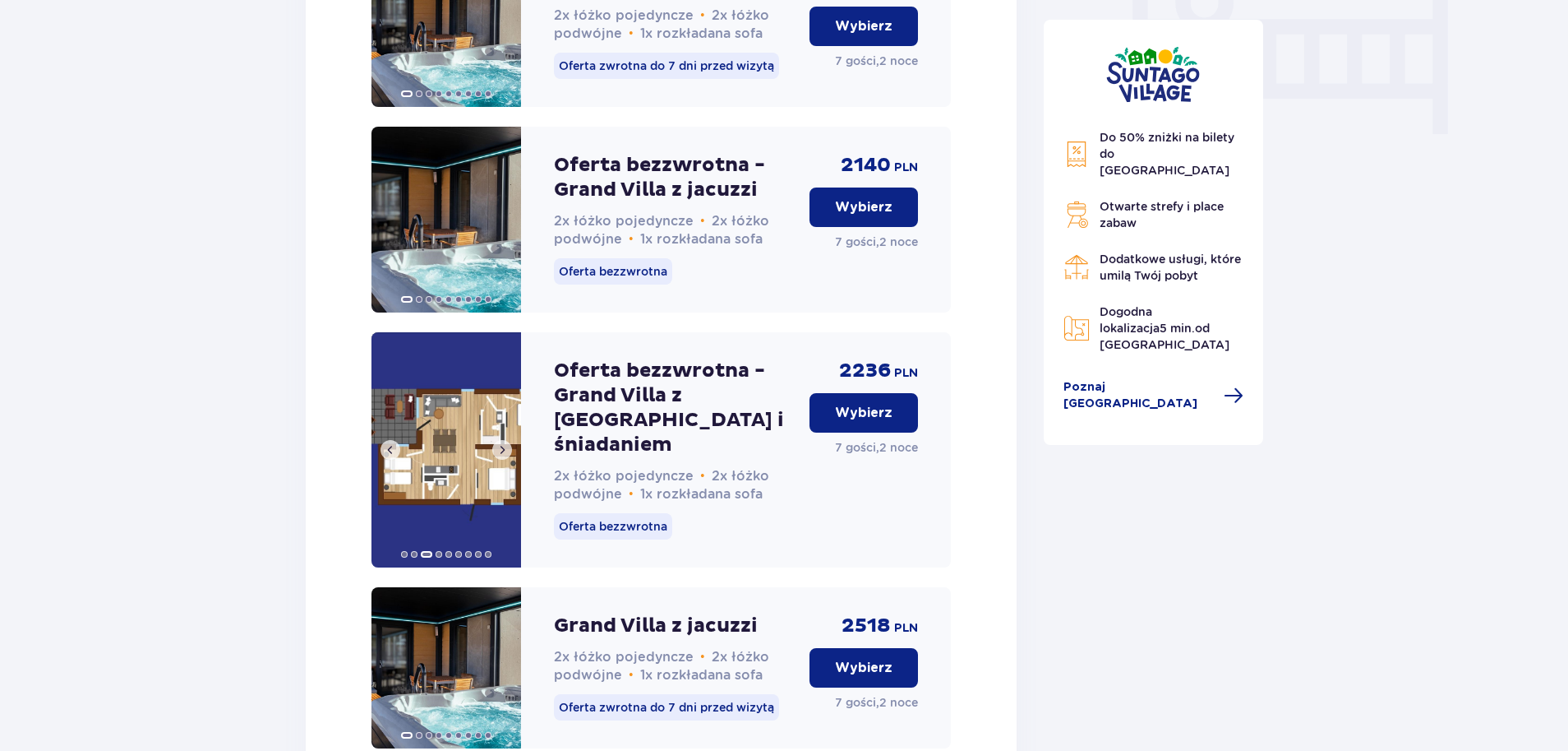
click at [499, 456] on span at bounding box center [503, 450] width 13 height 13
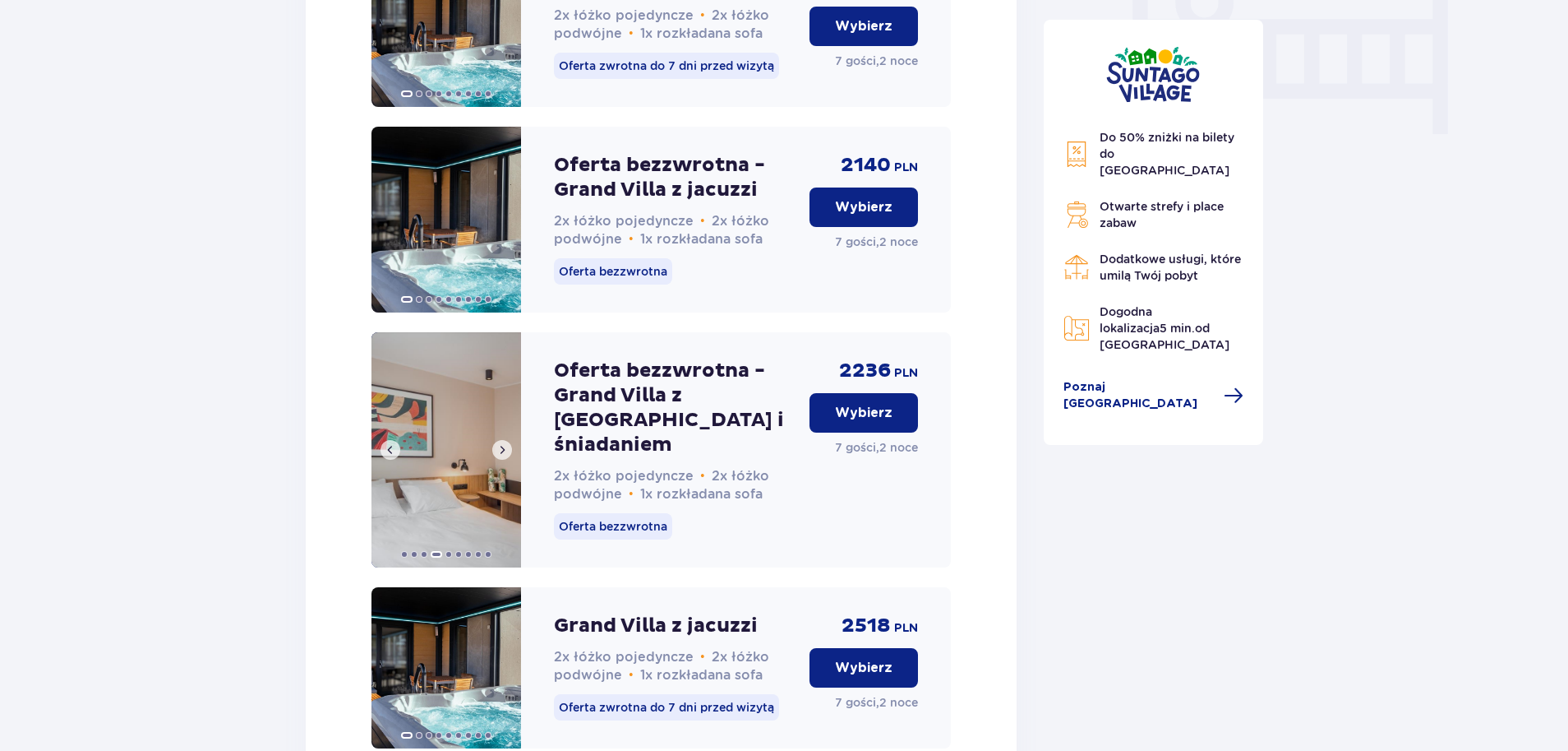
click at [392, 456] on span at bounding box center [391, 450] width 13 height 13
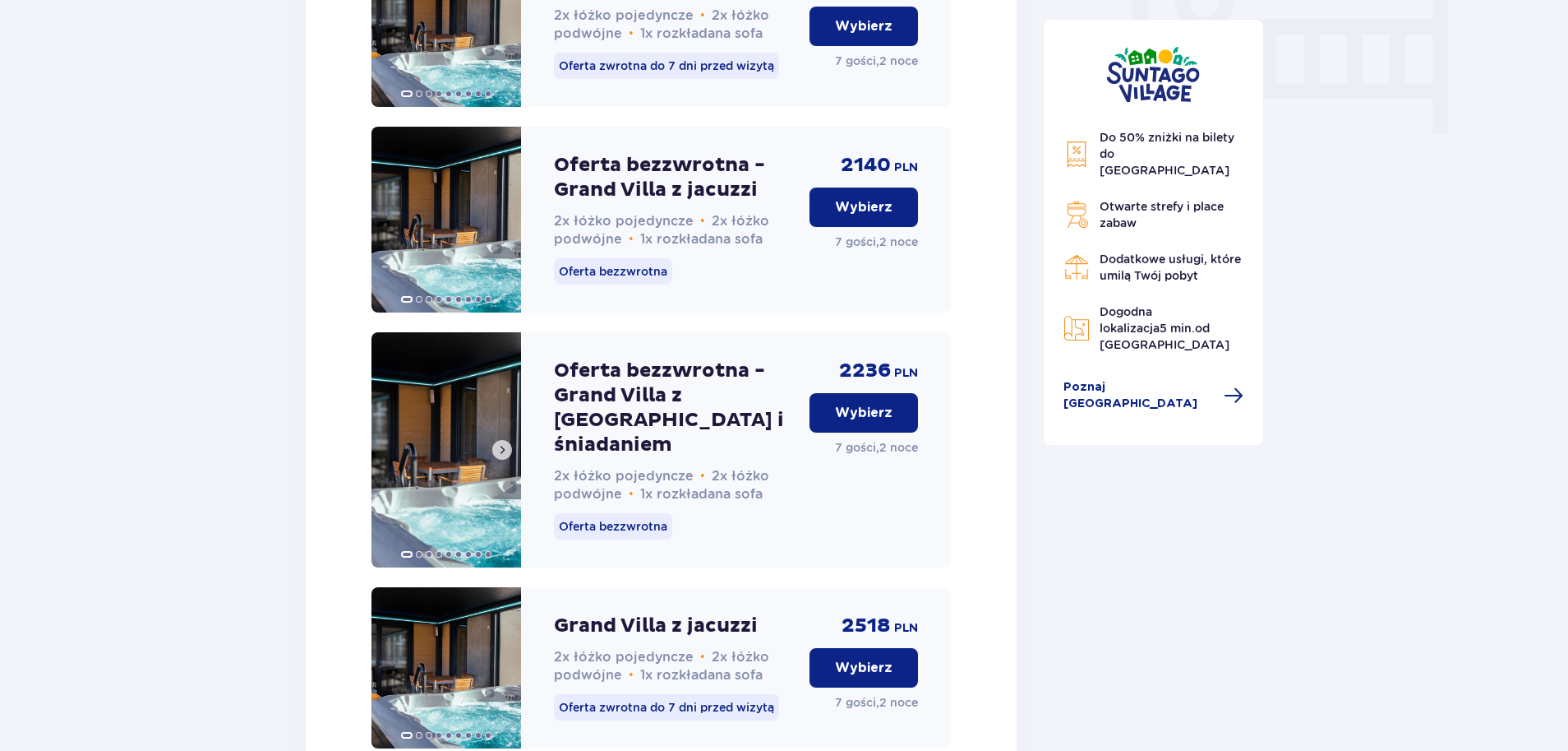
click at [503, 456] on span at bounding box center [503, 450] width 13 height 13
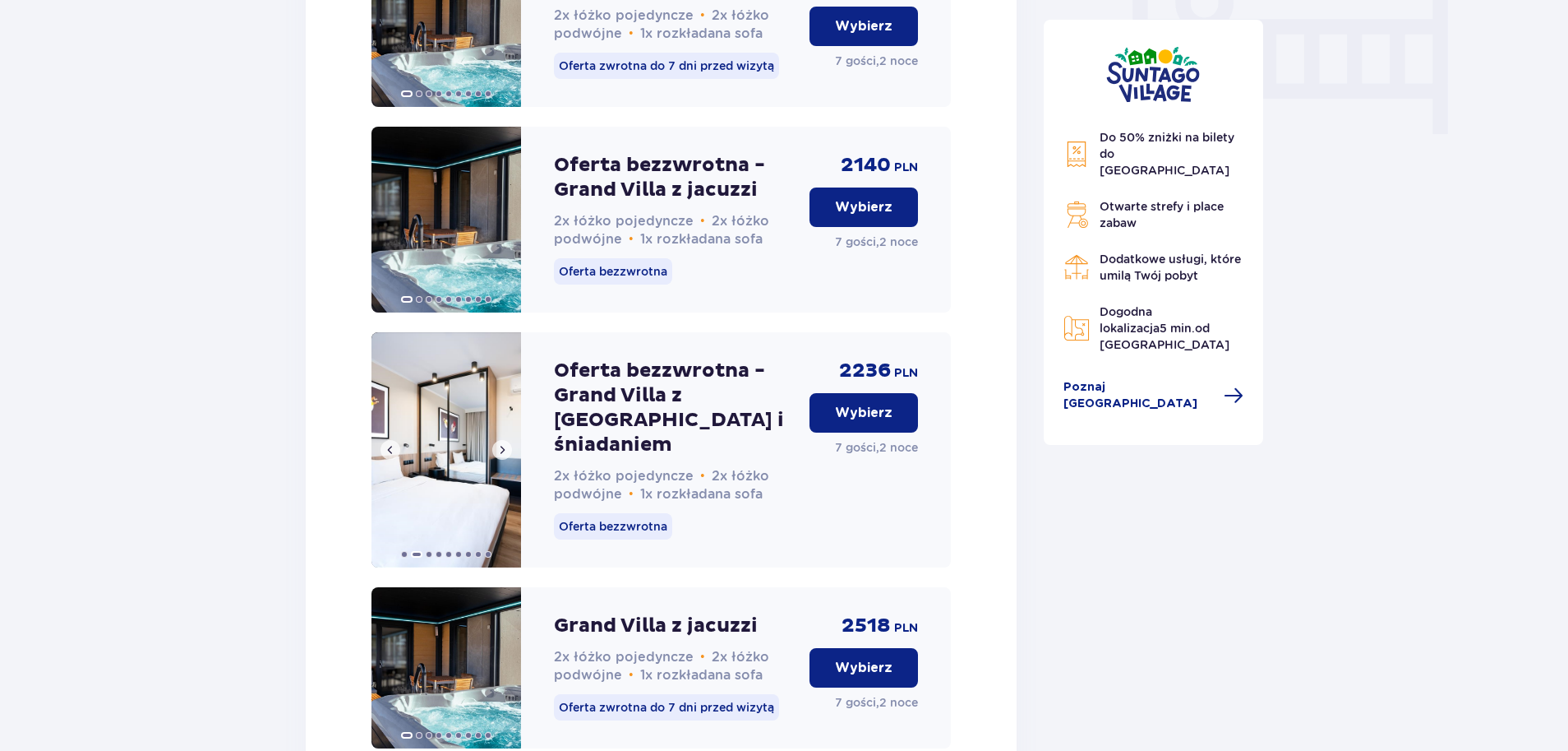
click at [503, 456] on span at bounding box center [503, 450] width 13 height 13
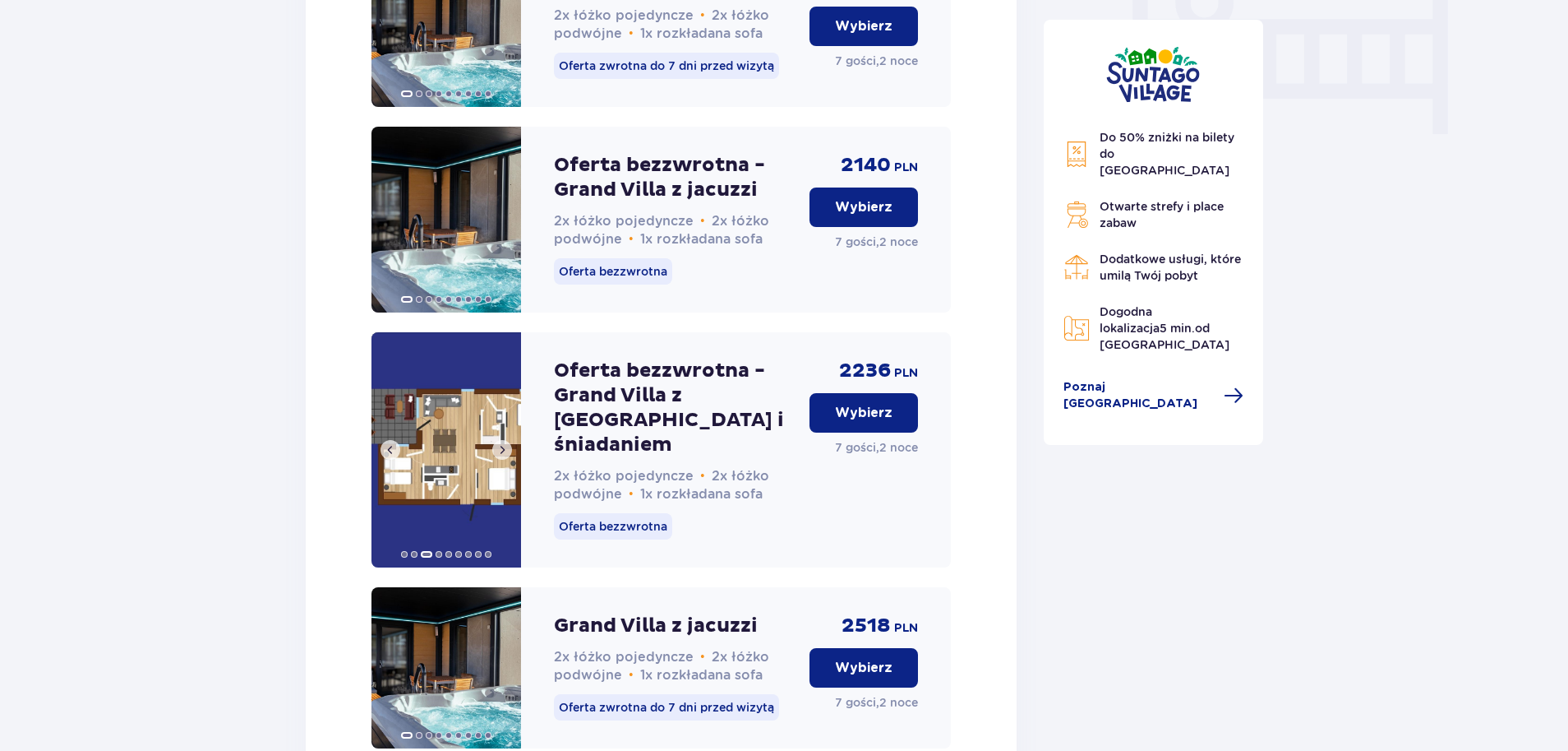
click at [503, 456] on span at bounding box center [503, 450] width 13 height 13
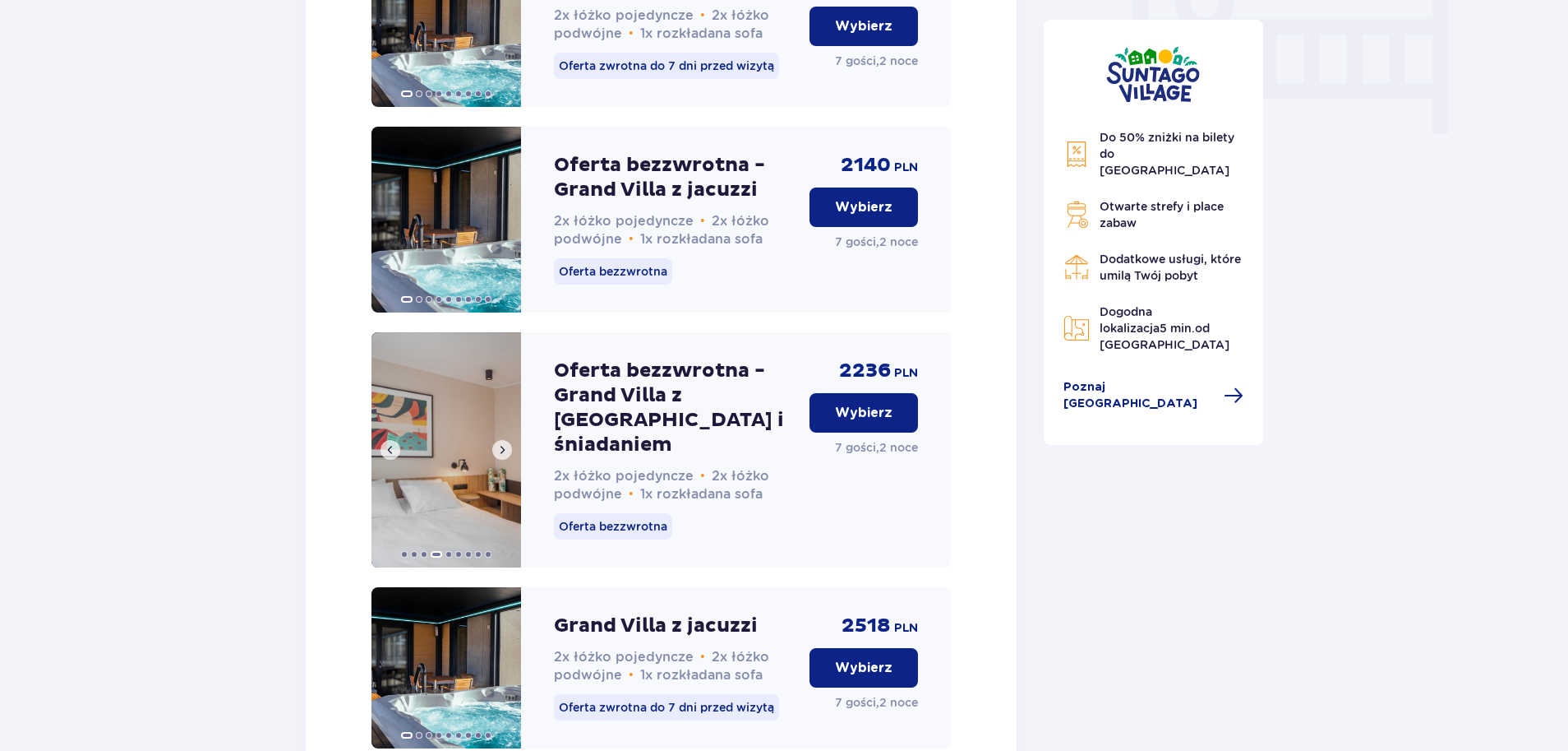
click at [503, 456] on span at bounding box center [503, 450] width 13 height 13
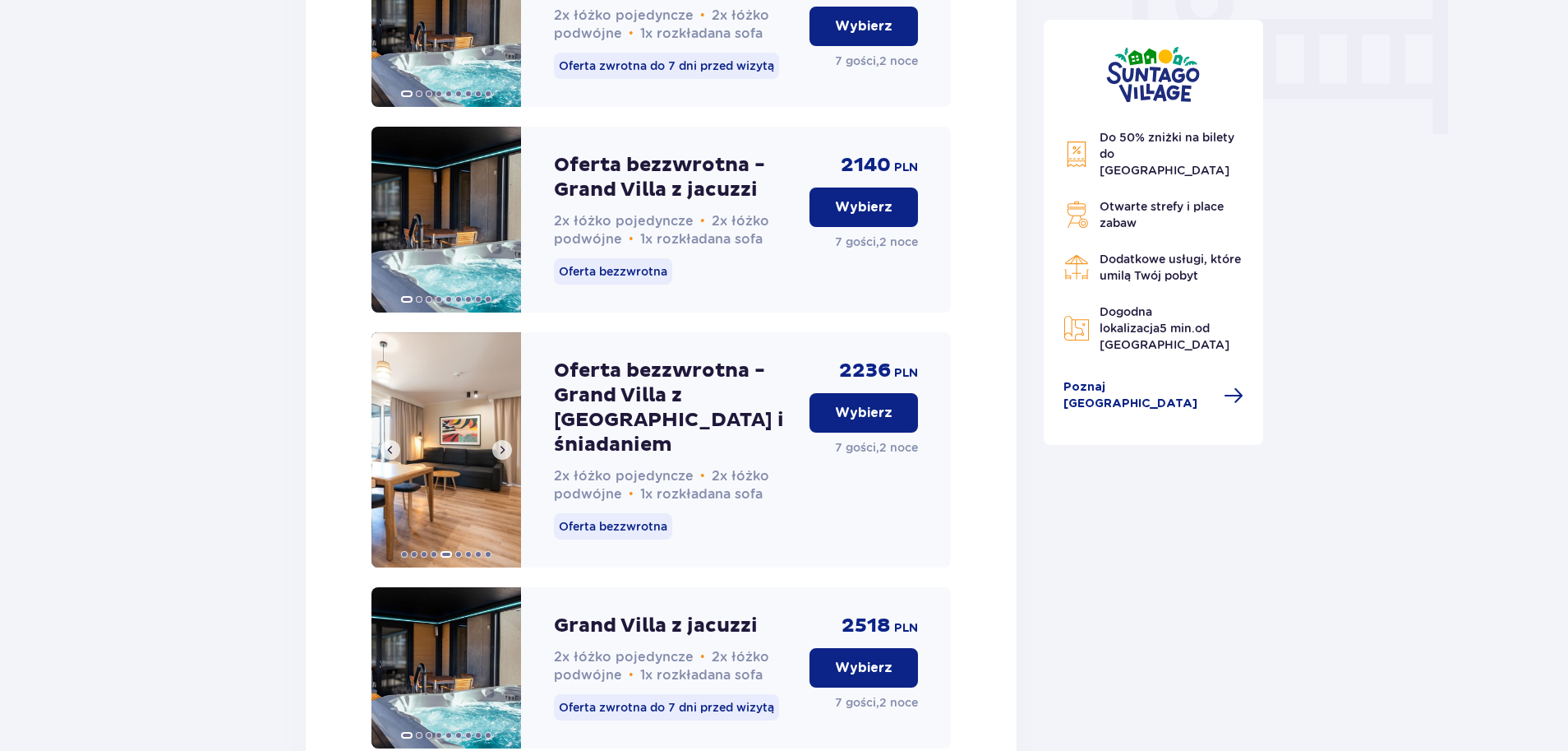
click at [503, 456] on span at bounding box center [503, 450] width 13 height 13
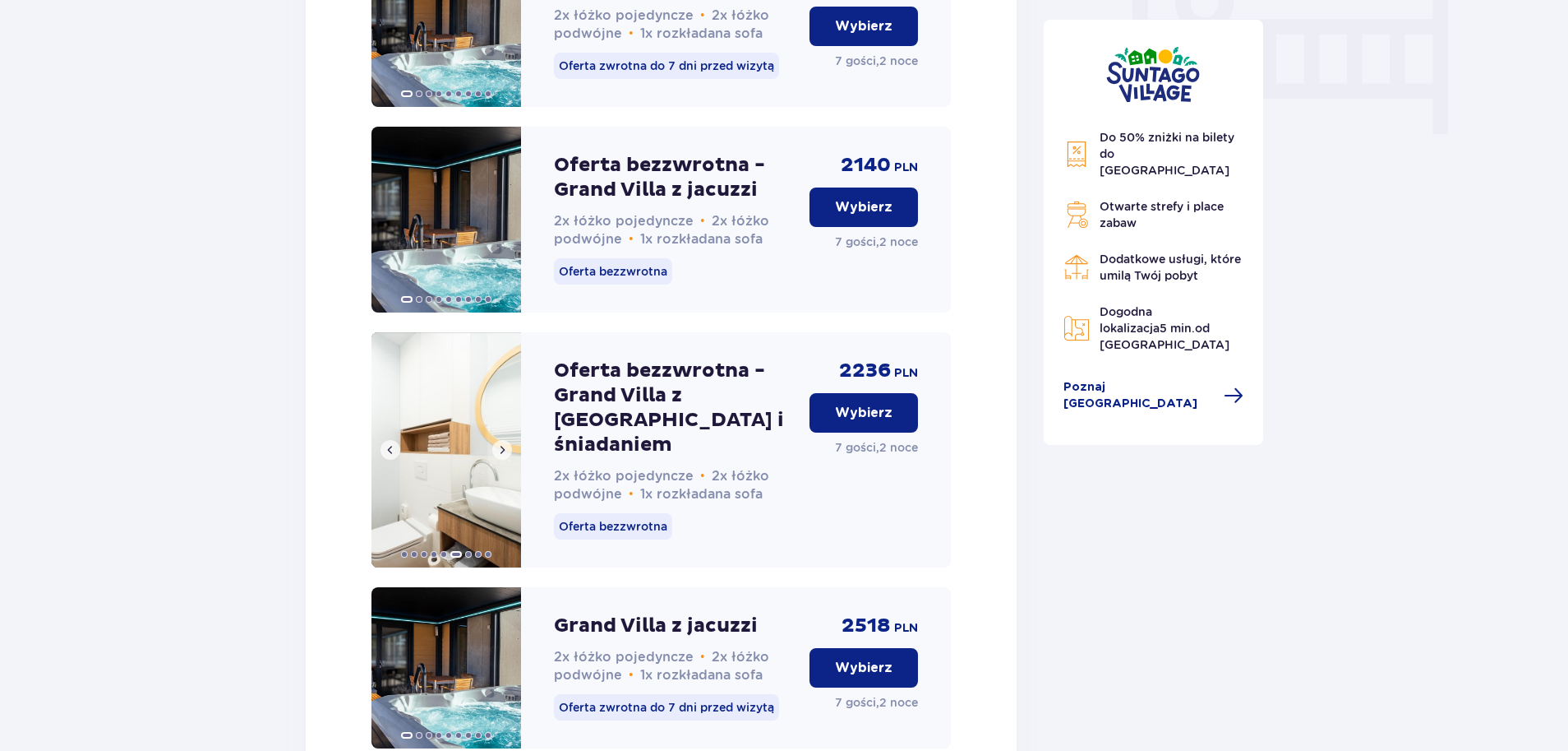
click at [503, 456] on span at bounding box center [503, 450] width 13 height 13
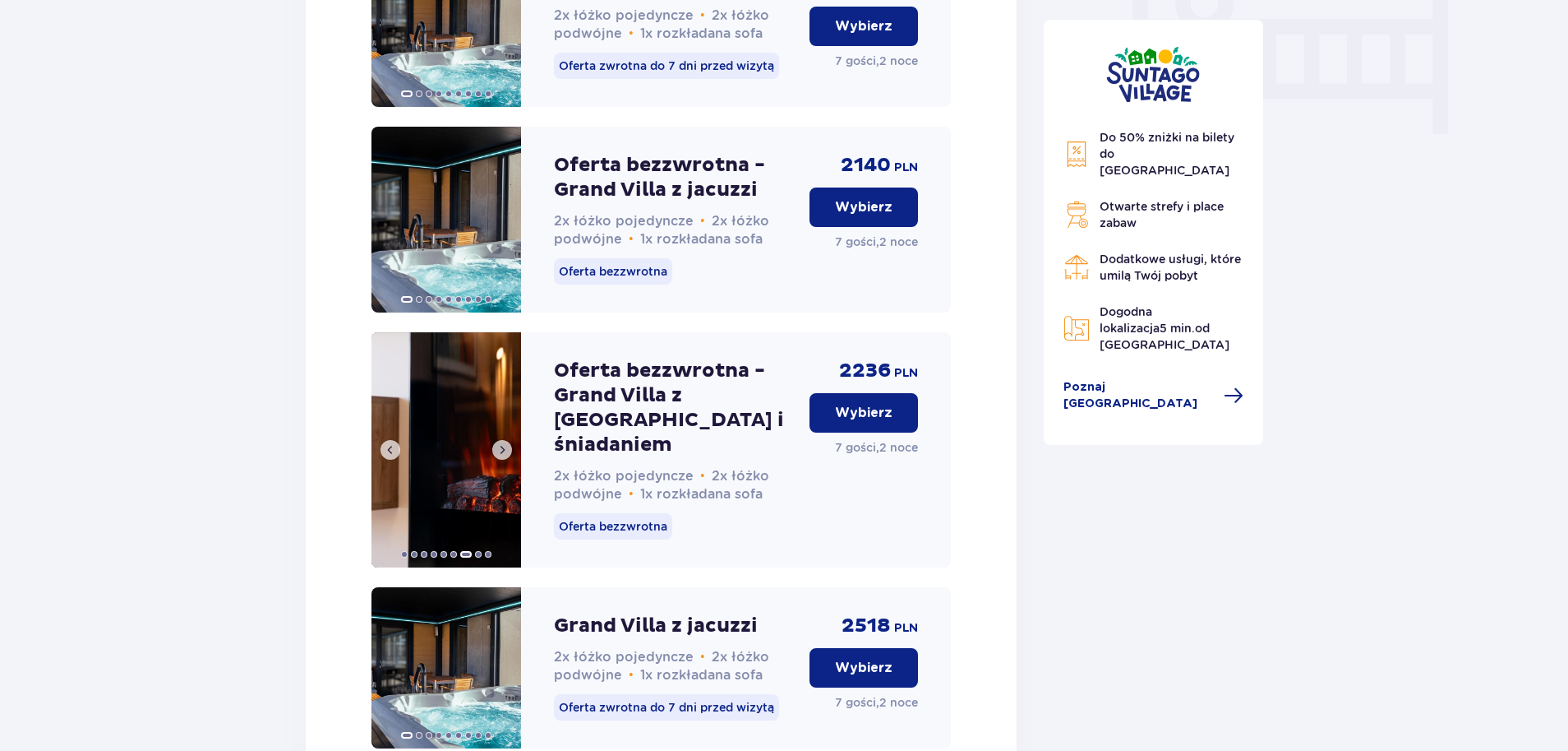
click at [503, 456] on span at bounding box center [503, 450] width 13 height 13
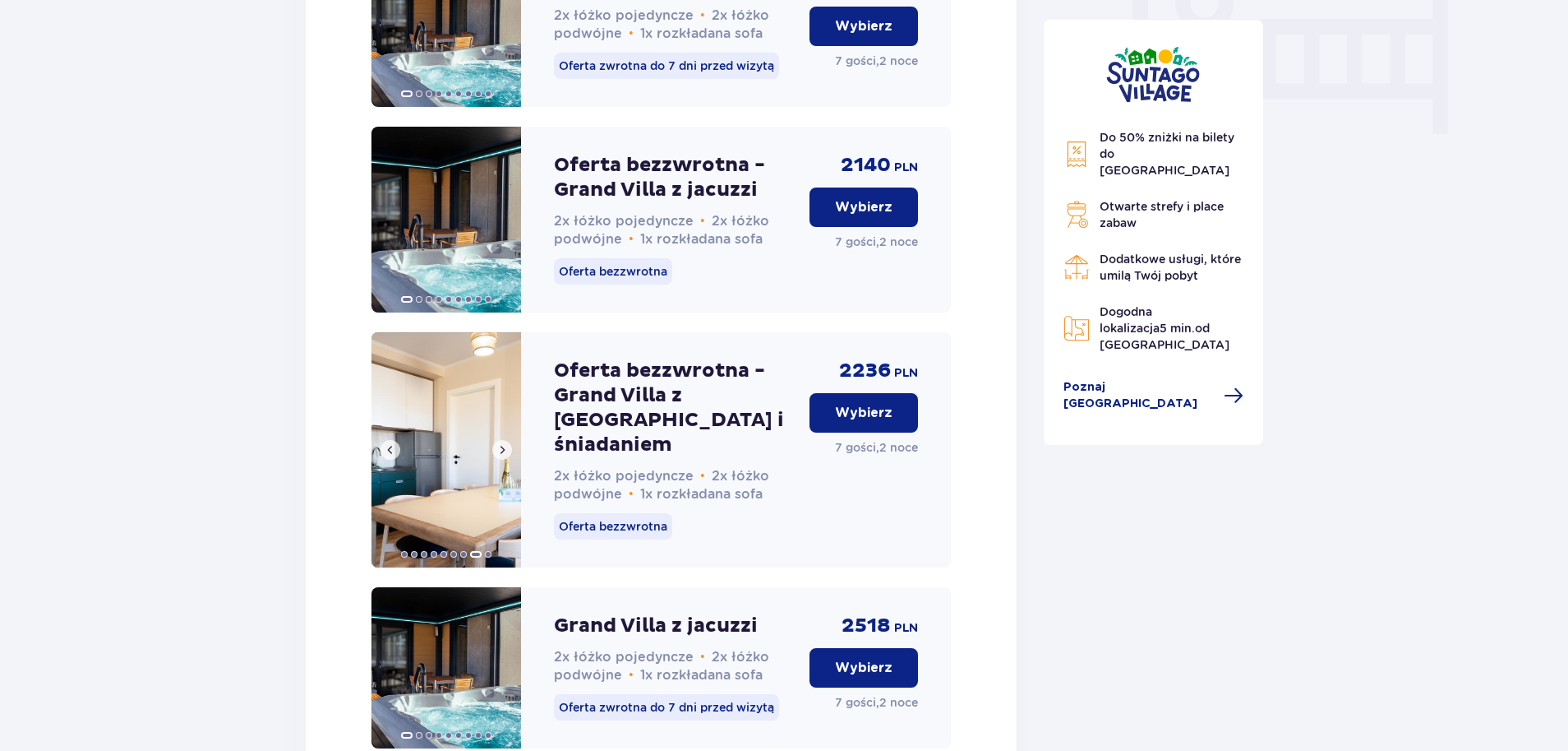
click at [503, 456] on span at bounding box center [503, 450] width 13 height 13
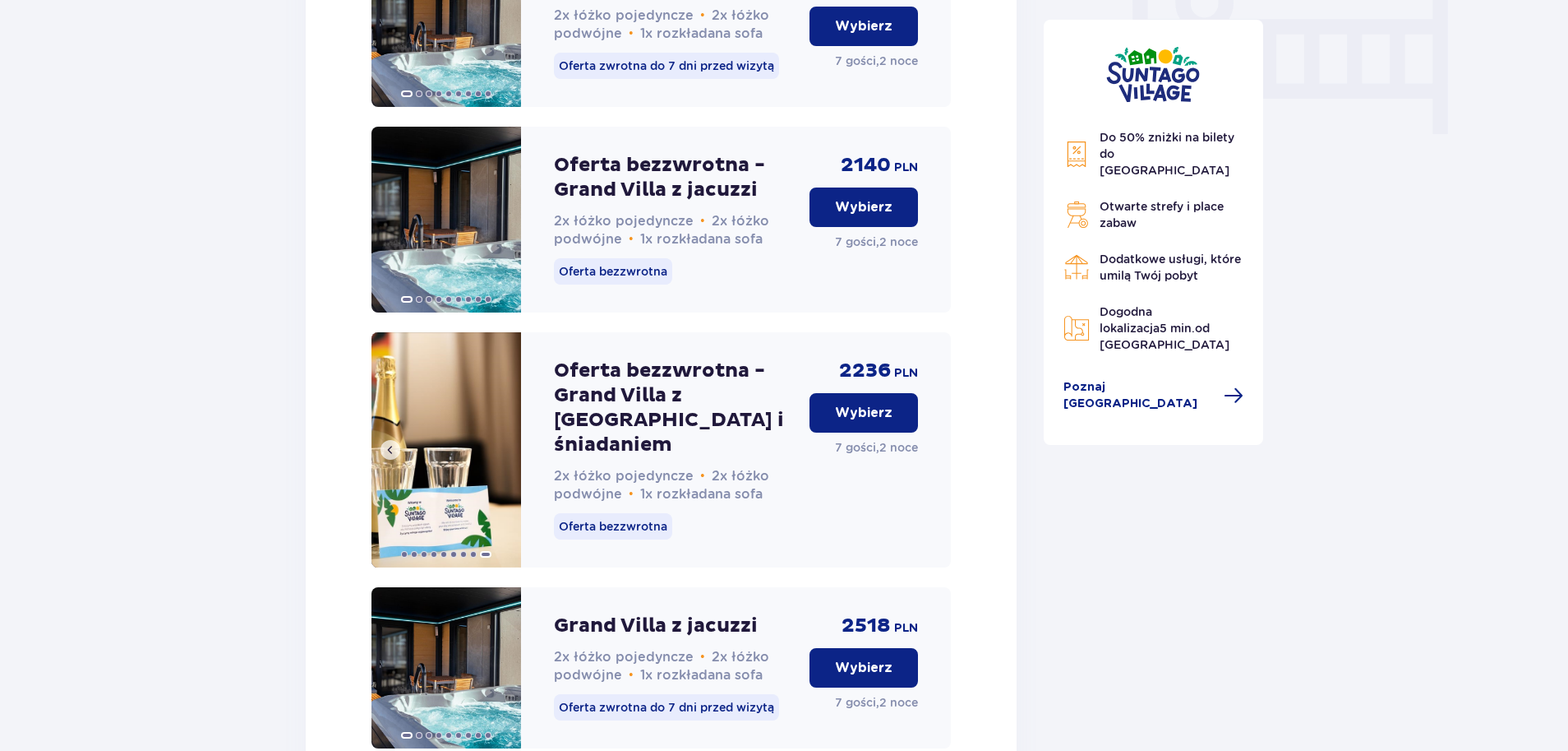
click at [503, 462] on img at bounding box center [446, 450] width 150 height 235
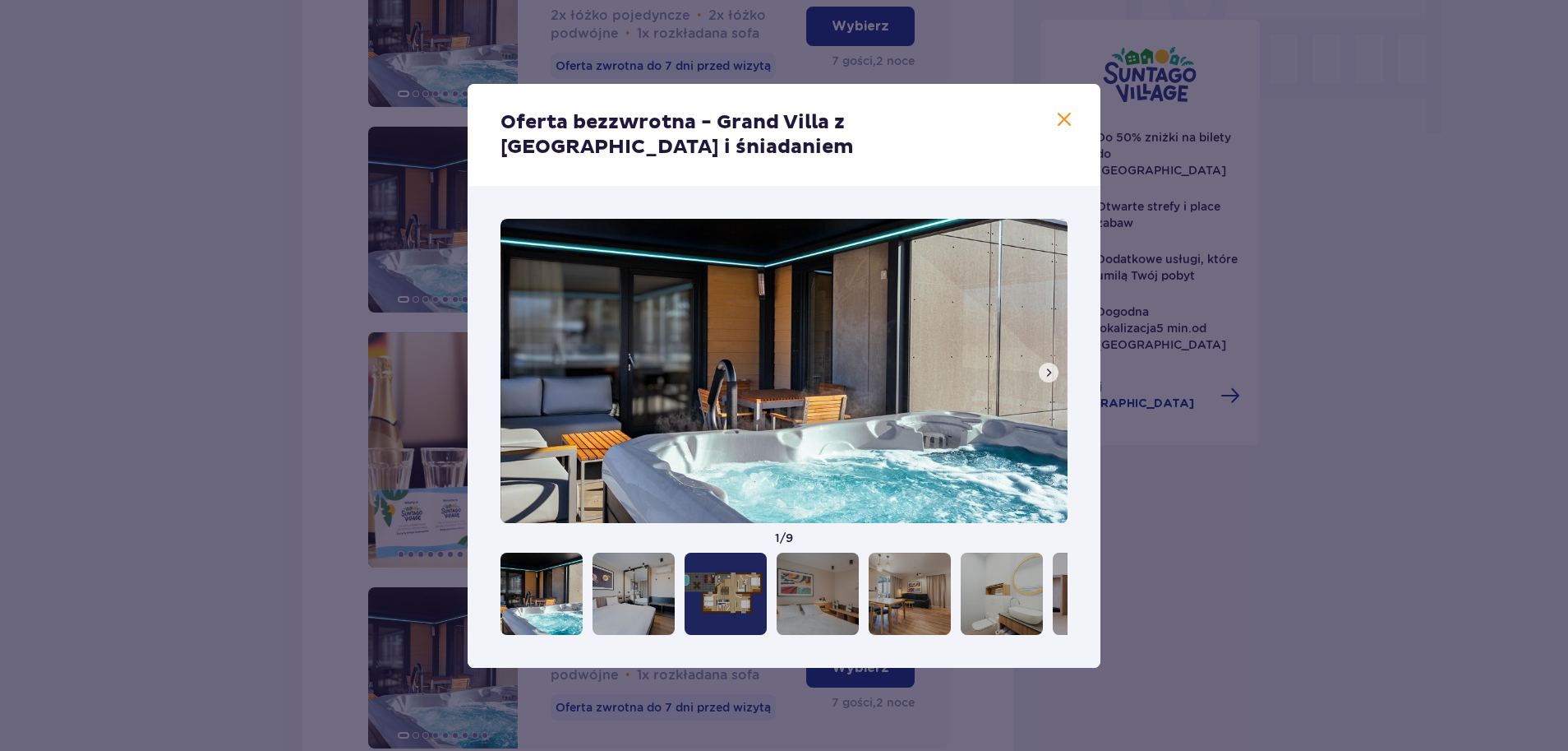
click at [1060, 123] on span at bounding box center [1065, 120] width 20 height 20
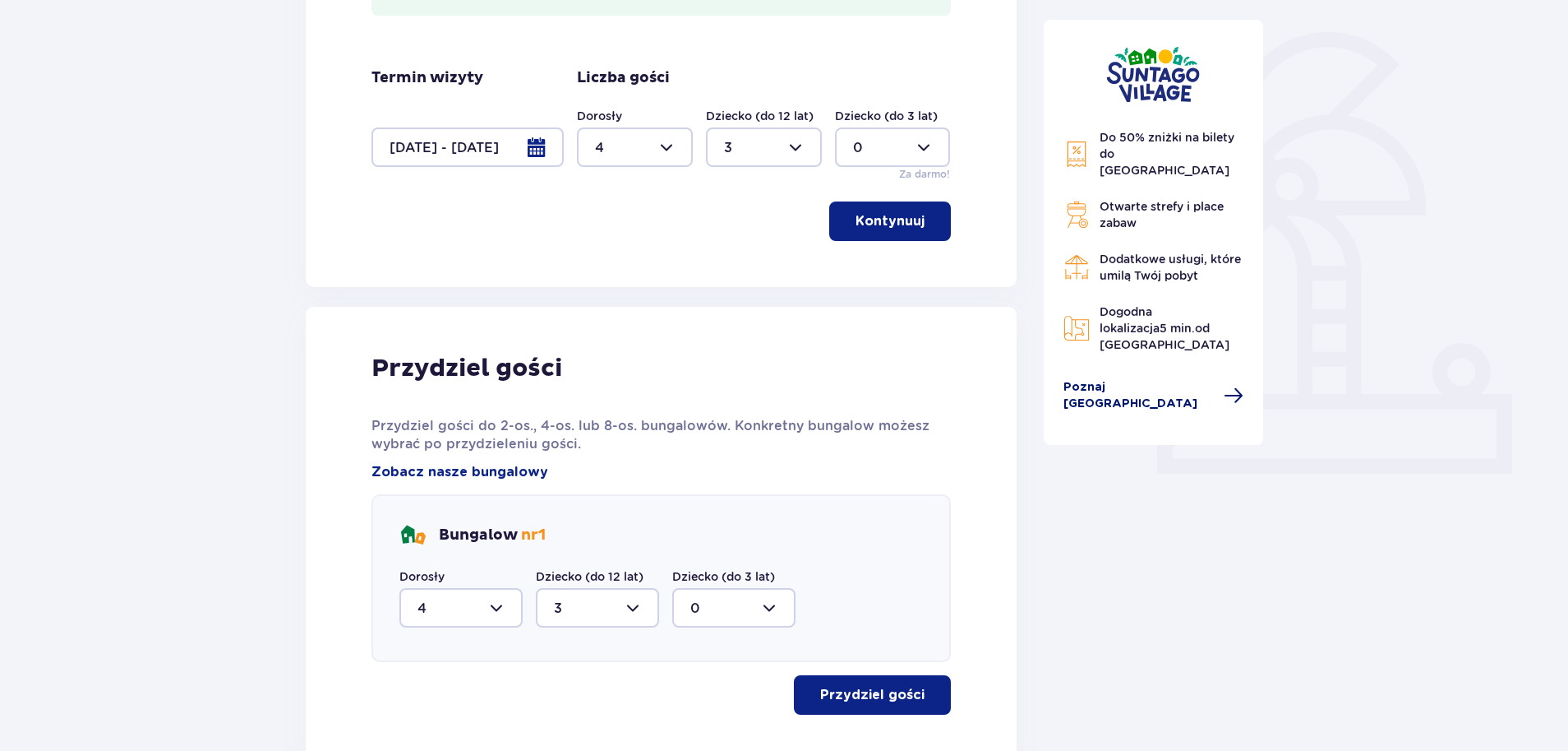
scroll to position [369, 0]
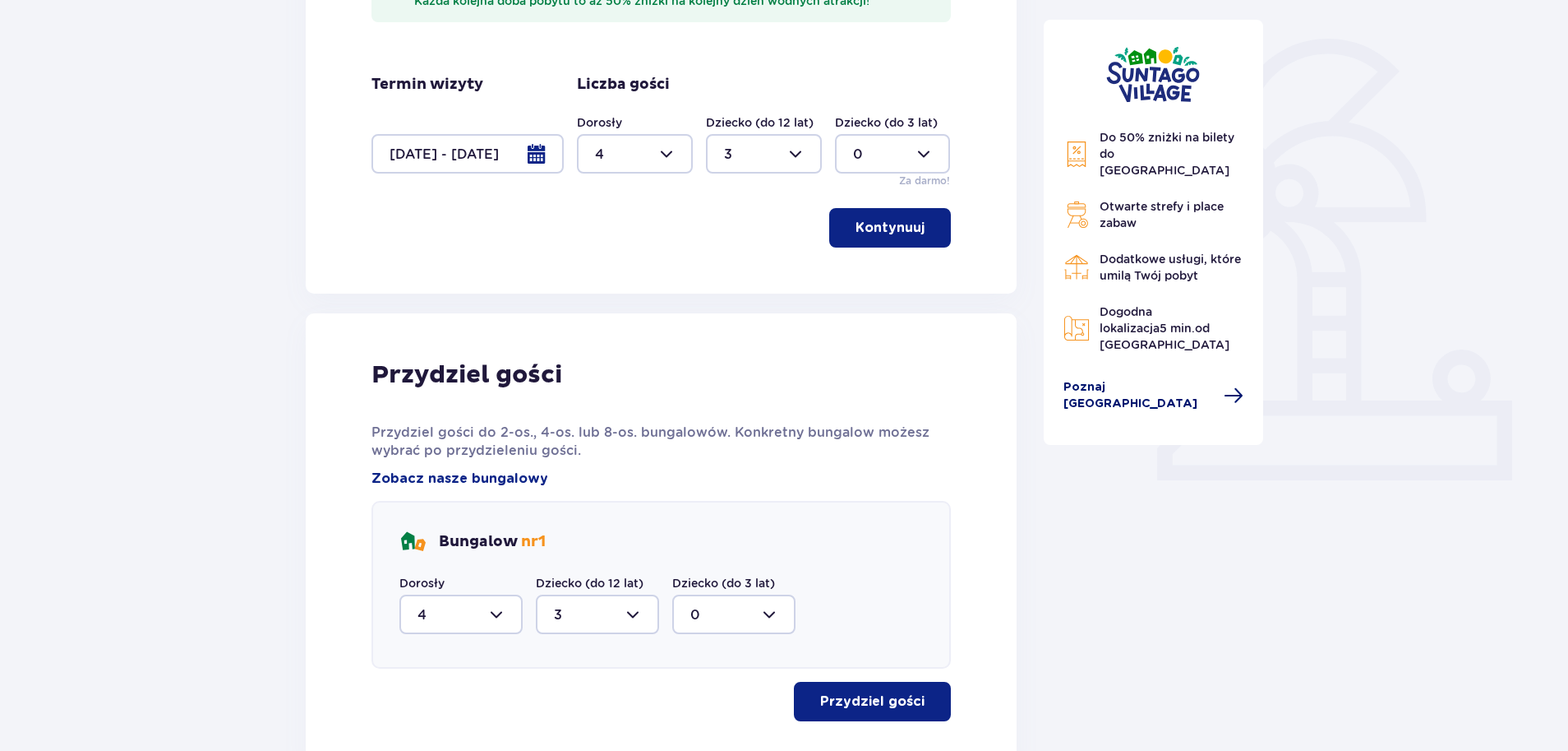
click at [1174, 379] on span "Poznaj Suntago Village" at bounding box center [1139, 396] width 152 height 33
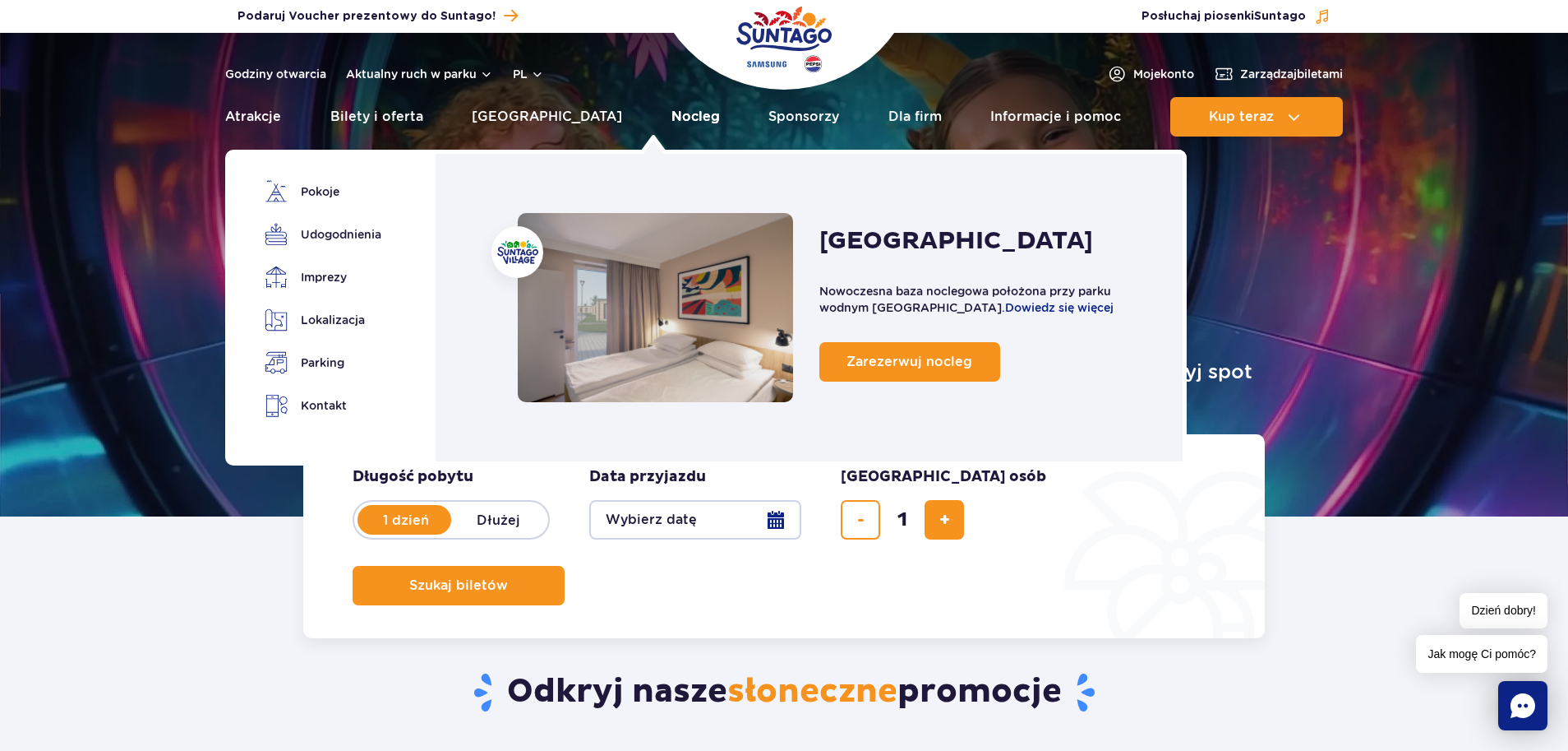
click at [671, 117] on link "Nocleg" at bounding box center [695, 117] width 49 height 40
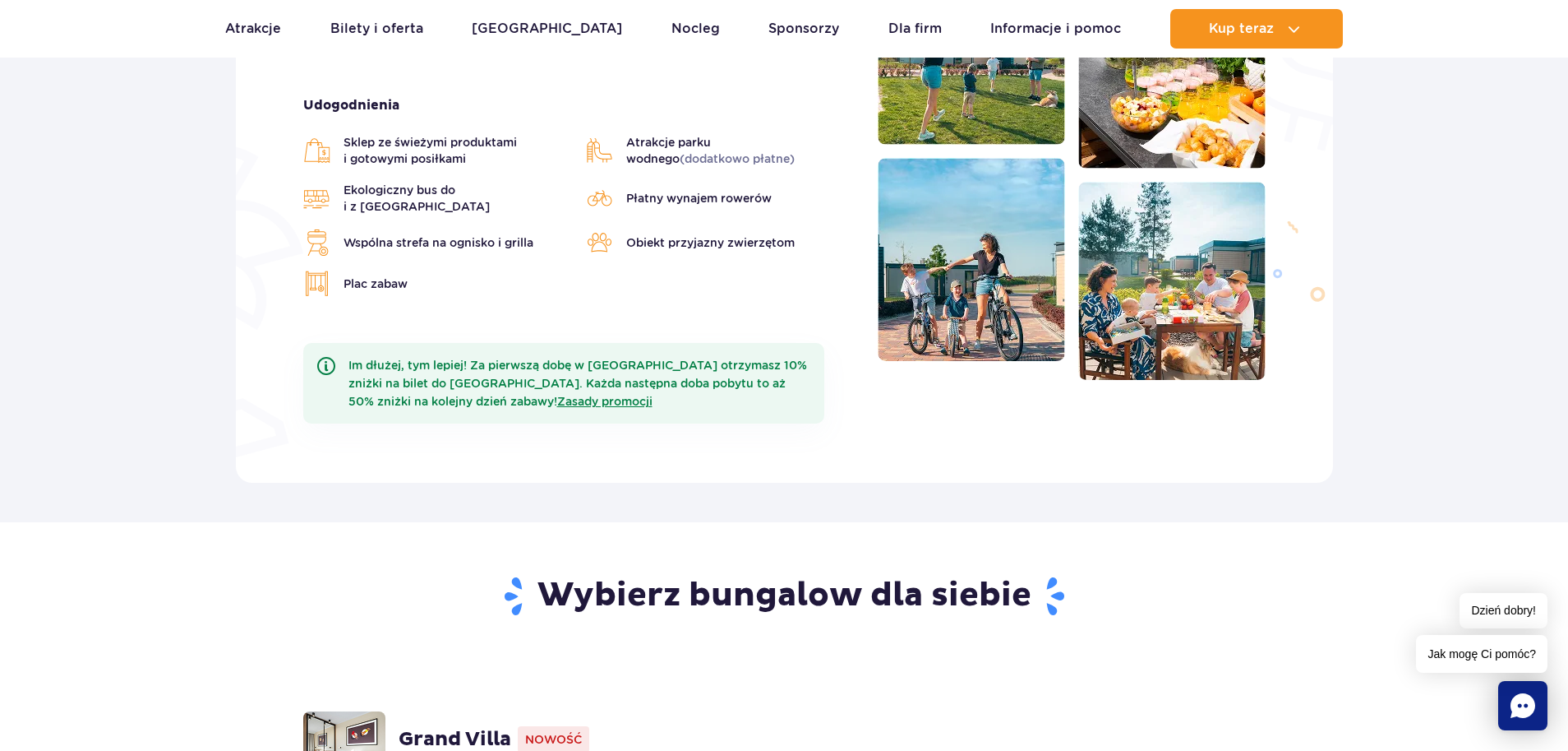
scroll to position [1006, 0]
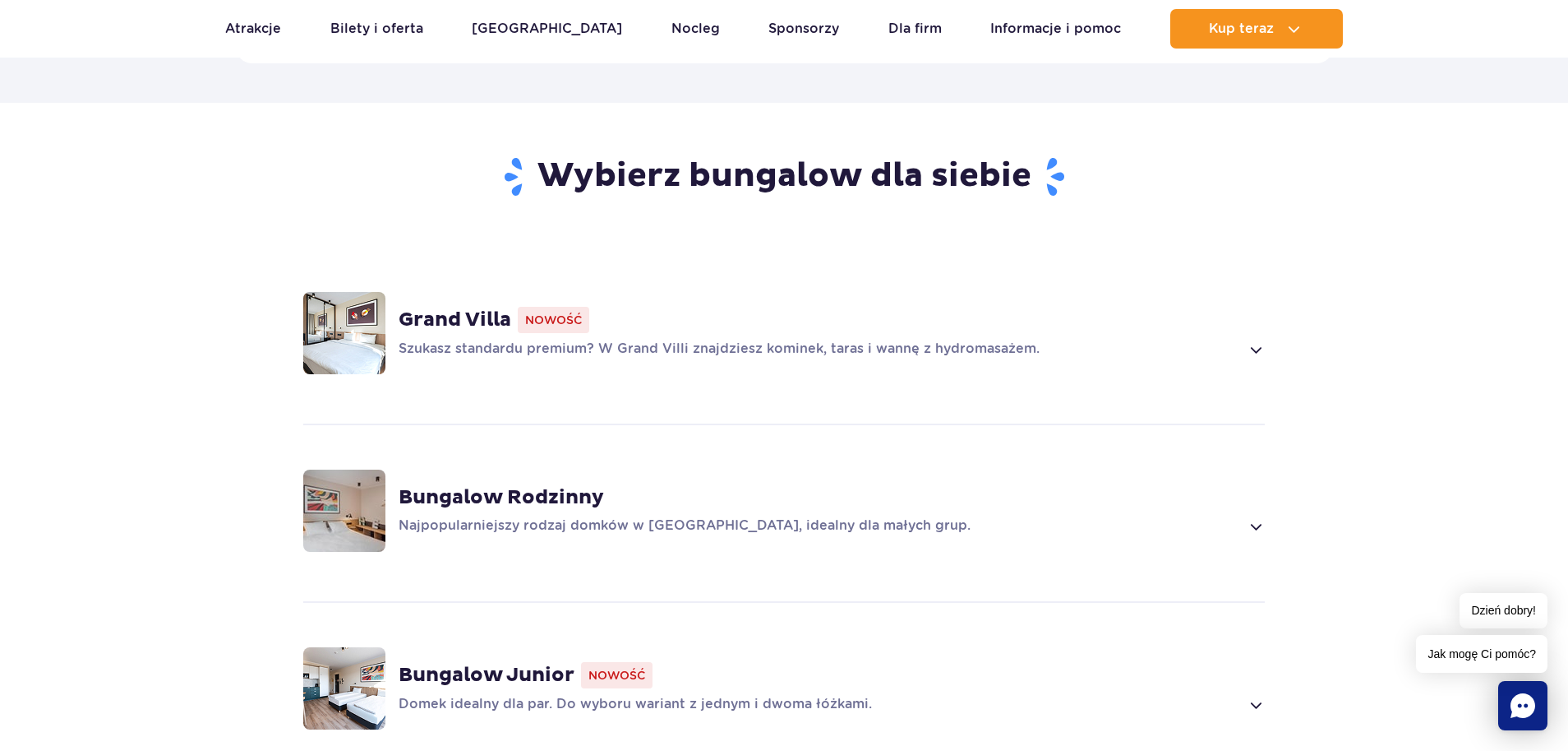
click at [1176, 521] on div "Bungalow Rodzinny Najpopularniejszy rodzaj domków w Suntago Village, idealny dl…" at bounding box center [784, 510] width 1054 height 174
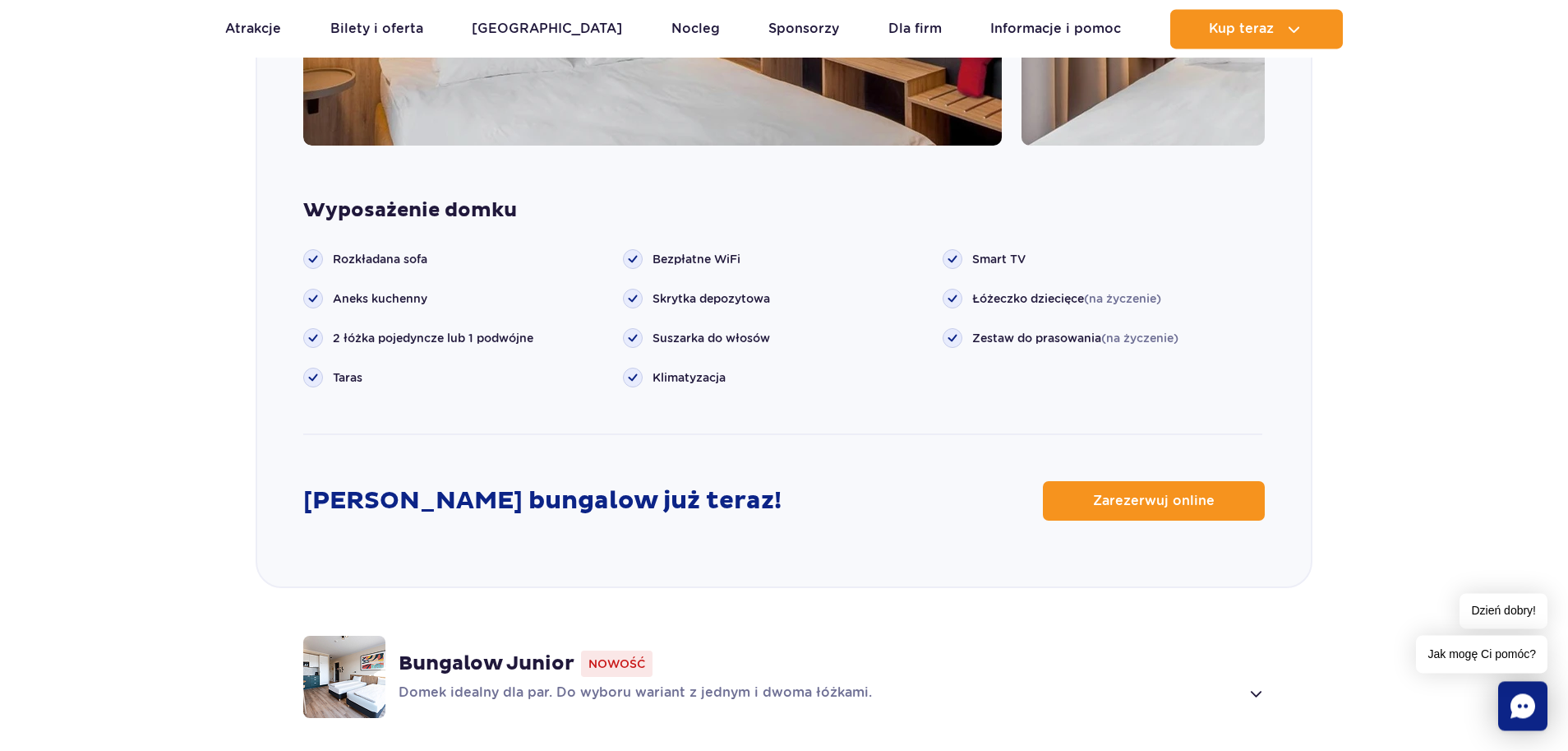
scroll to position [1906, 0]
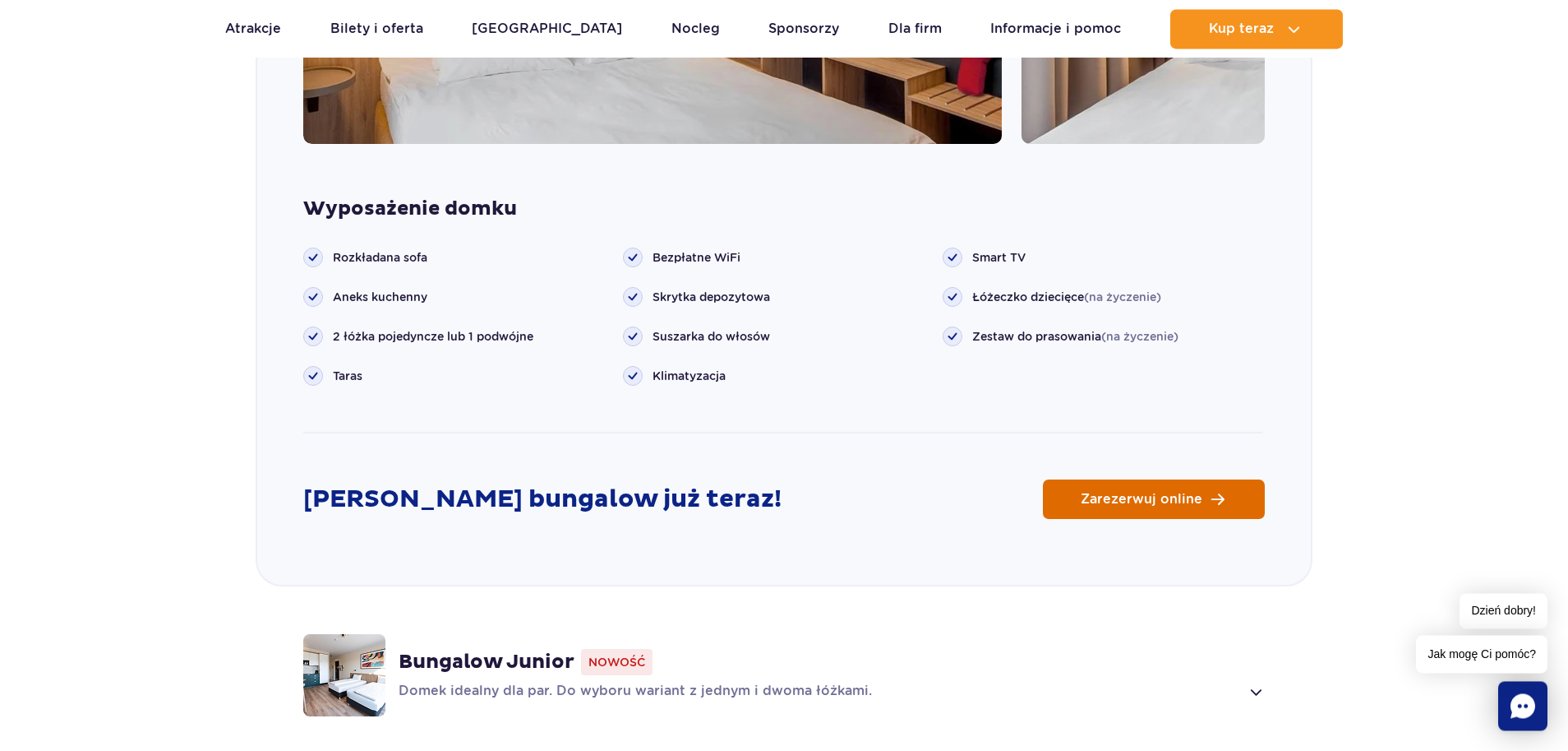
click at [1182, 493] on span "Zarezerwuj online" at bounding box center [1142, 499] width 122 height 13
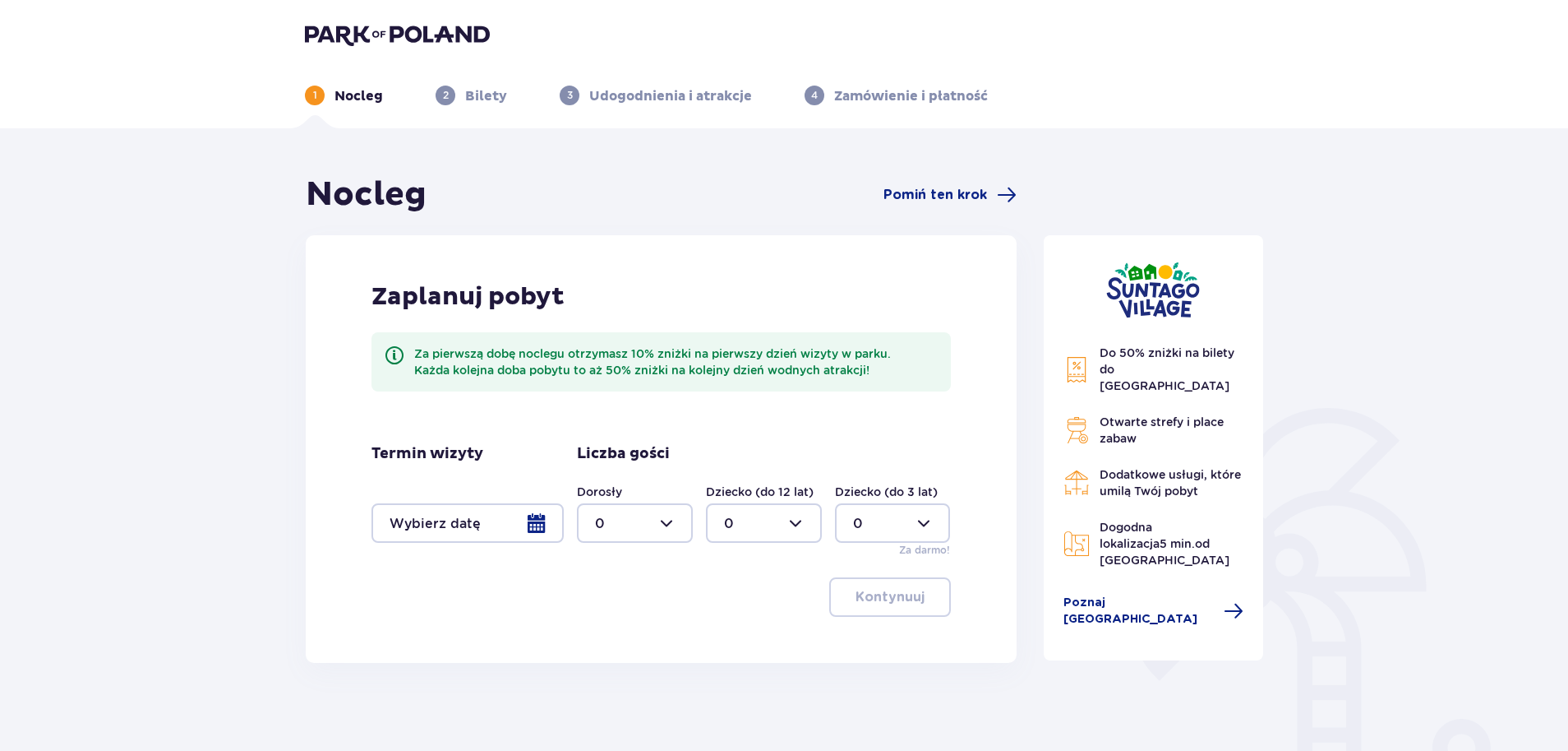
click at [535, 521] on div at bounding box center [468, 523] width 192 height 40
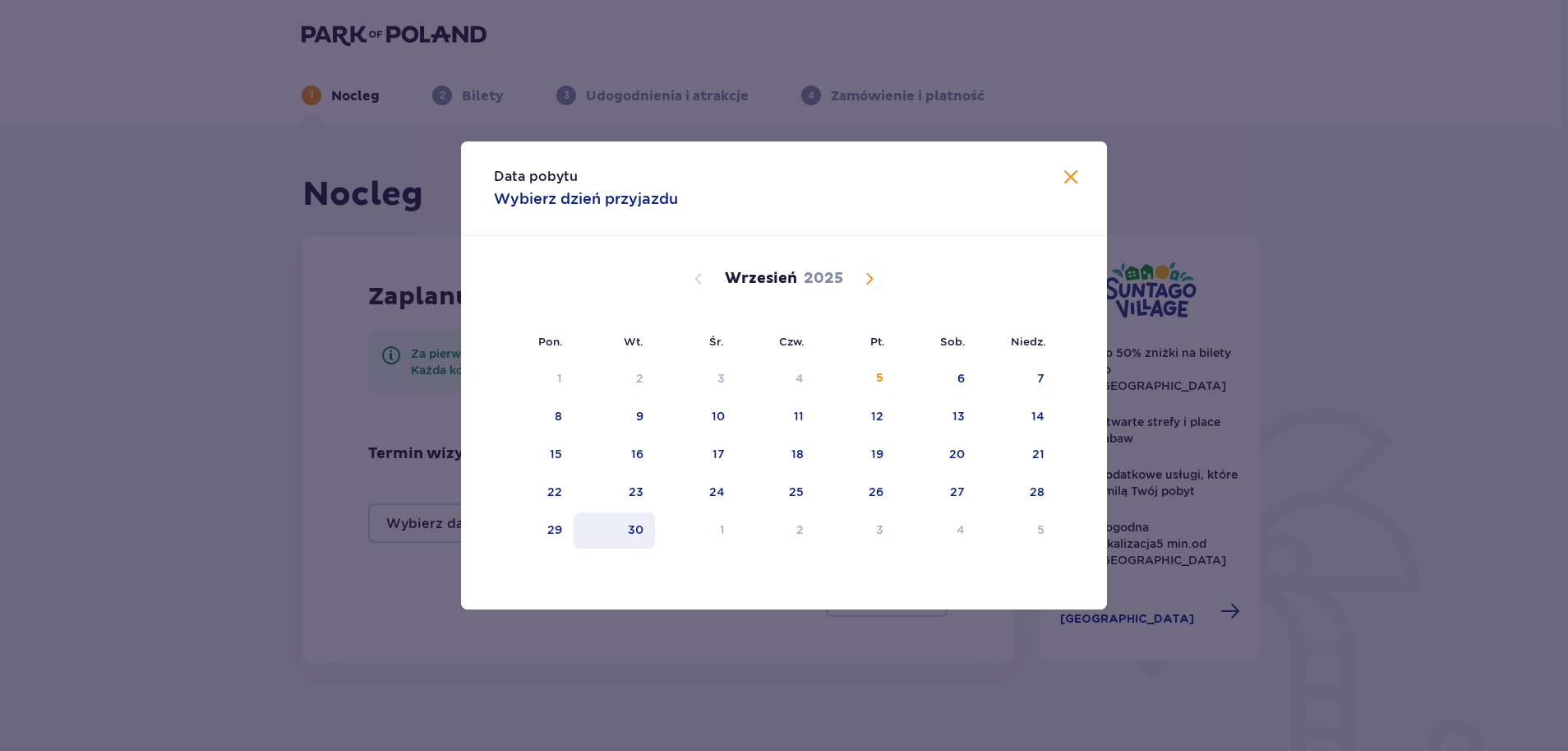
click at [638, 541] on div "30" at bounding box center [614, 531] width 81 height 36
click at [697, 529] on div "1" at bounding box center [695, 531] width 81 height 36
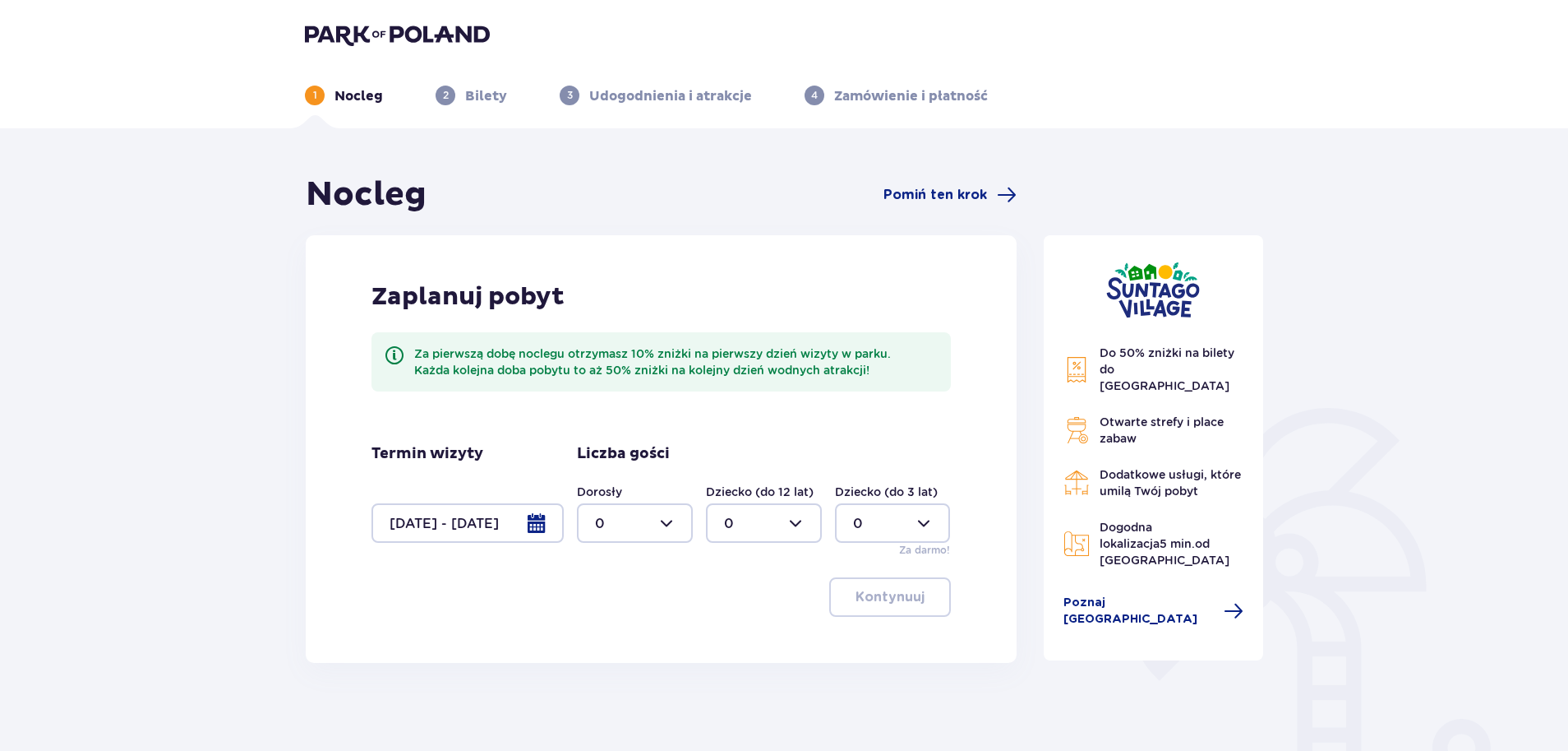
click at [462, 515] on div at bounding box center [468, 523] width 192 height 40
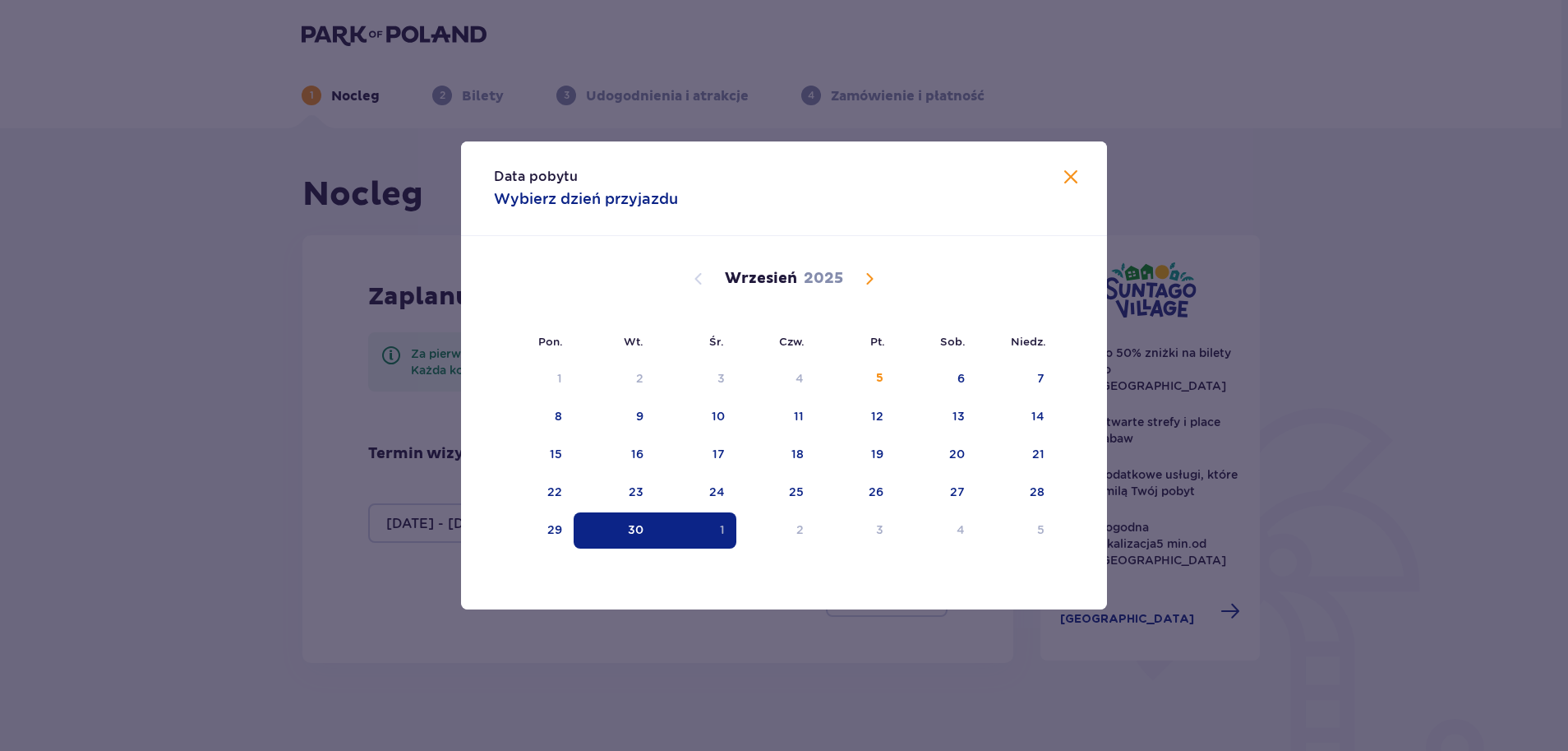
click at [722, 527] on div "1" at bounding box center [723, 529] width 5 height 17
click at [981, 535] on div "5" at bounding box center [1017, 531] width 79 height 36
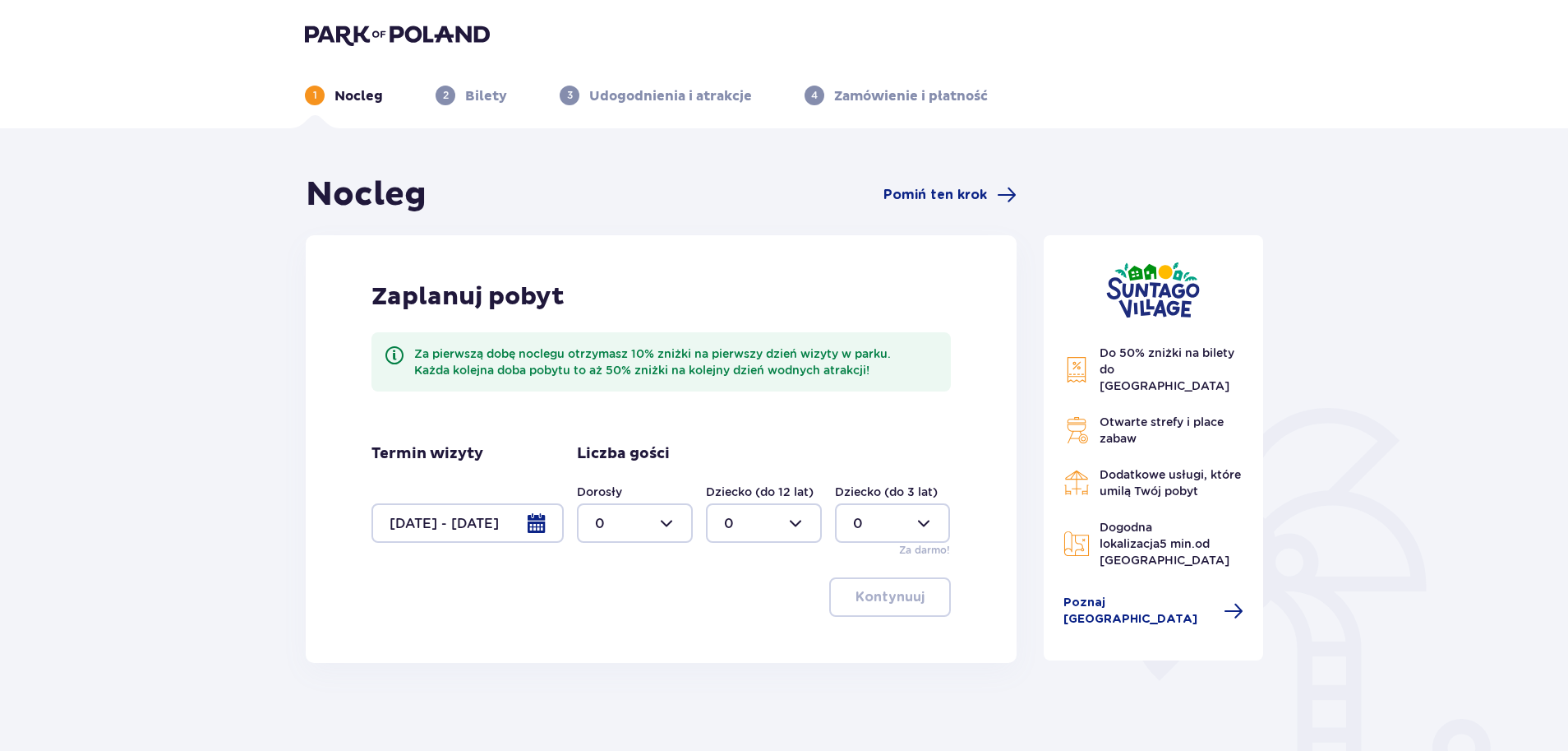
click at [961, 537] on div "Zaplanuj pobyt Za pierwszą dobę noclegu otrzymasz 10% zniżki na pierwszy dzień …" at bounding box center [661, 449] width 711 height 427
click at [429, 527] on div at bounding box center [468, 523] width 192 height 40
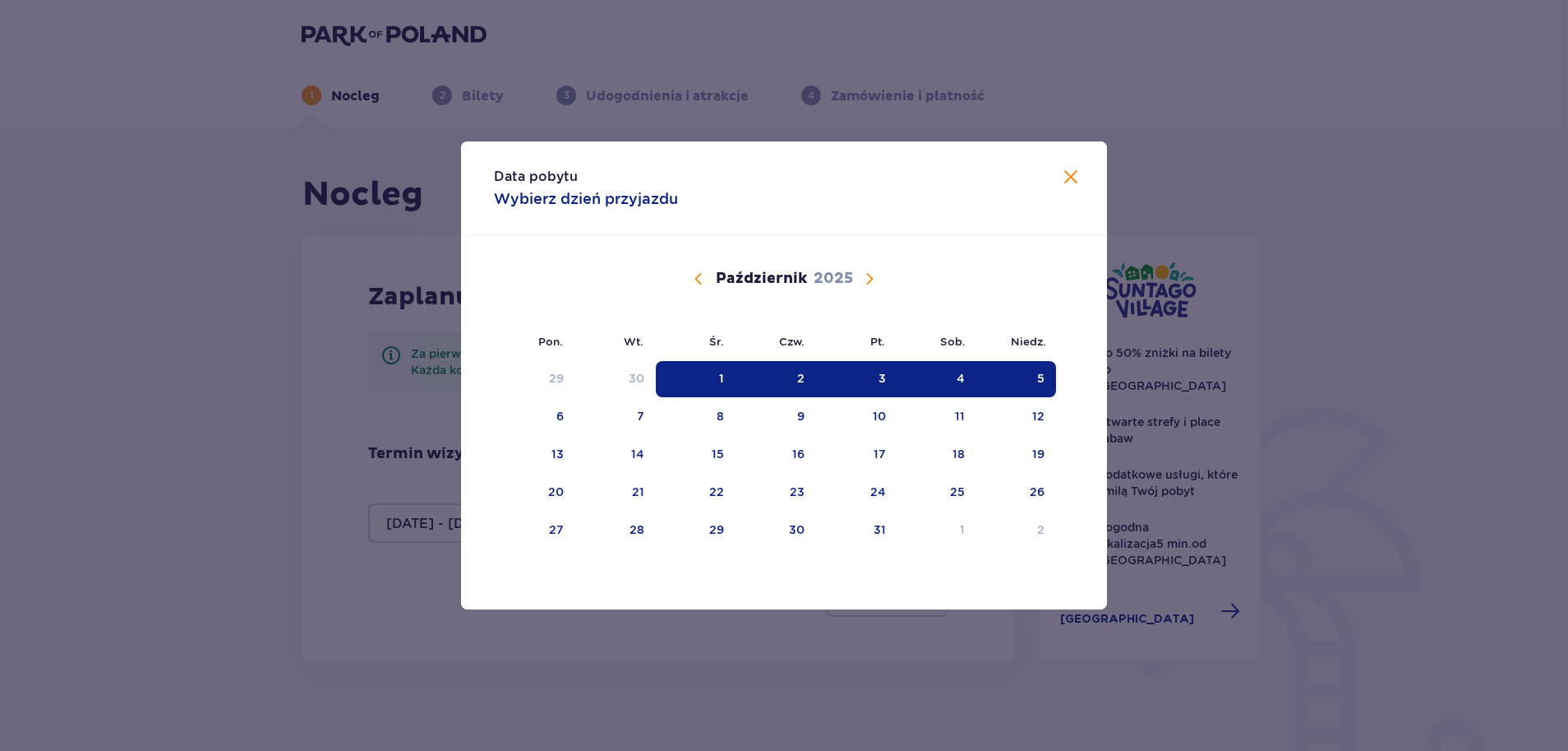
click at [702, 369] on div "1" at bounding box center [695, 379] width 79 height 36
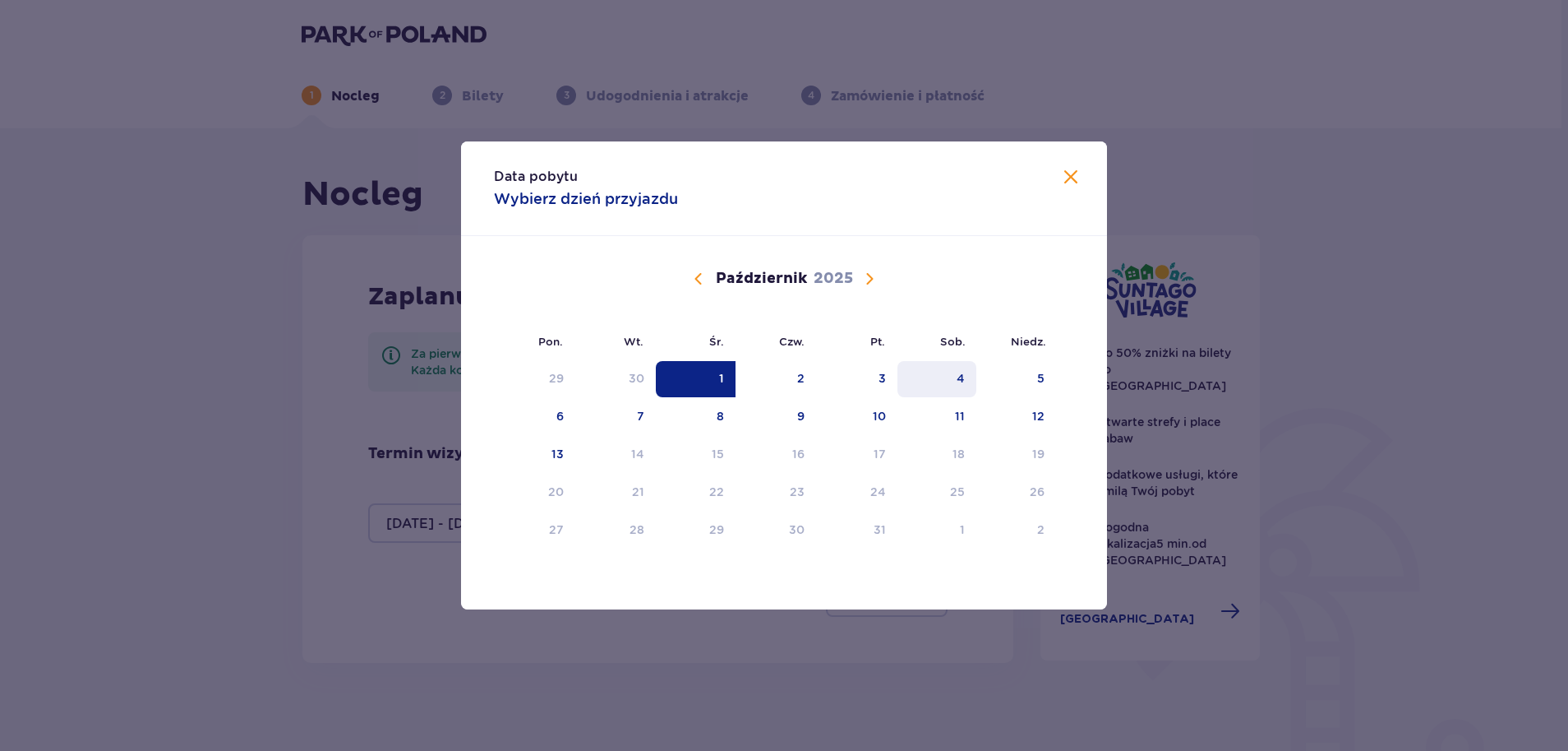
click at [952, 378] on div "4" at bounding box center [937, 379] width 79 height 36
type input "01.10.25 - 04.10.25"
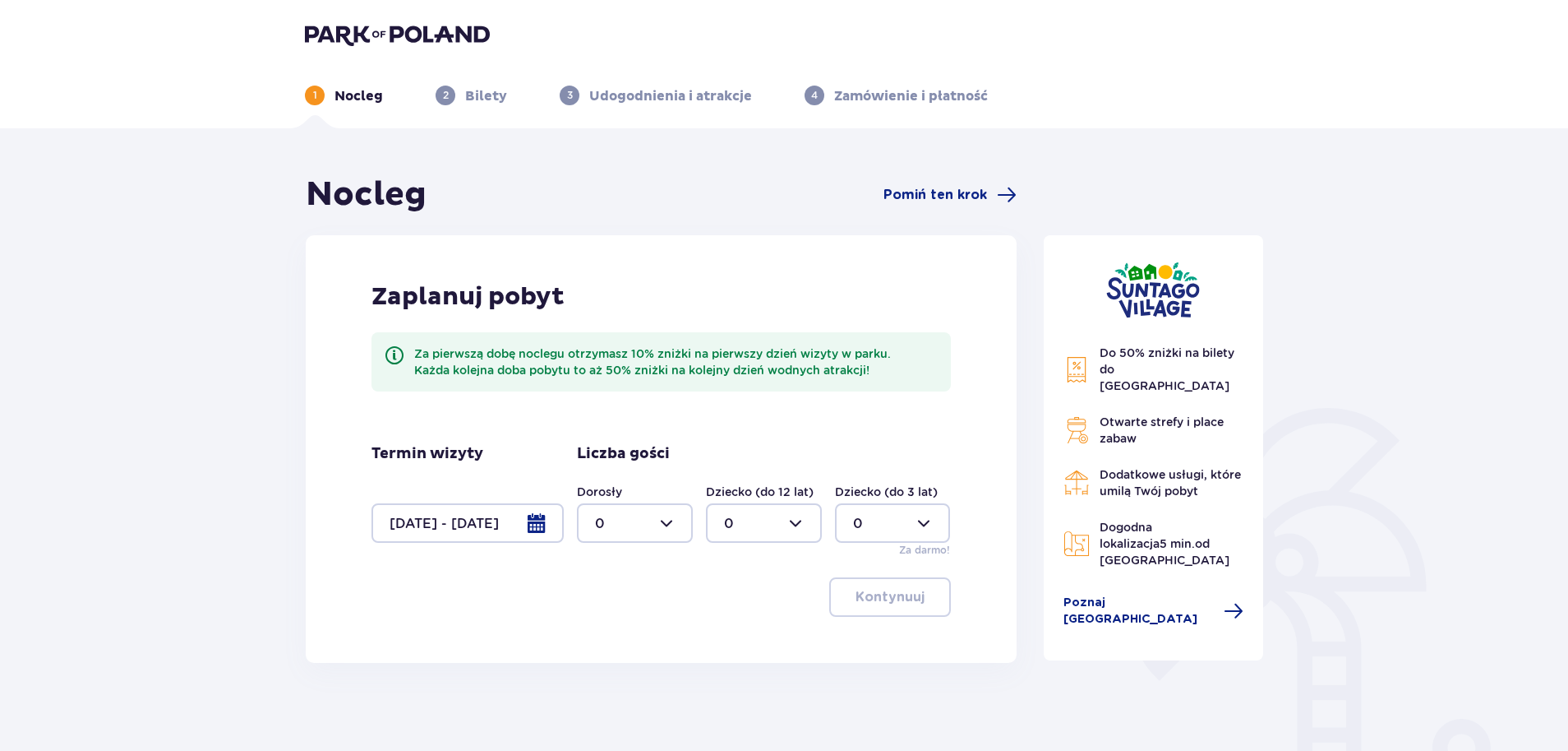
click at [628, 538] on div at bounding box center [635, 523] width 116 height 40
click at [649, 622] on div "4" at bounding box center [635, 618] width 79 height 18
type input "4"
click at [726, 530] on div at bounding box center [764, 523] width 116 height 40
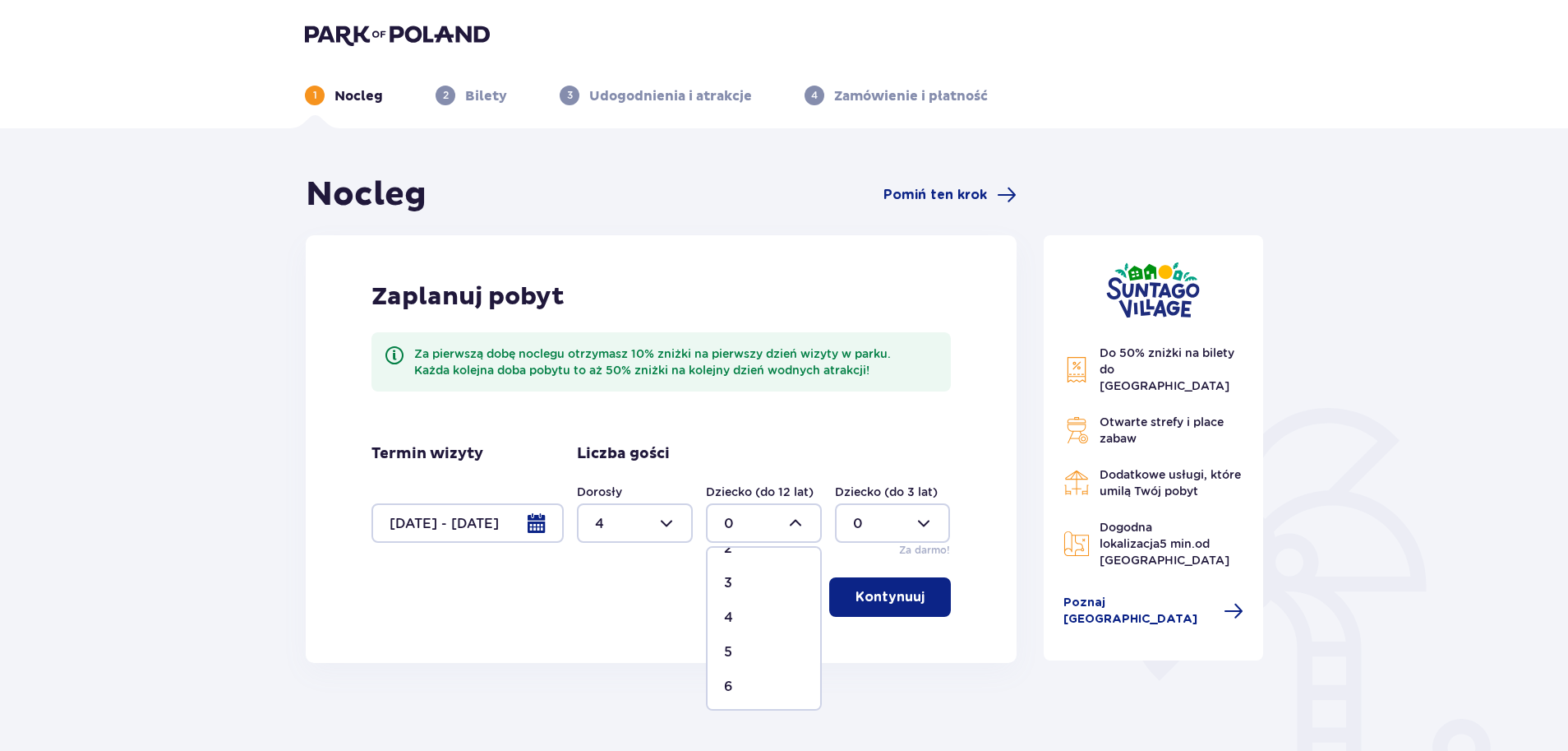
click at [748, 574] on div "3" at bounding box center [764, 583] width 79 height 18
type input "3"
click at [877, 602] on p "Kontynuuj" at bounding box center [890, 597] width 69 height 18
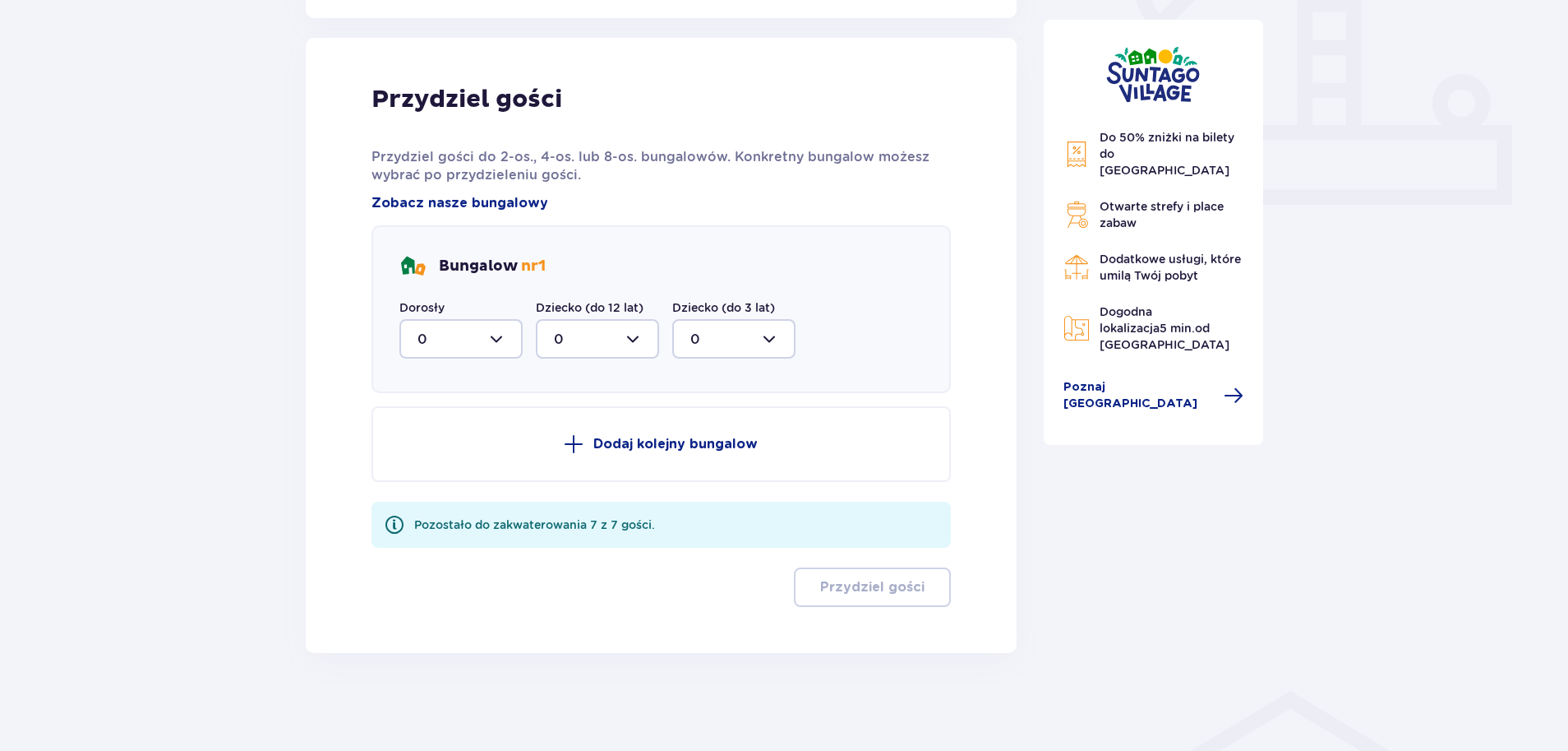
scroll to position [645, 0]
click at [482, 322] on div "Dorosły 0" at bounding box center [461, 327] width 123 height 59
click at [487, 333] on div at bounding box center [461, 338] width 123 height 40
click at [464, 498] on div "4" at bounding box center [460, 498] width 87 height 18
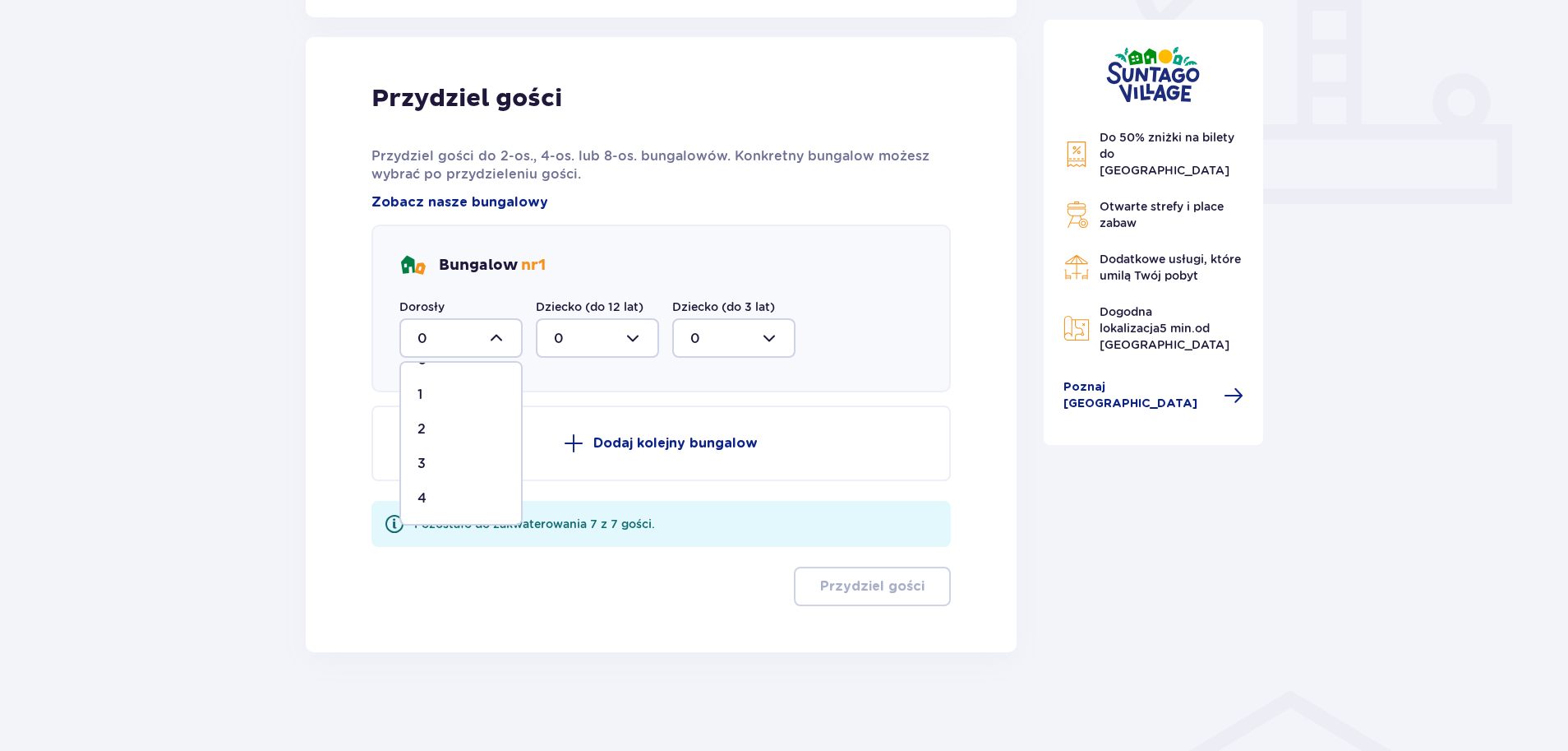
type input "4"
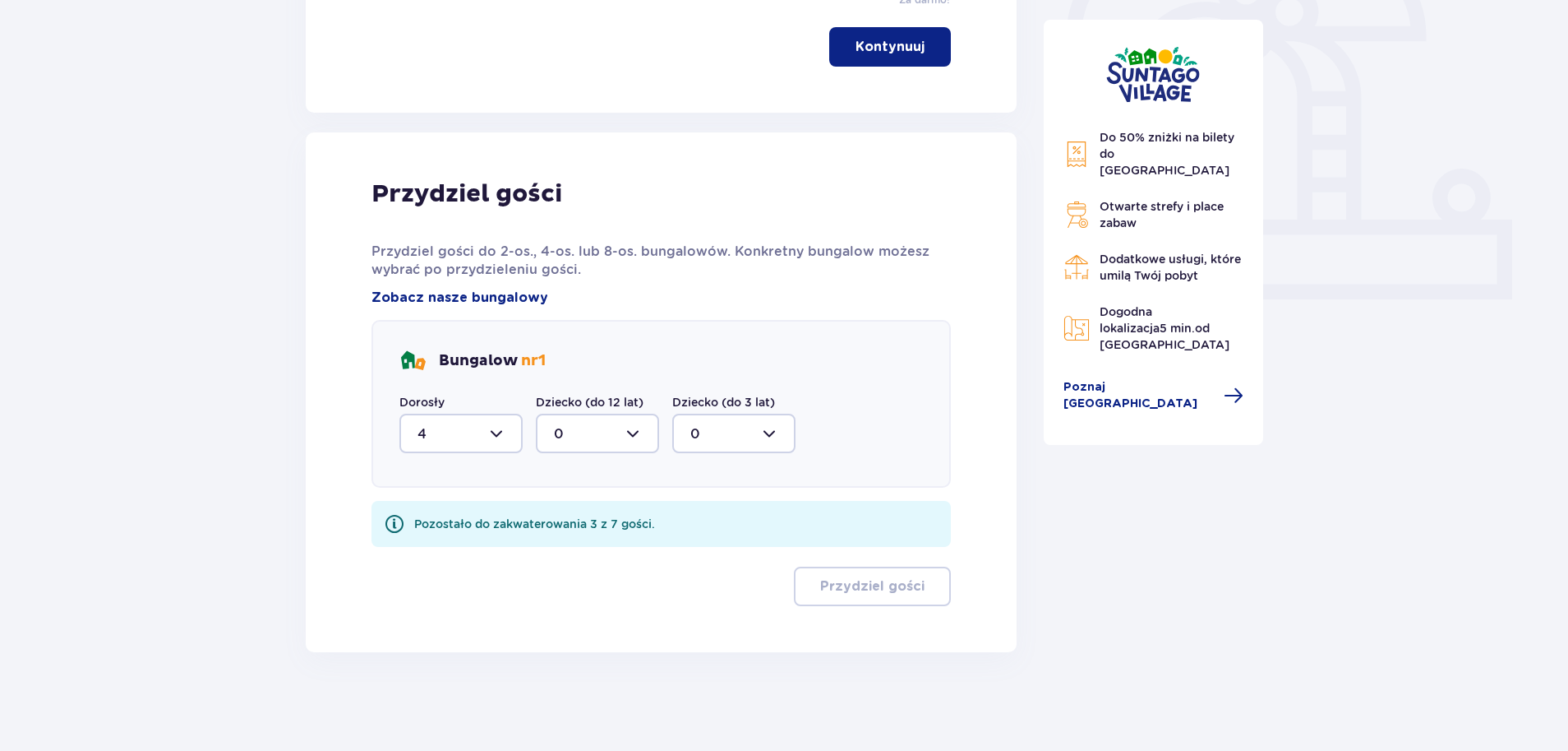
scroll to position [550, 0]
click at [584, 426] on div at bounding box center [597, 433] width 123 height 40
click at [577, 575] on span "3" at bounding box center [597, 587] width 120 height 35
type input "3"
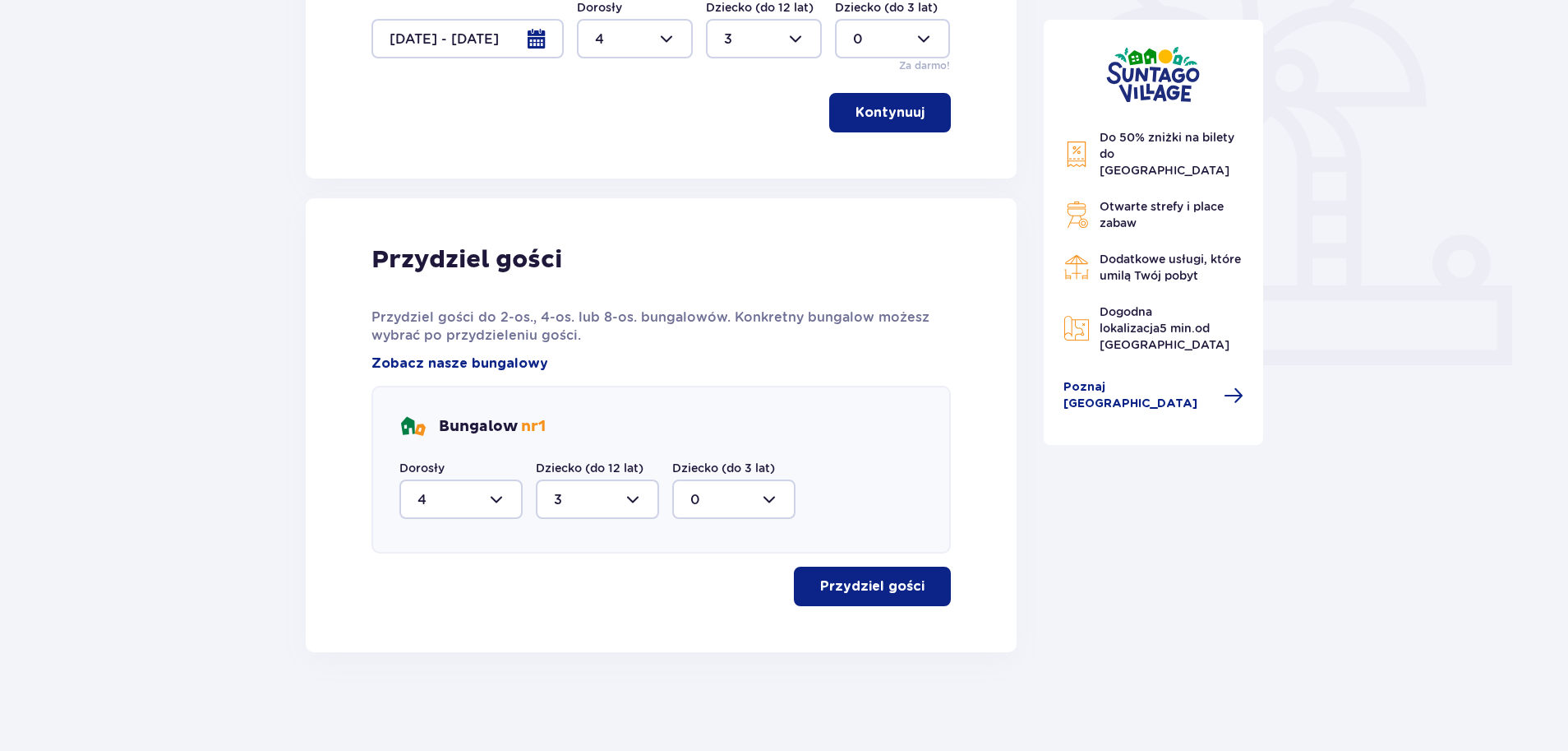
scroll to position [484, 0]
click at [926, 604] on button "Przydziel gości" at bounding box center [873, 586] width 157 height 40
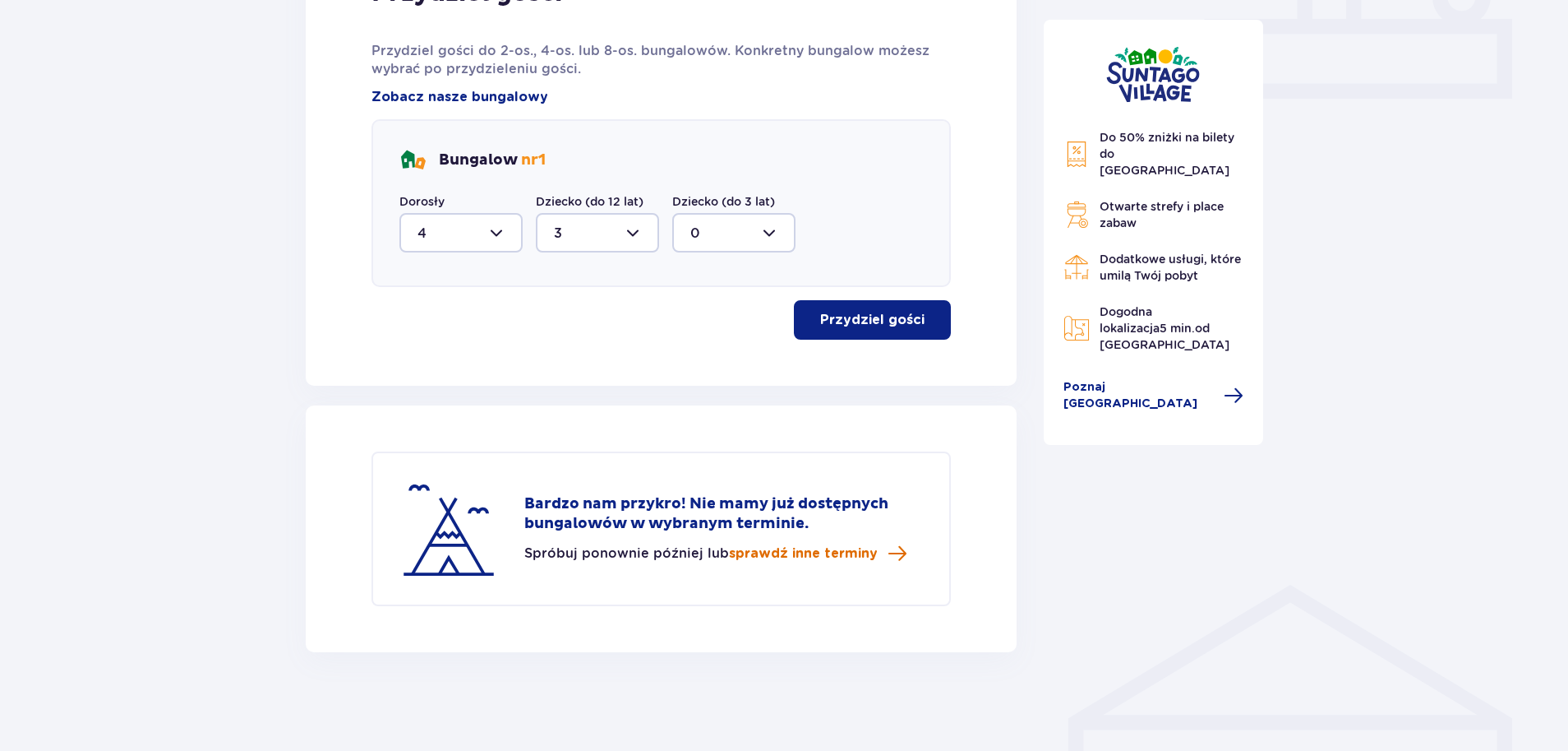
click at [863, 556] on span "sprawdź inne terminy" at bounding box center [804, 553] width 149 height 18
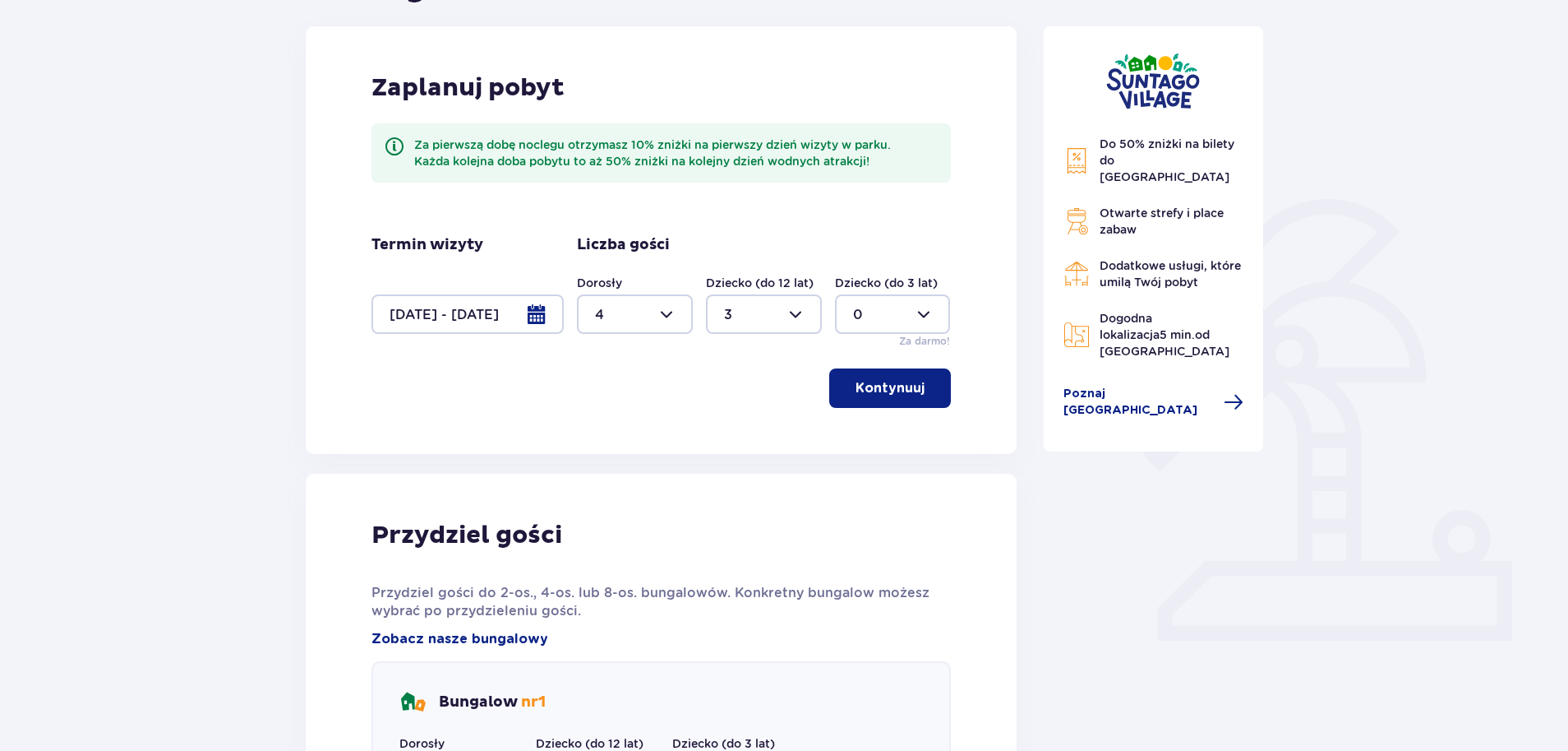
scroll to position [194, 0]
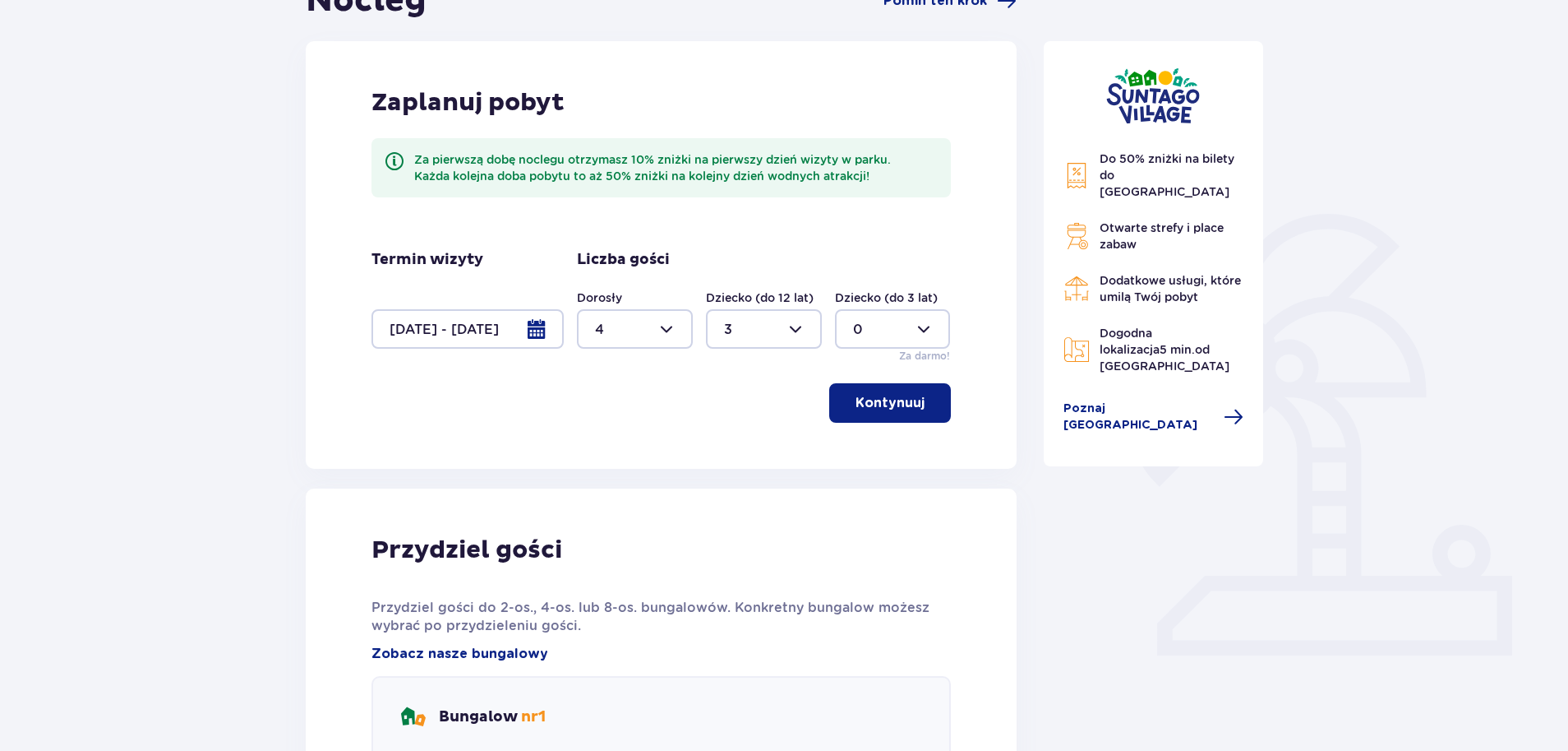
click at [499, 338] on div at bounding box center [468, 329] width 192 height 40
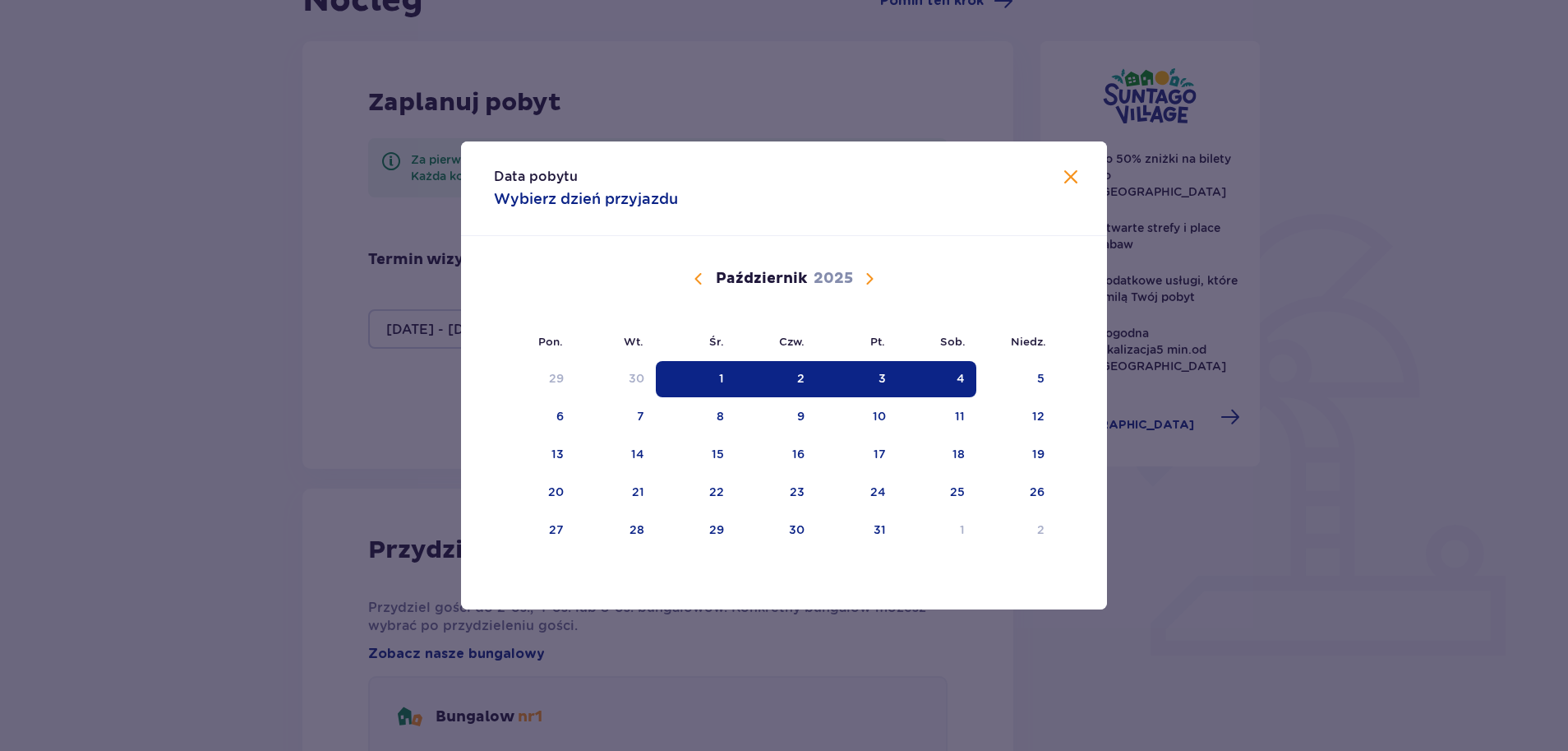
click at [895, 388] on div "3" at bounding box center [857, 379] width 81 height 36
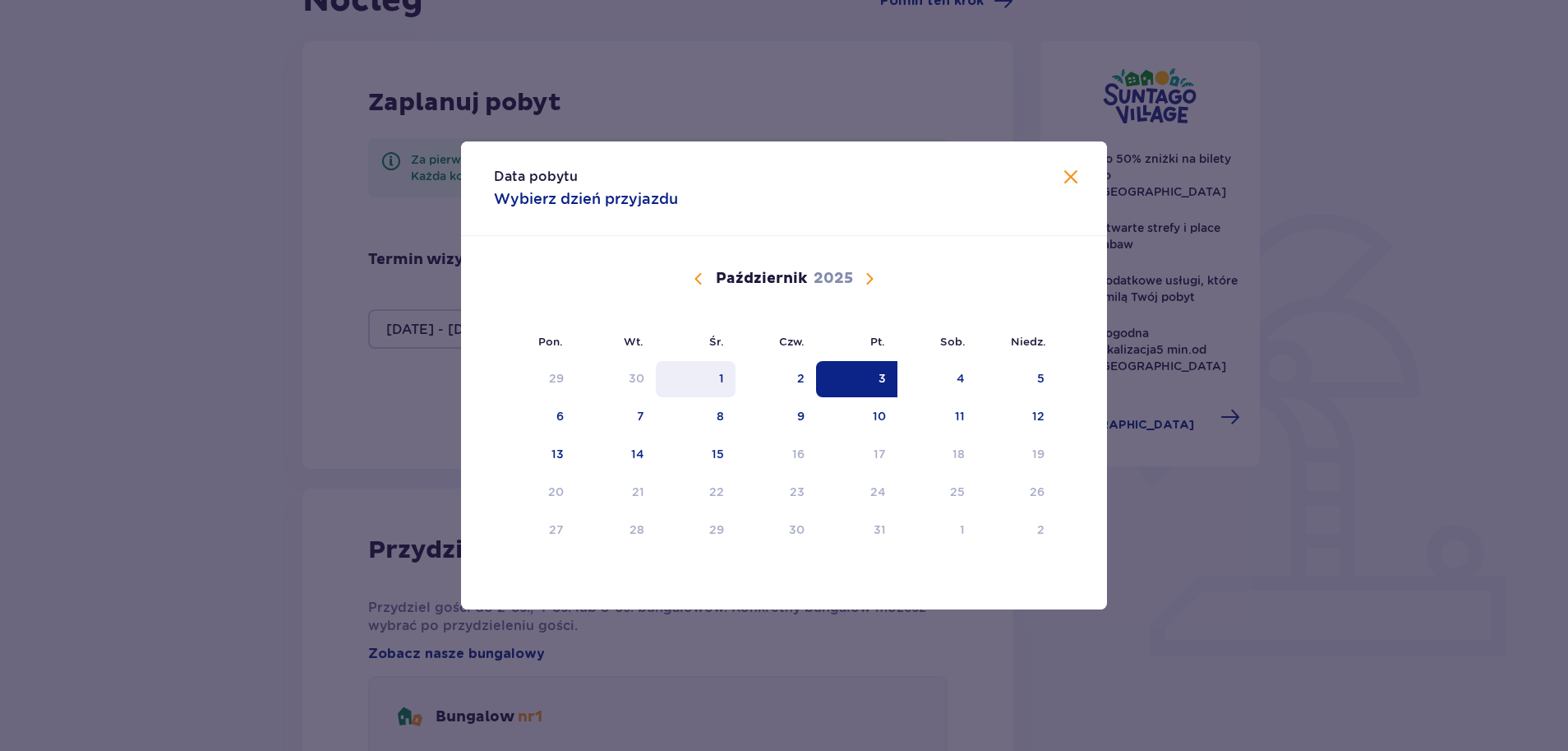
click at [676, 385] on div "1" at bounding box center [695, 379] width 79 height 36
click at [871, 385] on div "3" at bounding box center [857, 379] width 81 height 36
type input "01.10.25 - 03.10.25"
type input "0"
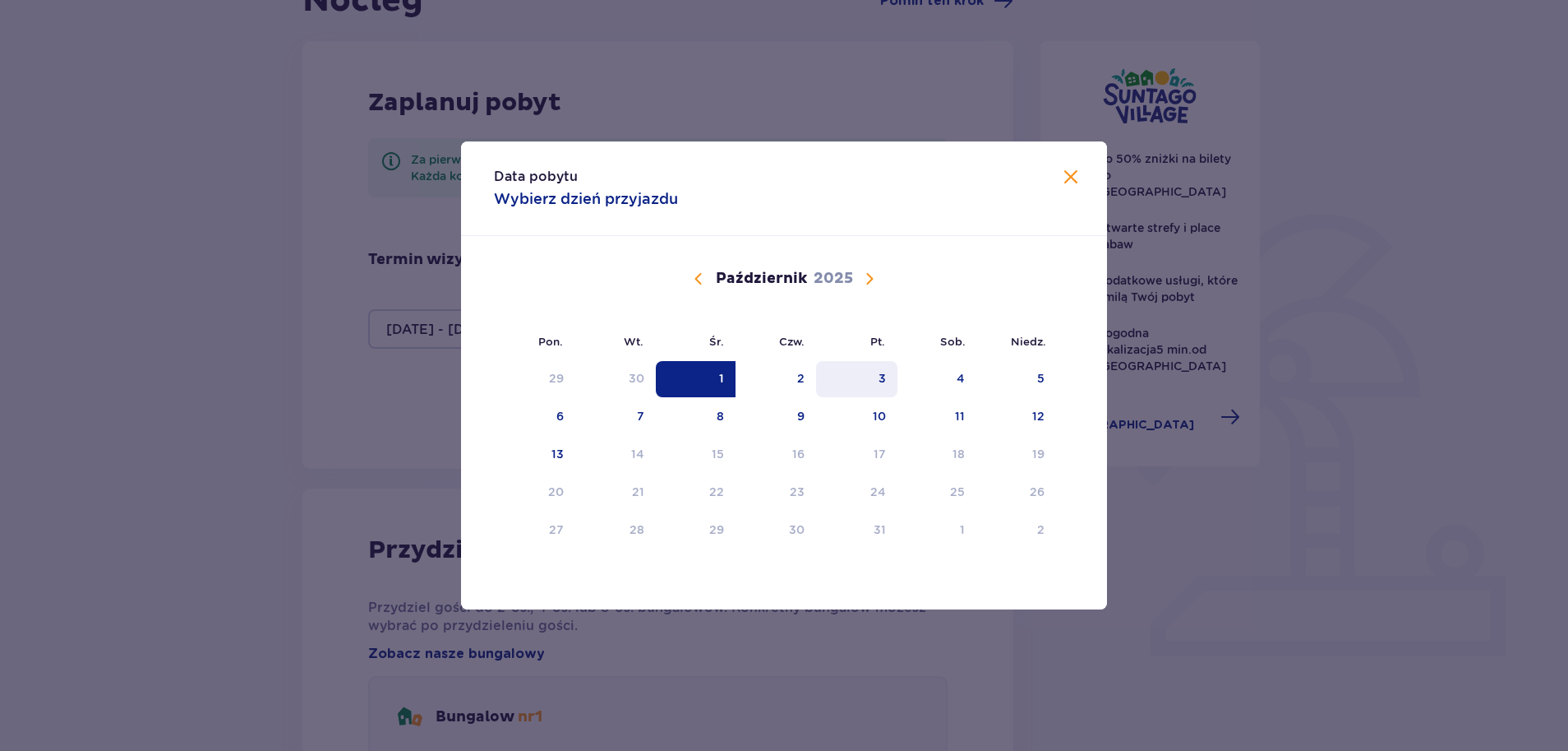
scroll to position [163, 0]
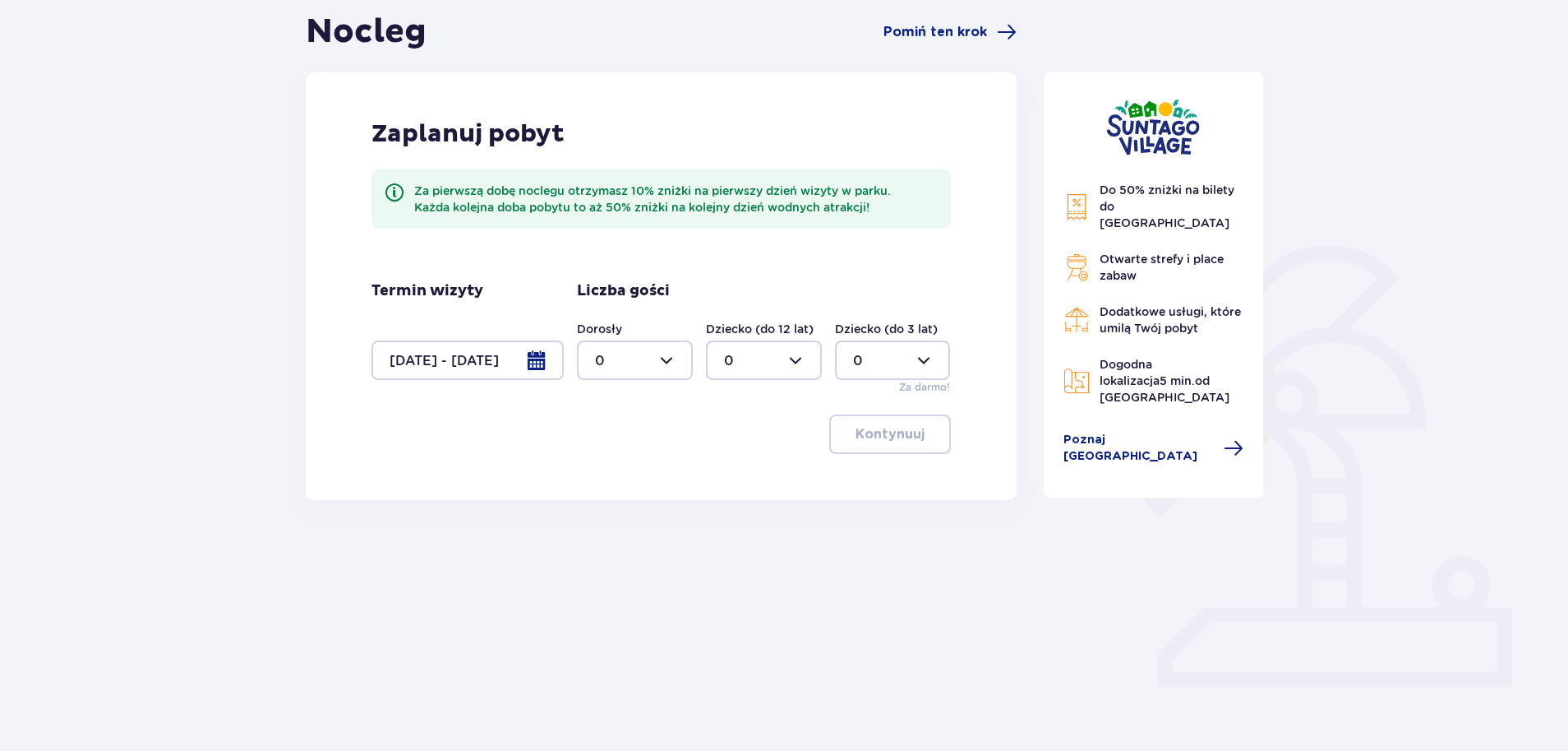
click at [598, 360] on div at bounding box center [635, 360] width 116 height 40
click at [620, 460] on div "4" at bounding box center [635, 455] width 79 height 18
type input "4"
click at [731, 358] on div at bounding box center [764, 360] width 116 height 40
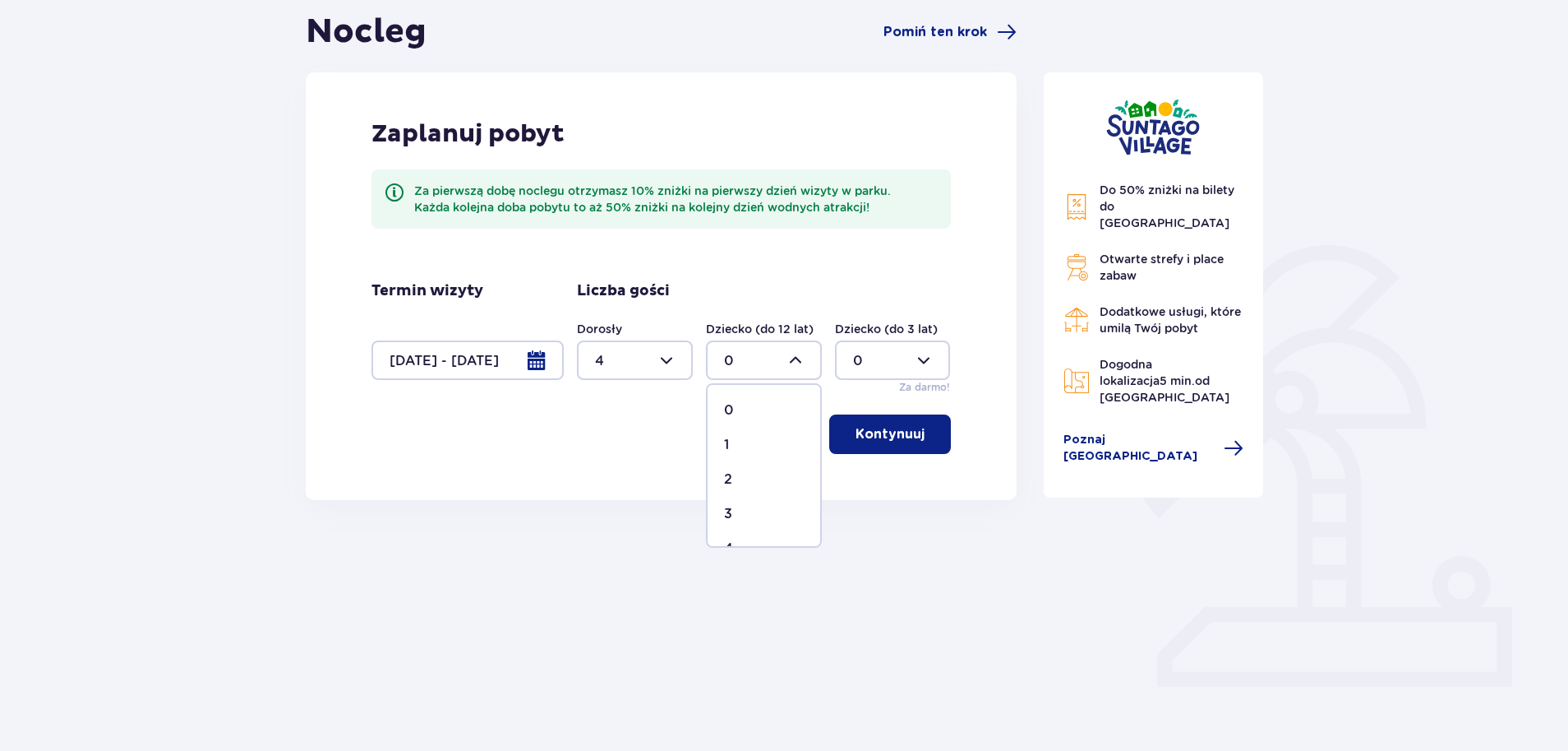
click at [752, 507] on div "3" at bounding box center [764, 514] width 79 height 18
type input "3"
click at [898, 430] on p "Kontynuuj" at bounding box center [890, 434] width 69 height 18
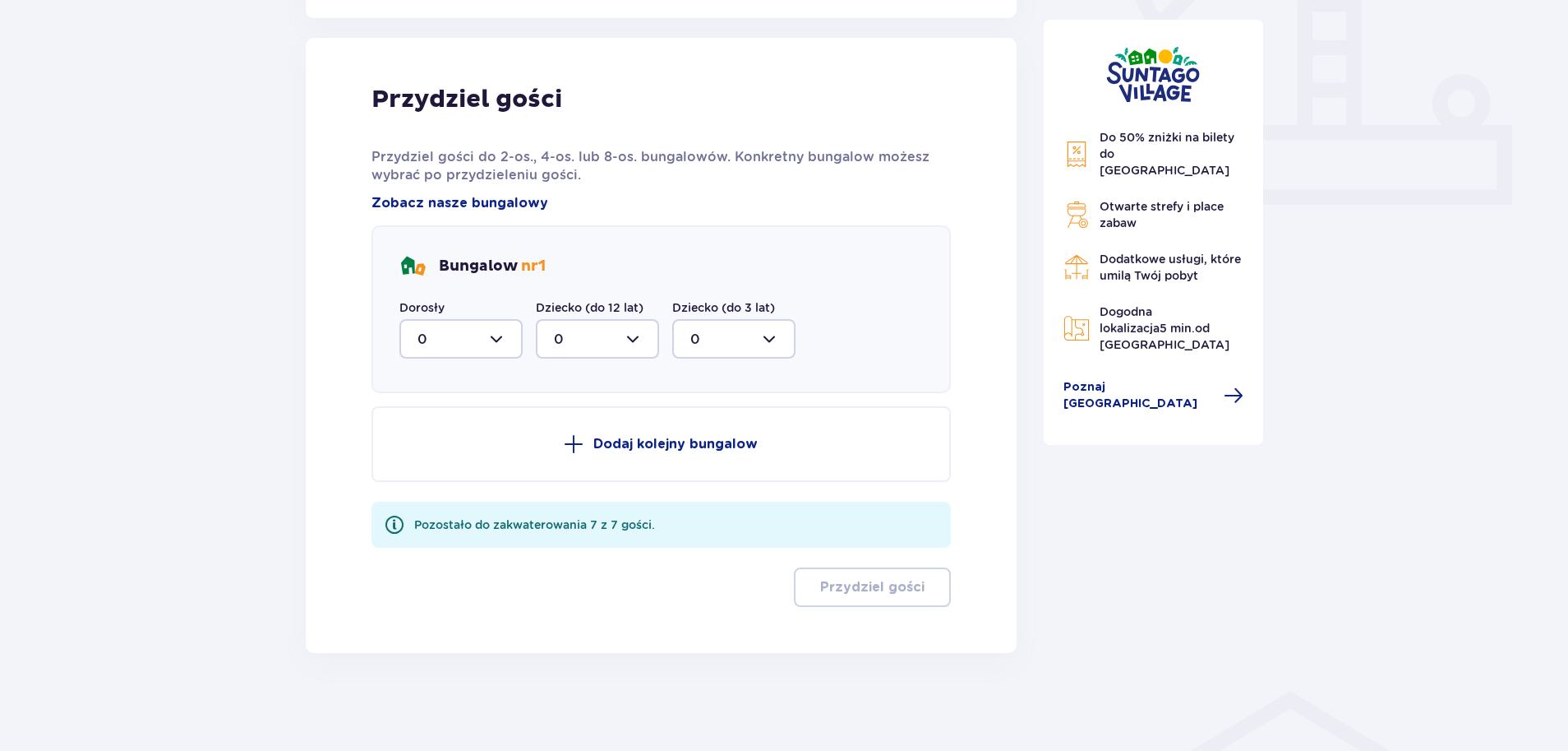
scroll to position [645, 0]
click at [474, 331] on div at bounding box center [461, 338] width 123 height 40
click at [447, 503] on div "4" at bounding box center [460, 498] width 87 height 18
type input "4"
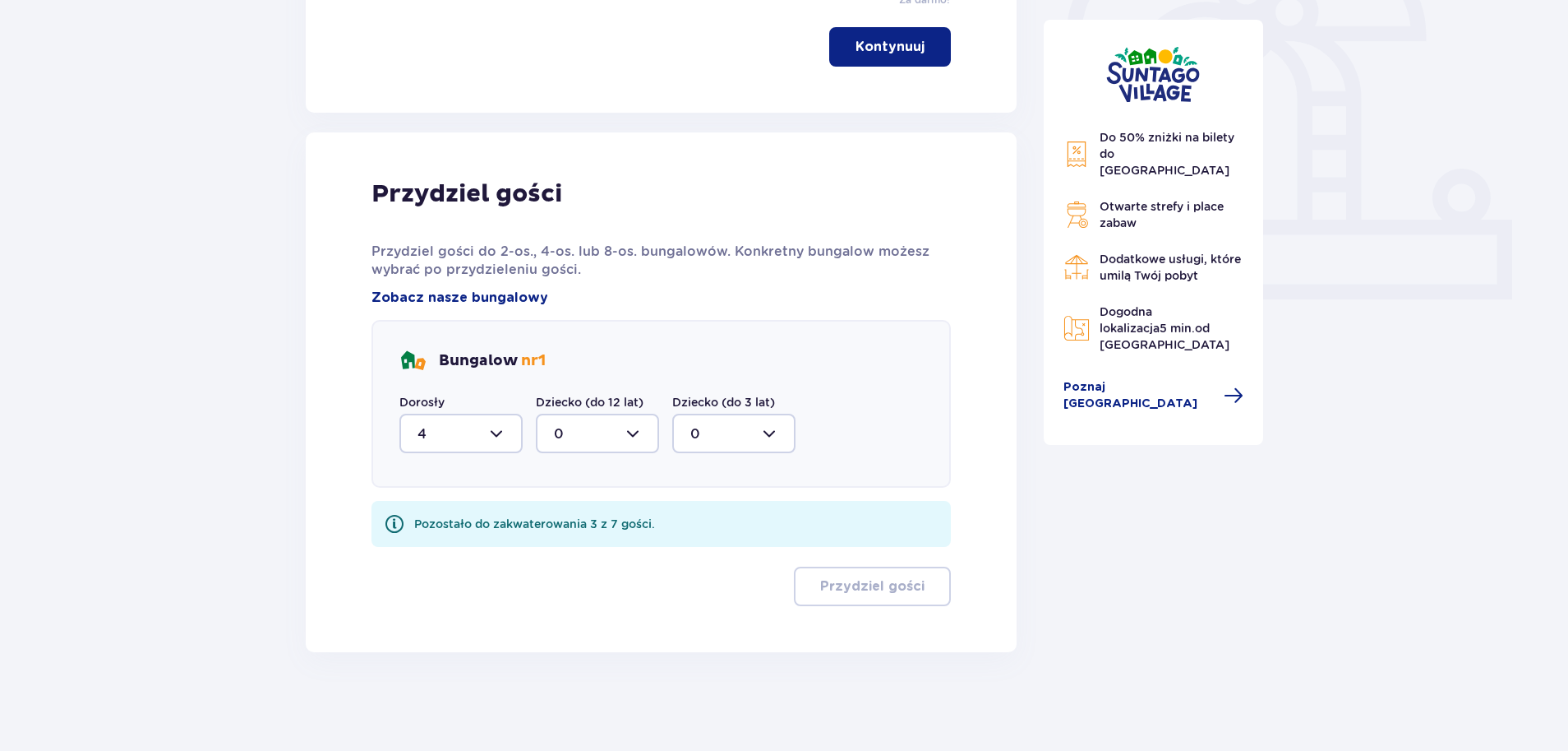
scroll to position [550, 0]
click at [568, 420] on div at bounding box center [597, 433] width 123 height 40
drag, startPoint x: 585, startPoint y: 580, endPoint x: 599, endPoint y: 580, distance: 14.0
click at [586, 580] on div "3" at bounding box center [597, 587] width 87 height 18
type input "3"
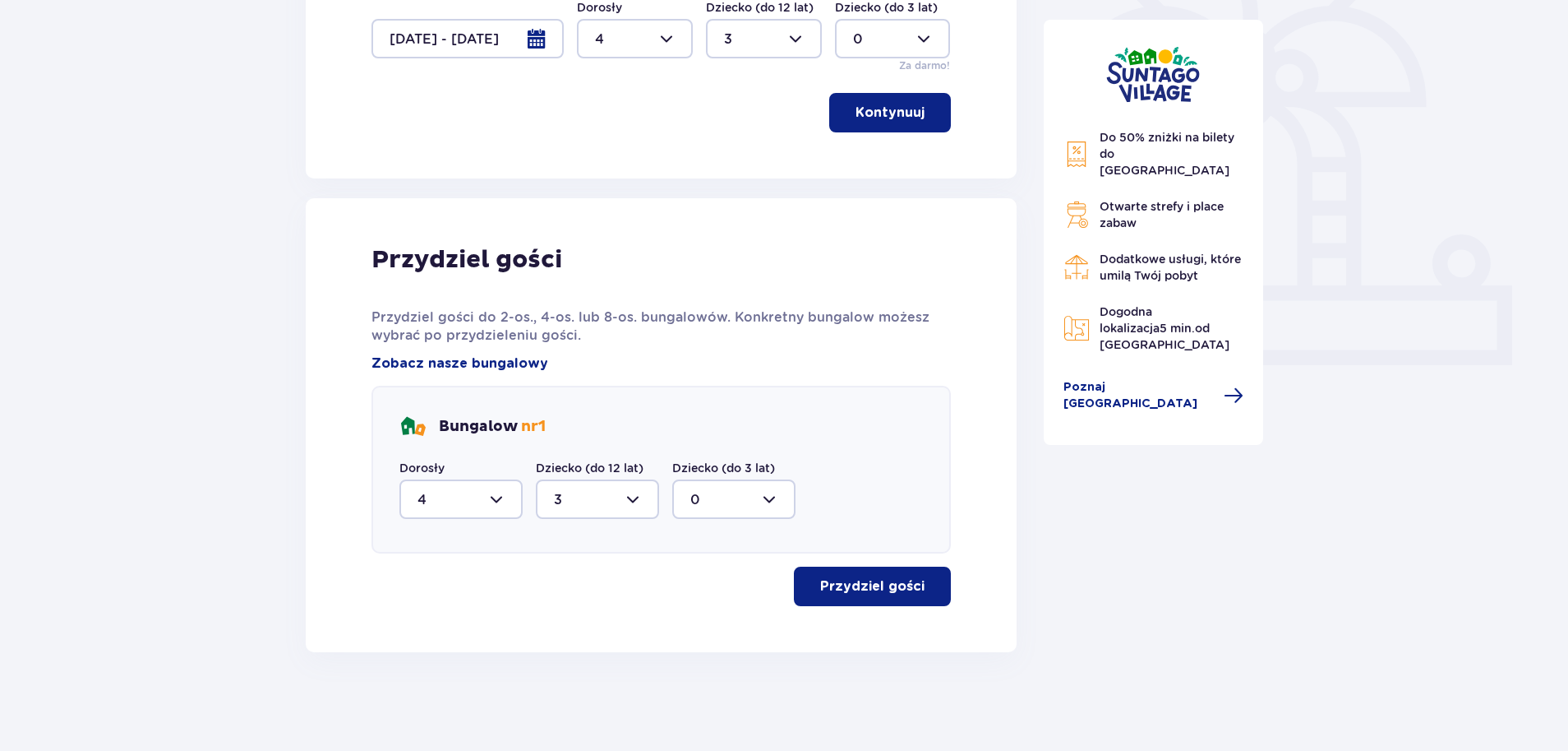
scroll to position [484, 0]
click at [883, 575] on button "Przydziel gości" at bounding box center [873, 586] width 157 height 40
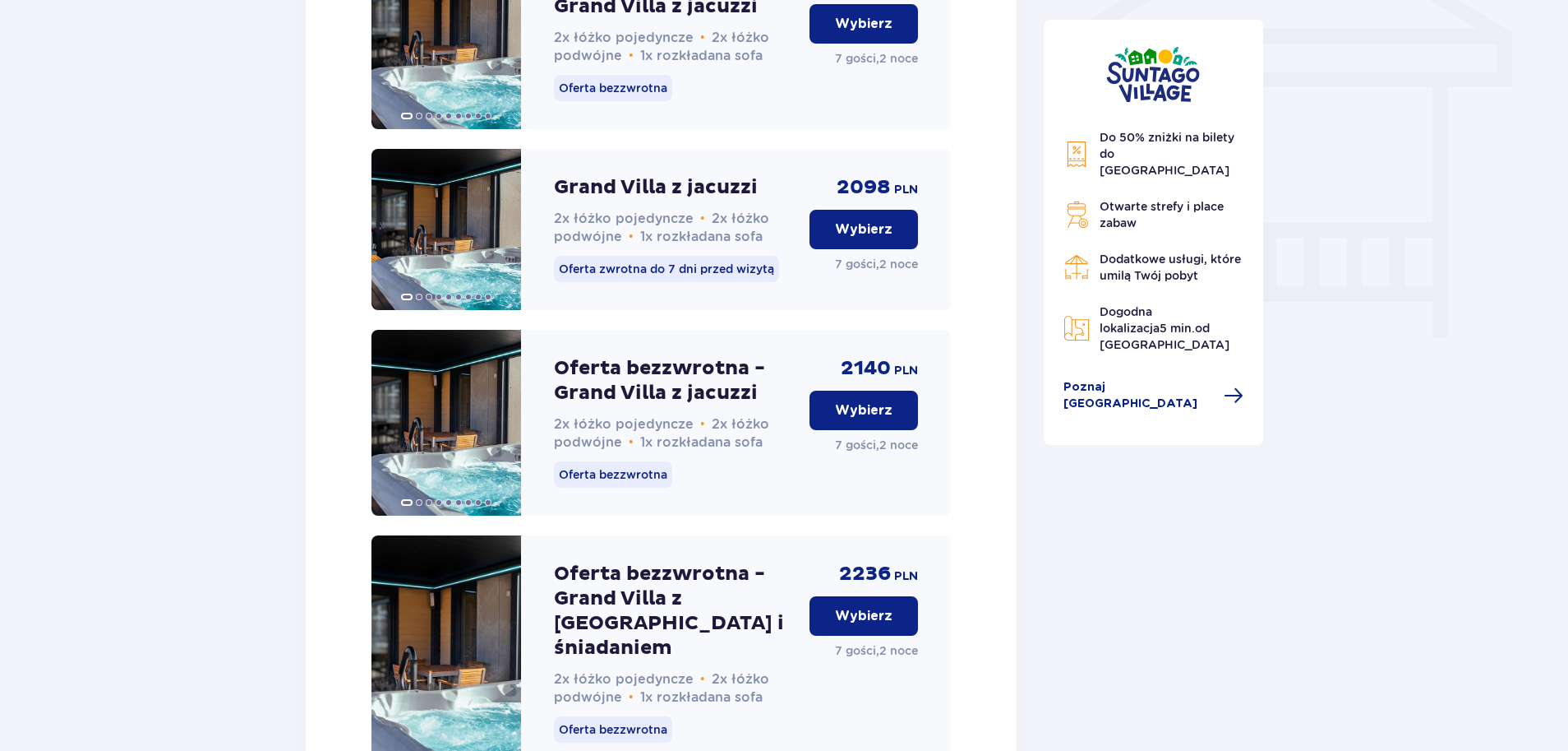
scroll to position [1471, 0]
